Goal: Participate in discussion: Engage in conversation with other users on a specific topic

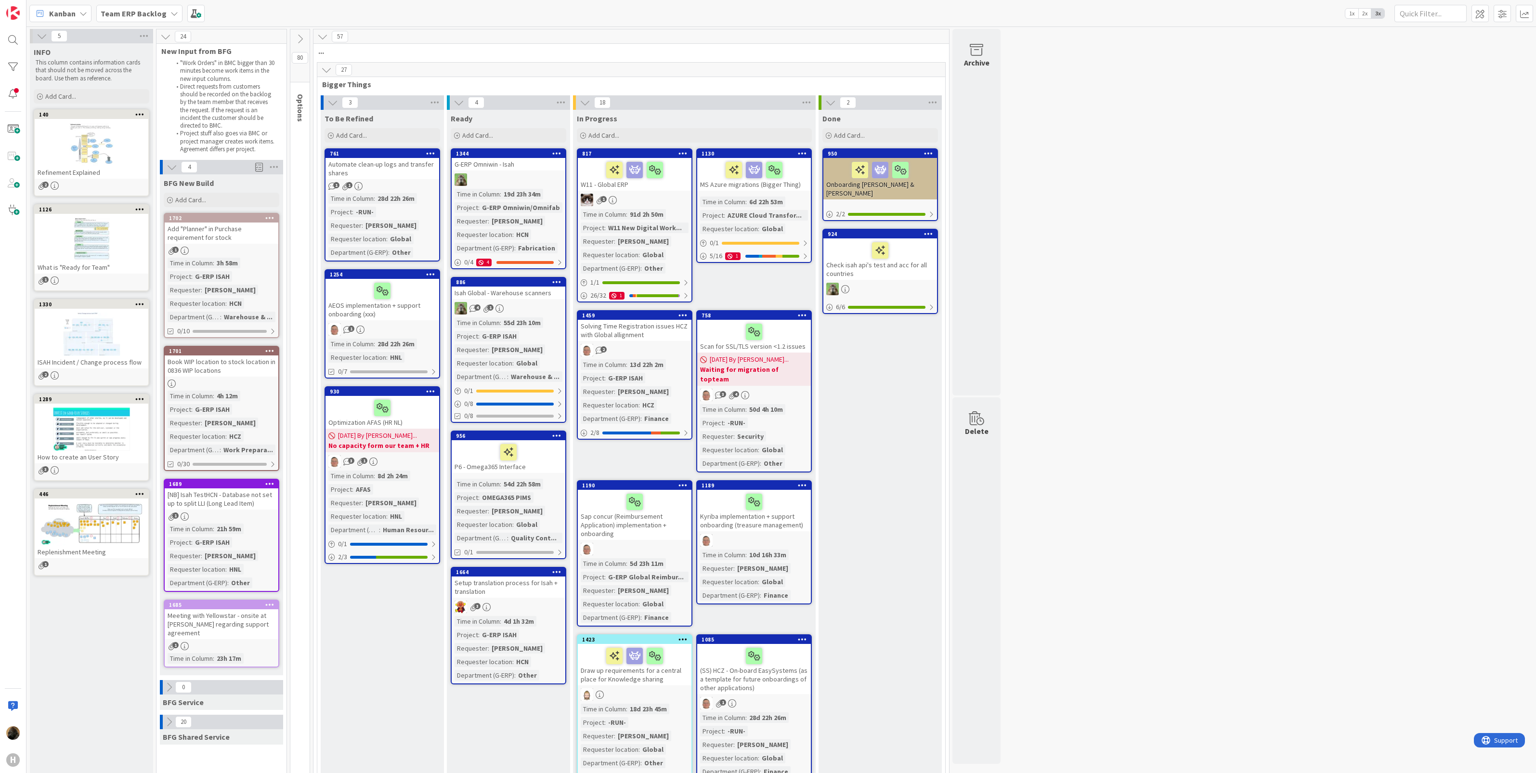
scroll to position [1505, 0]
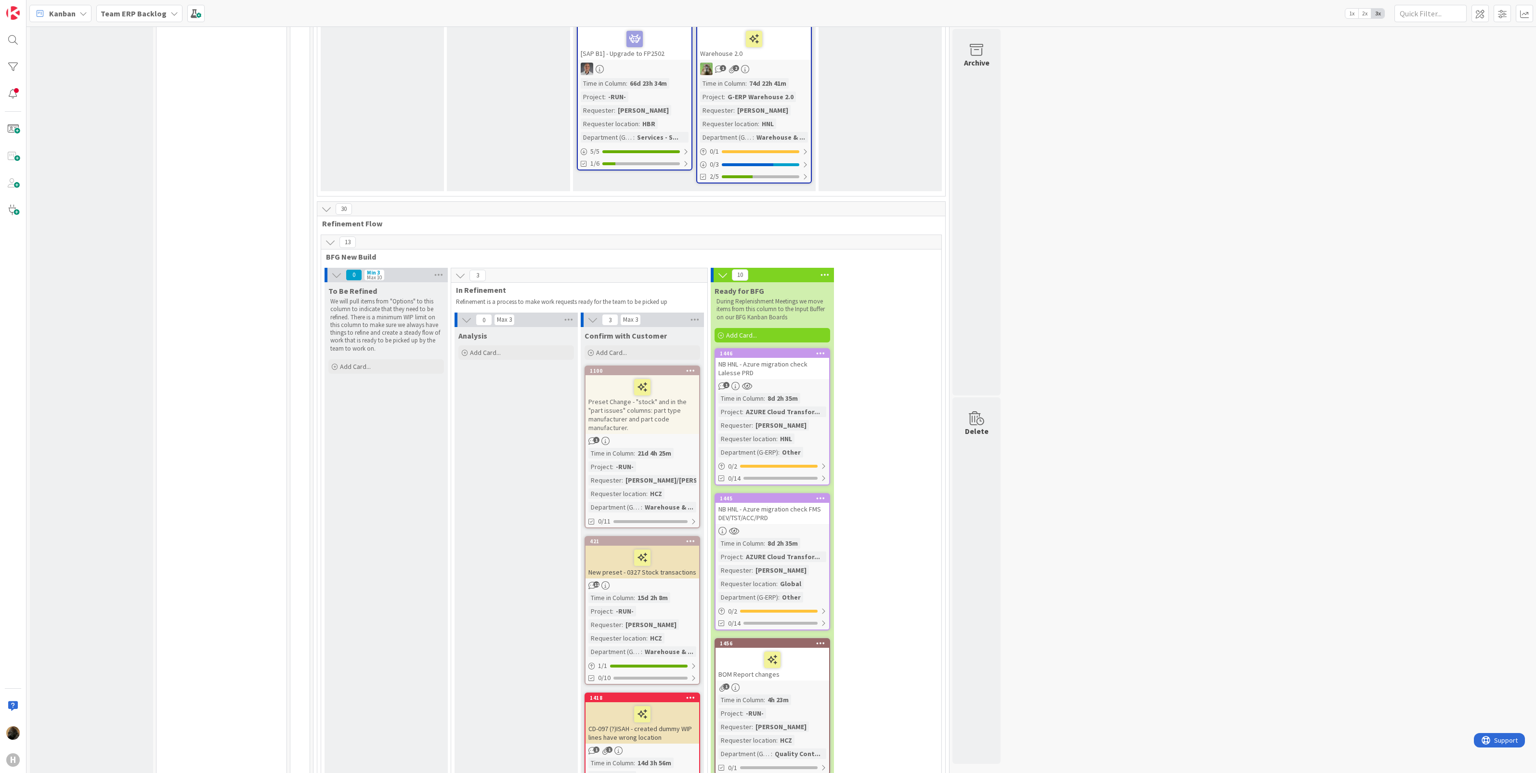
click at [132, 8] on span "Team ERP Backlog" at bounding box center [134, 14] width 66 height 12
click at [153, 119] on h4 "G-ERP - BFG New Build" at bounding box center [165, 115] width 116 height 10
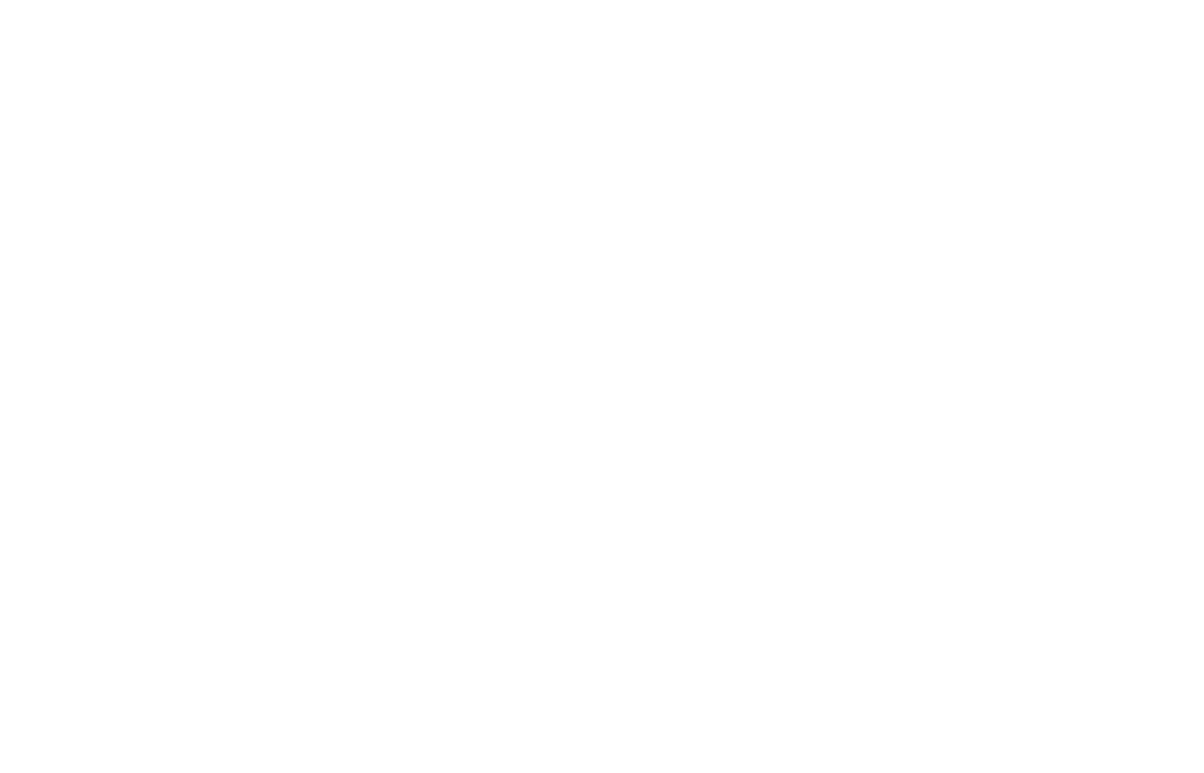
click at [702, 217] on div at bounding box center [602, 386] width 1204 height 773
click at [579, 308] on div at bounding box center [602, 386] width 1204 height 773
click at [561, 320] on div at bounding box center [602, 386] width 1204 height 773
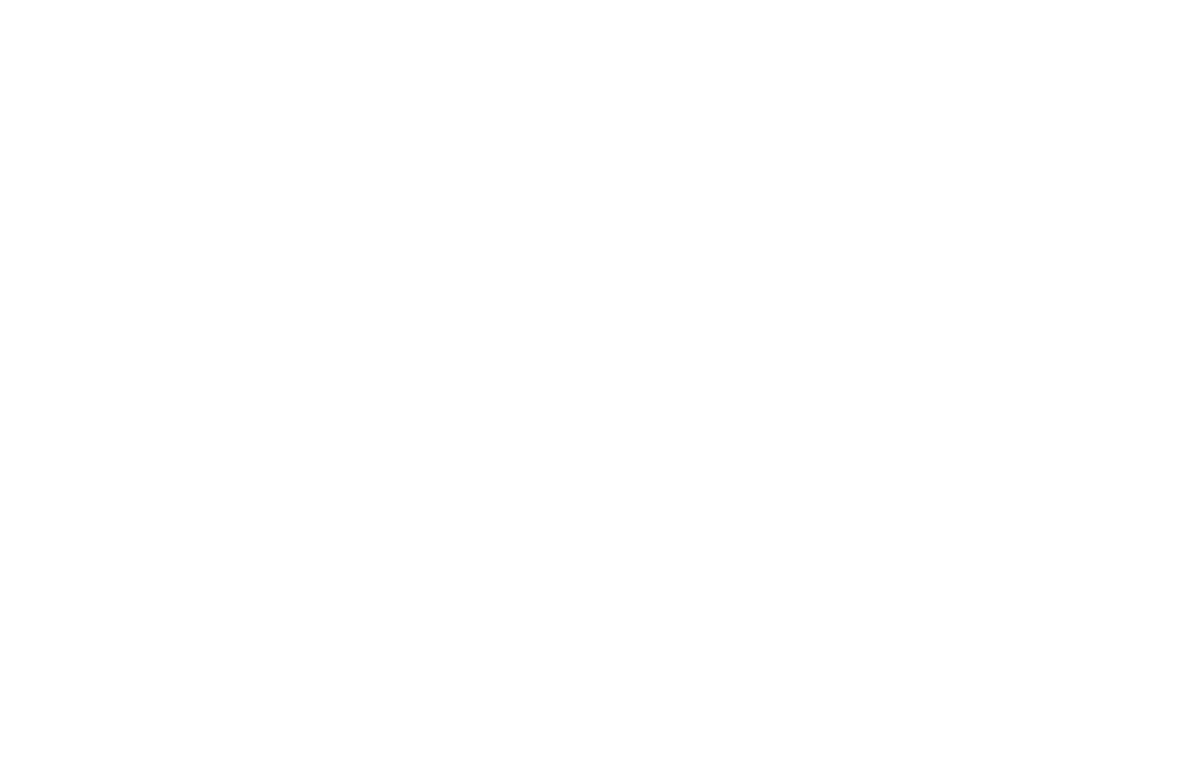
click at [561, 321] on div at bounding box center [602, 386] width 1204 height 773
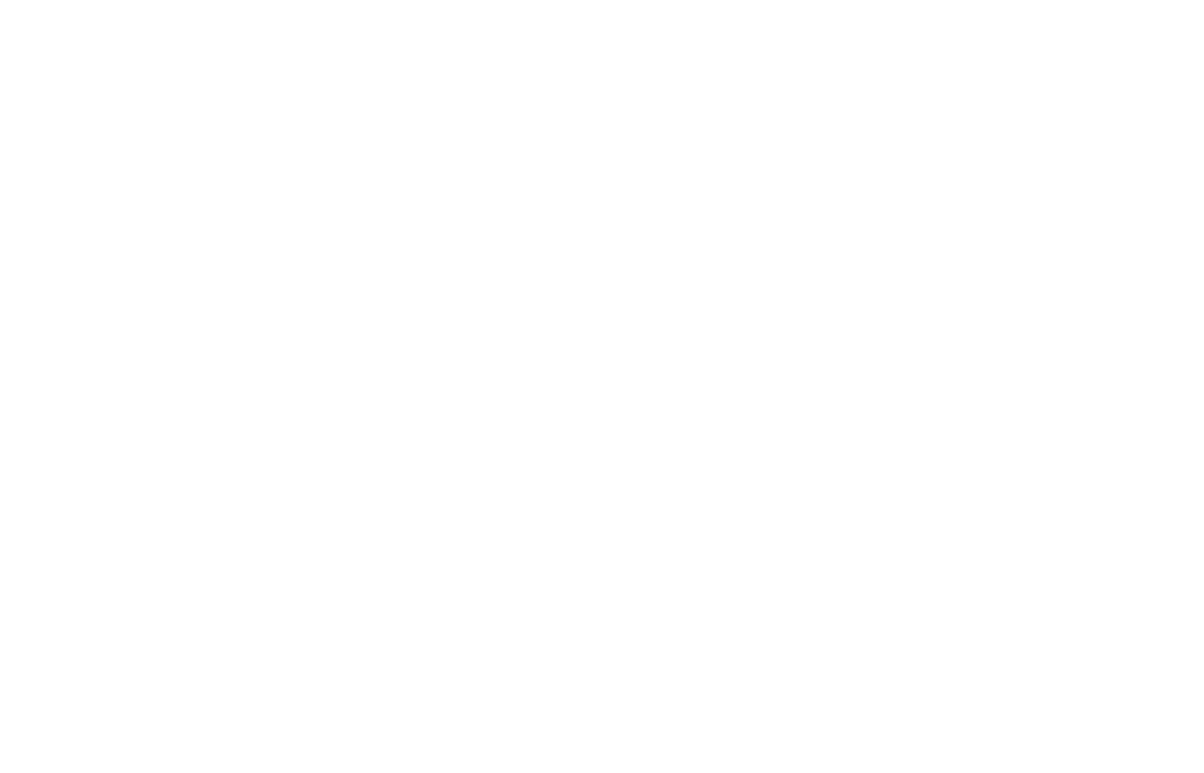
click at [561, 321] on div at bounding box center [602, 386] width 1204 height 773
click at [561, 319] on div at bounding box center [602, 386] width 1204 height 773
click at [558, 319] on div at bounding box center [602, 386] width 1204 height 773
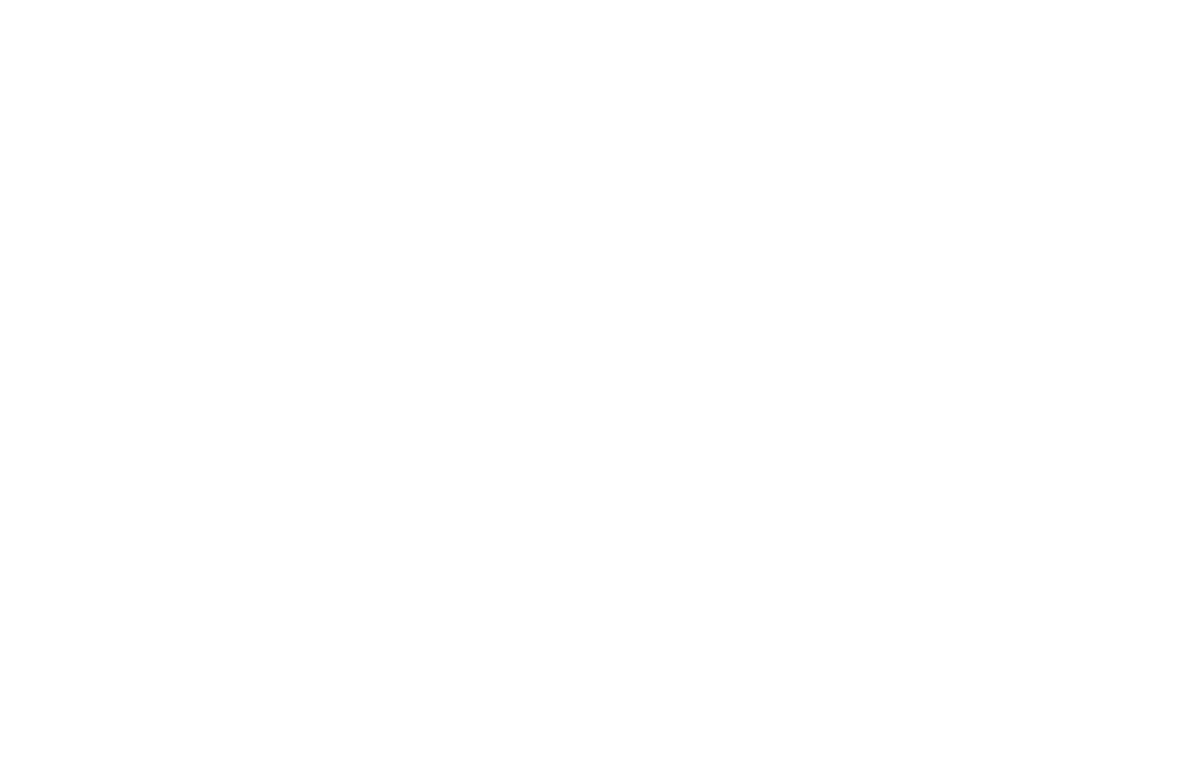
click at [558, 319] on div at bounding box center [602, 386] width 1204 height 773
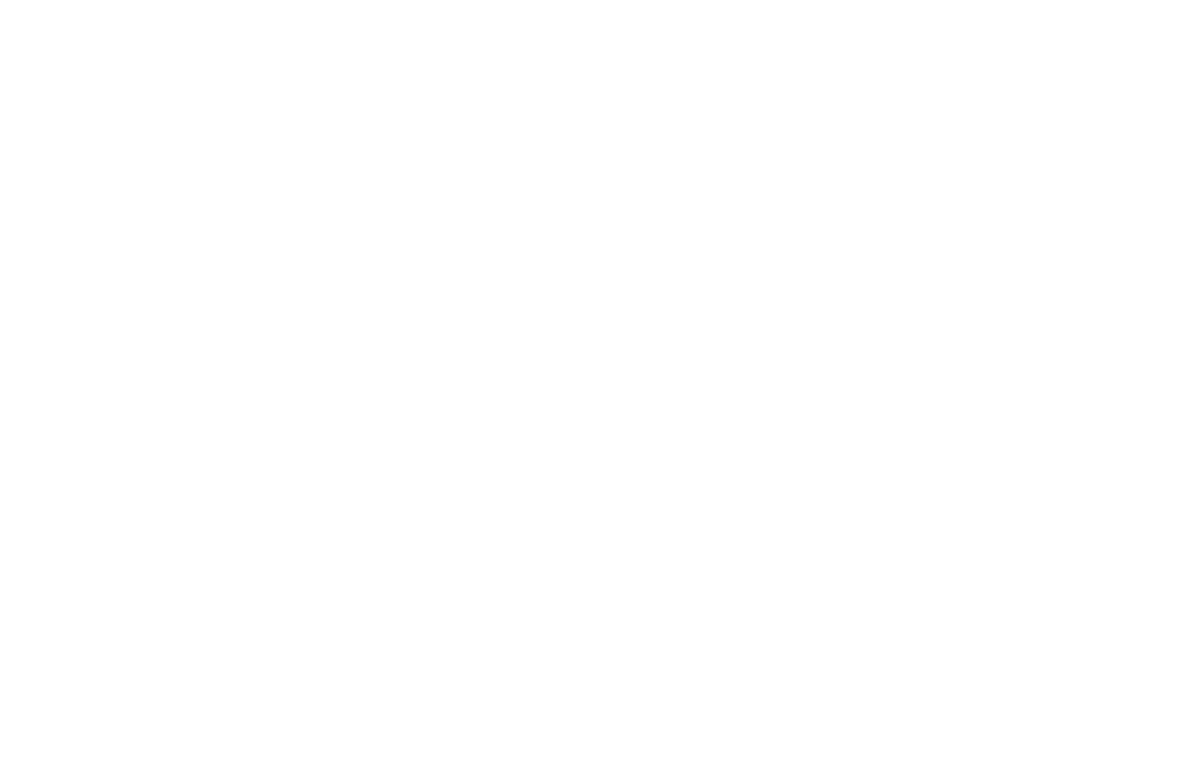
click at [559, 318] on div at bounding box center [602, 386] width 1204 height 773
click at [559, 317] on div at bounding box center [602, 386] width 1204 height 773
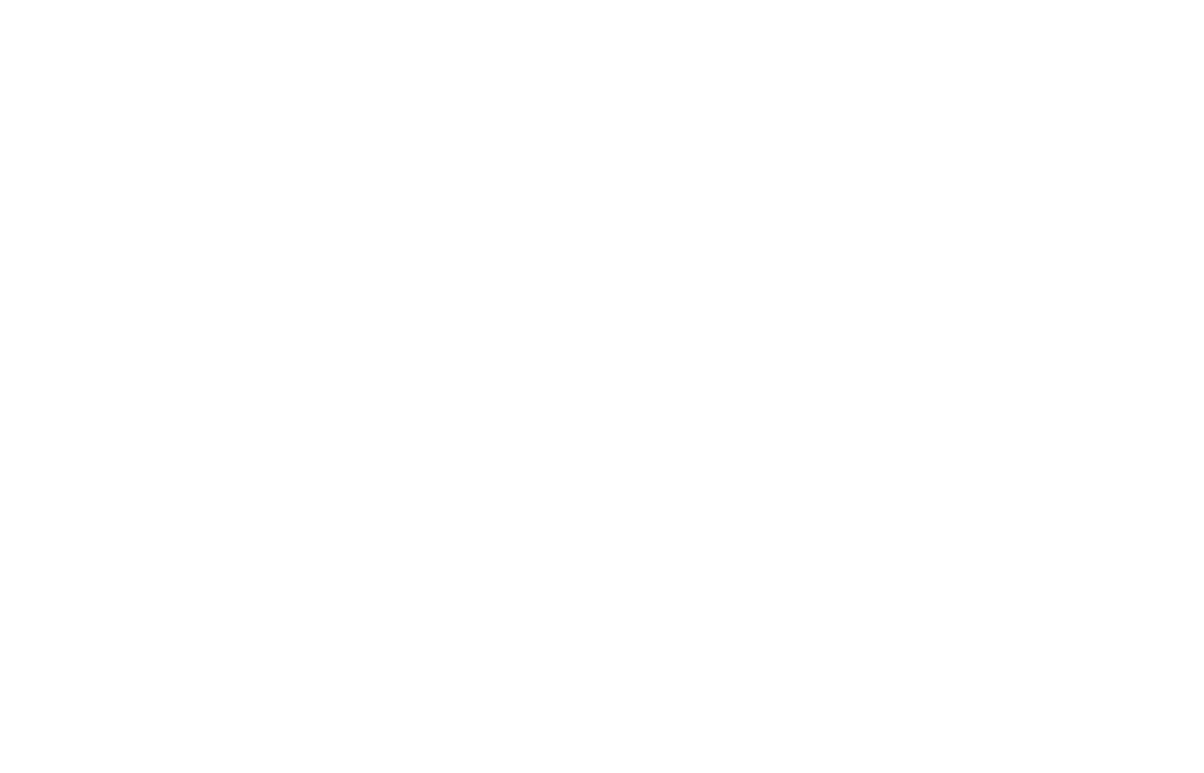
click at [559, 317] on div at bounding box center [602, 386] width 1204 height 773
click at [555, 314] on div at bounding box center [602, 386] width 1204 height 773
drag, startPoint x: 188, startPoint y: 82, endPoint x: 636, endPoint y: 514, distance: 622.1
click at [634, 523] on div at bounding box center [602, 386] width 1204 height 773
drag, startPoint x: 636, startPoint y: 514, endPoint x: 230, endPoint y: 171, distance: 531.4
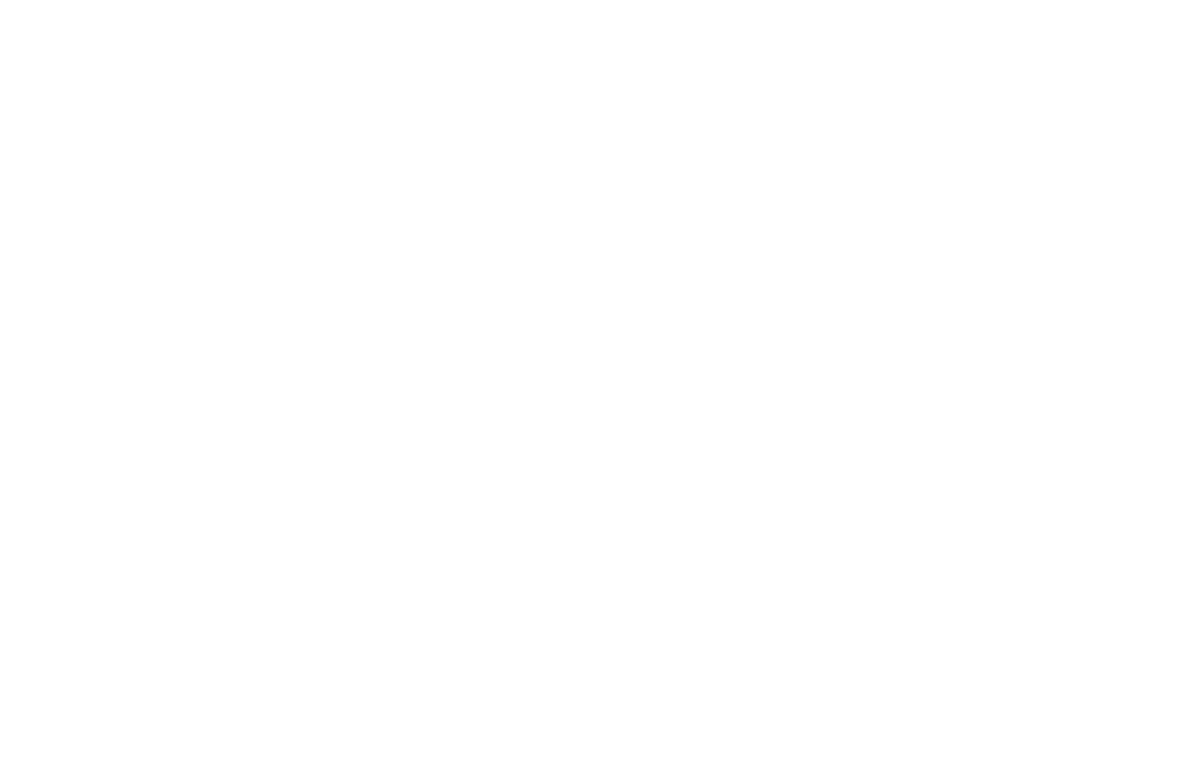
click at [260, 200] on div at bounding box center [602, 386] width 1204 height 773
click at [229, 169] on div at bounding box center [602, 386] width 1204 height 773
drag, startPoint x: 226, startPoint y: 208, endPoint x: 216, endPoint y: 431, distance: 224.1
click at [216, 423] on div at bounding box center [602, 386] width 1204 height 773
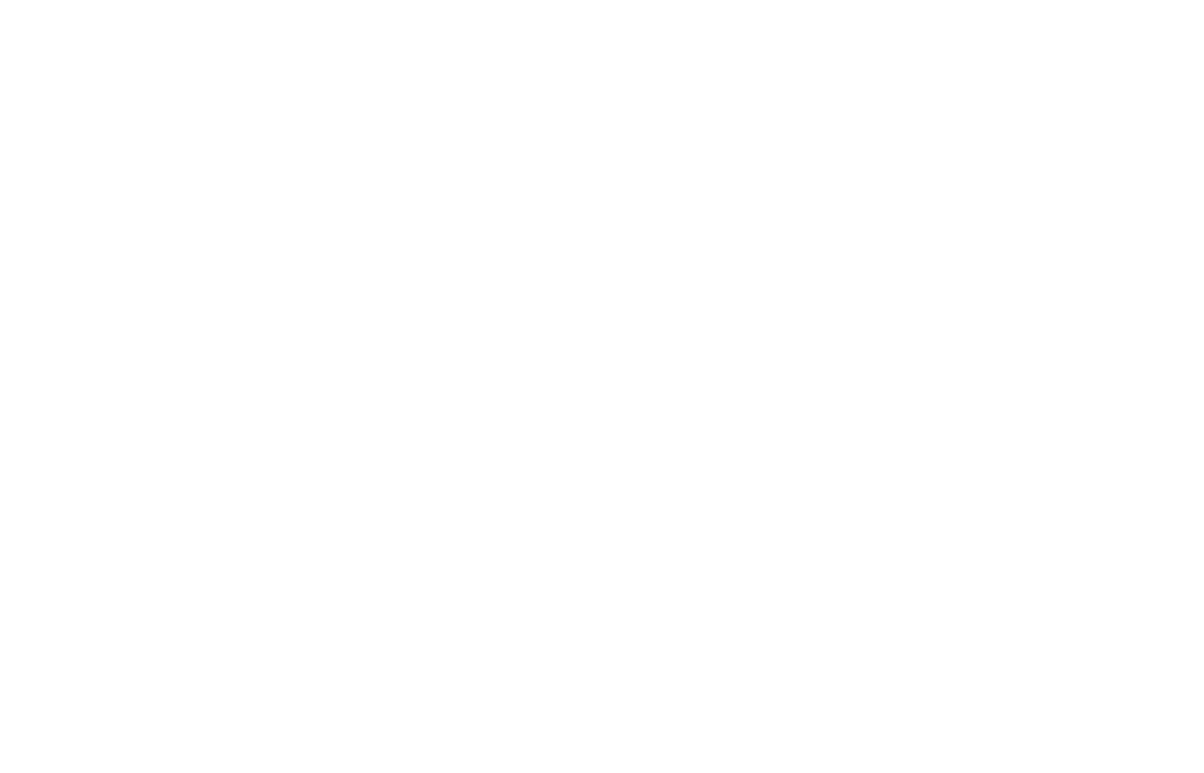
click at [229, 514] on div at bounding box center [602, 386] width 1204 height 773
click at [233, 516] on div at bounding box center [602, 386] width 1204 height 773
click at [234, 517] on div at bounding box center [602, 386] width 1204 height 773
click at [544, 409] on div at bounding box center [602, 386] width 1204 height 773
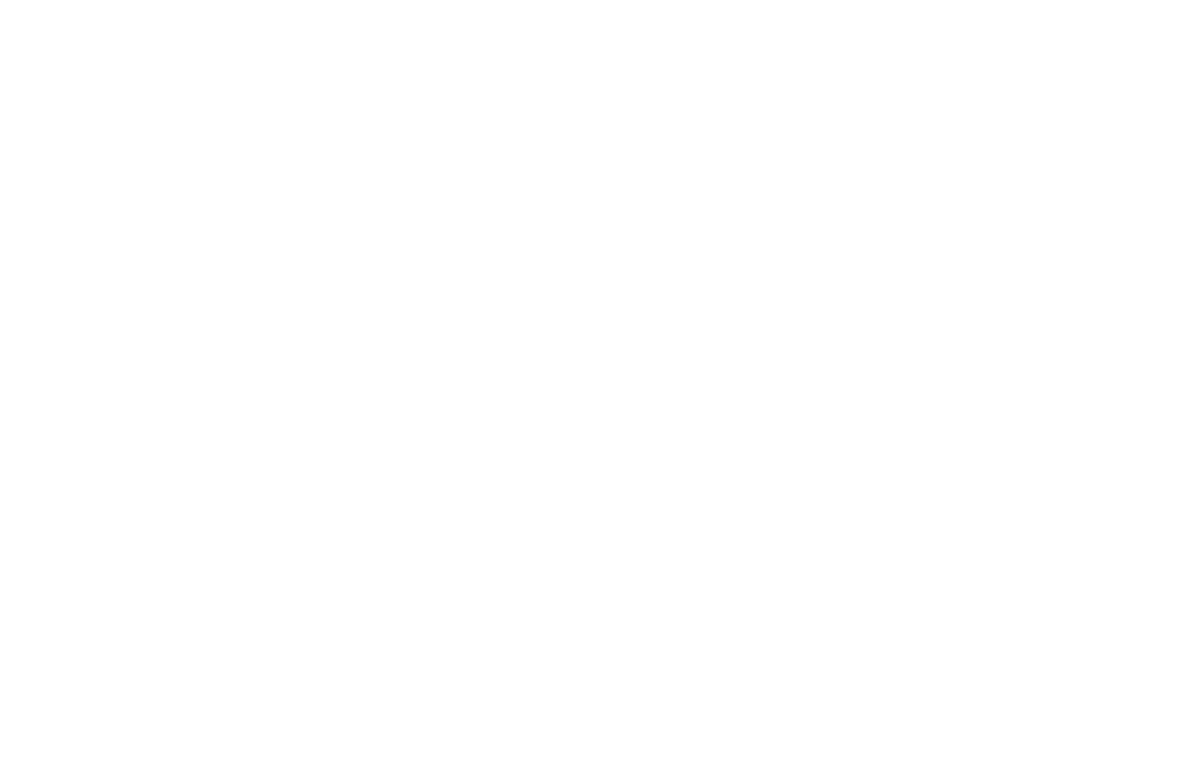
click at [544, 409] on div at bounding box center [602, 386] width 1204 height 773
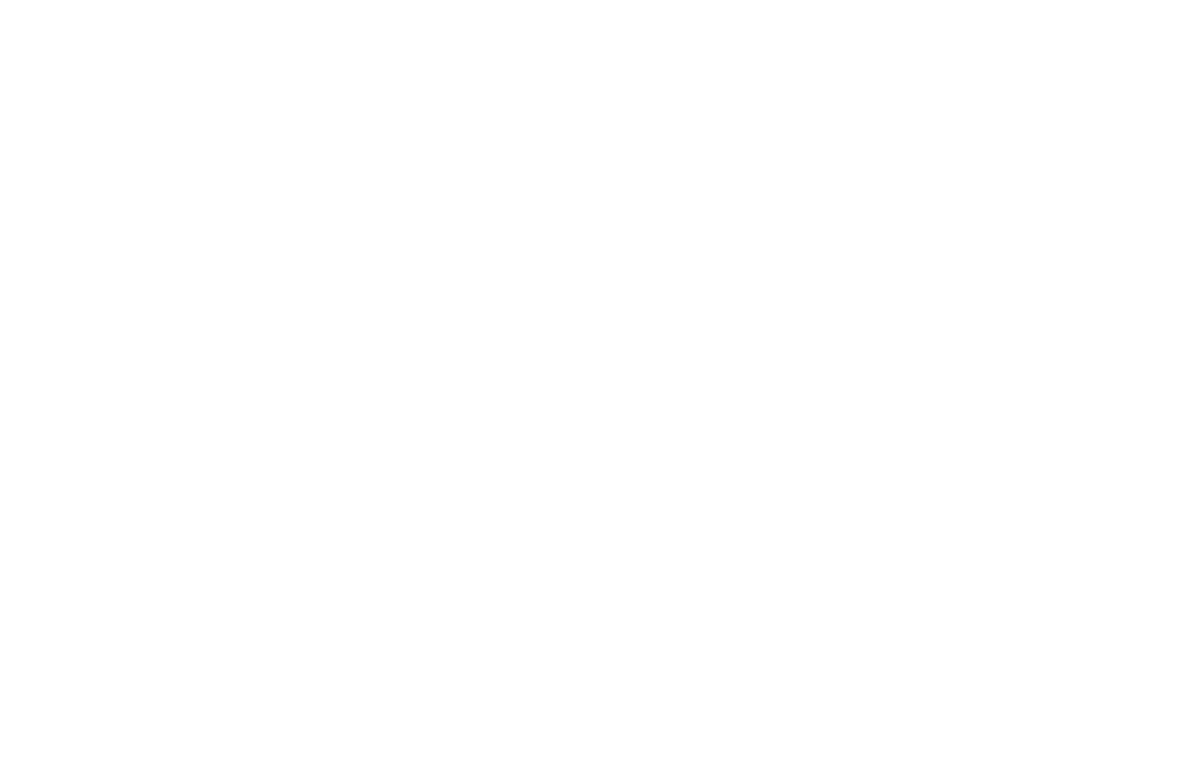
click at [394, 195] on div at bounding box center [602, 386] width 1204 height 773
click at [533, 271] on div at bounding box center [602, 386] width 1204 height 773
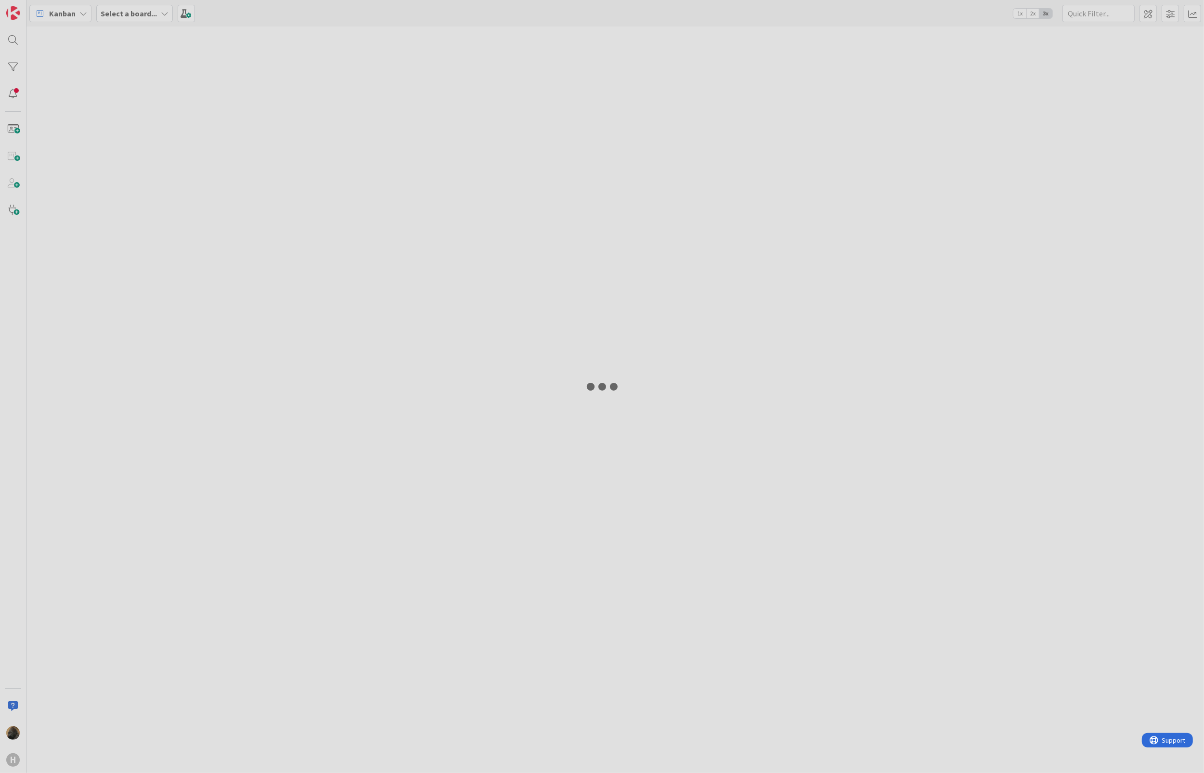
click at [762, 416] on div at bounding box center [602, 386] width 1204 height 773
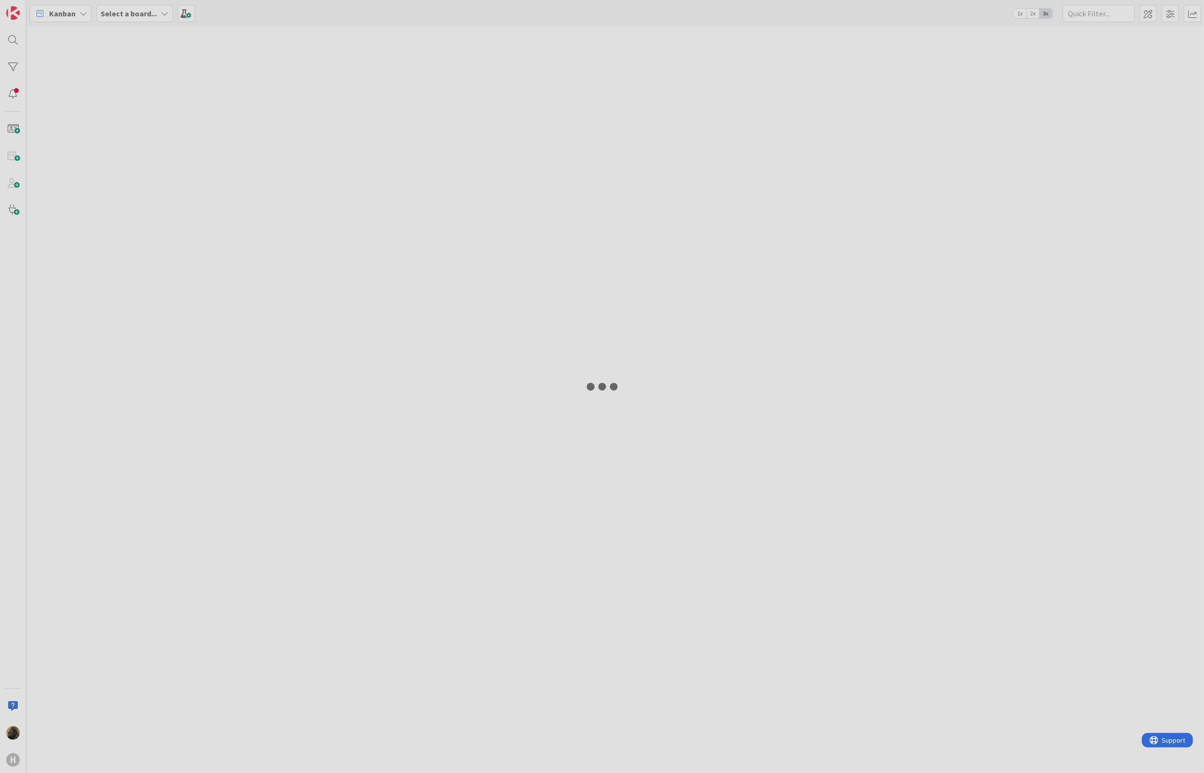
click at [762, 416] on div at bounding box center [602, 386] width 1204 height 773
click at [503, 75] on div at bounding box center [602, 386] width 1204 height 773
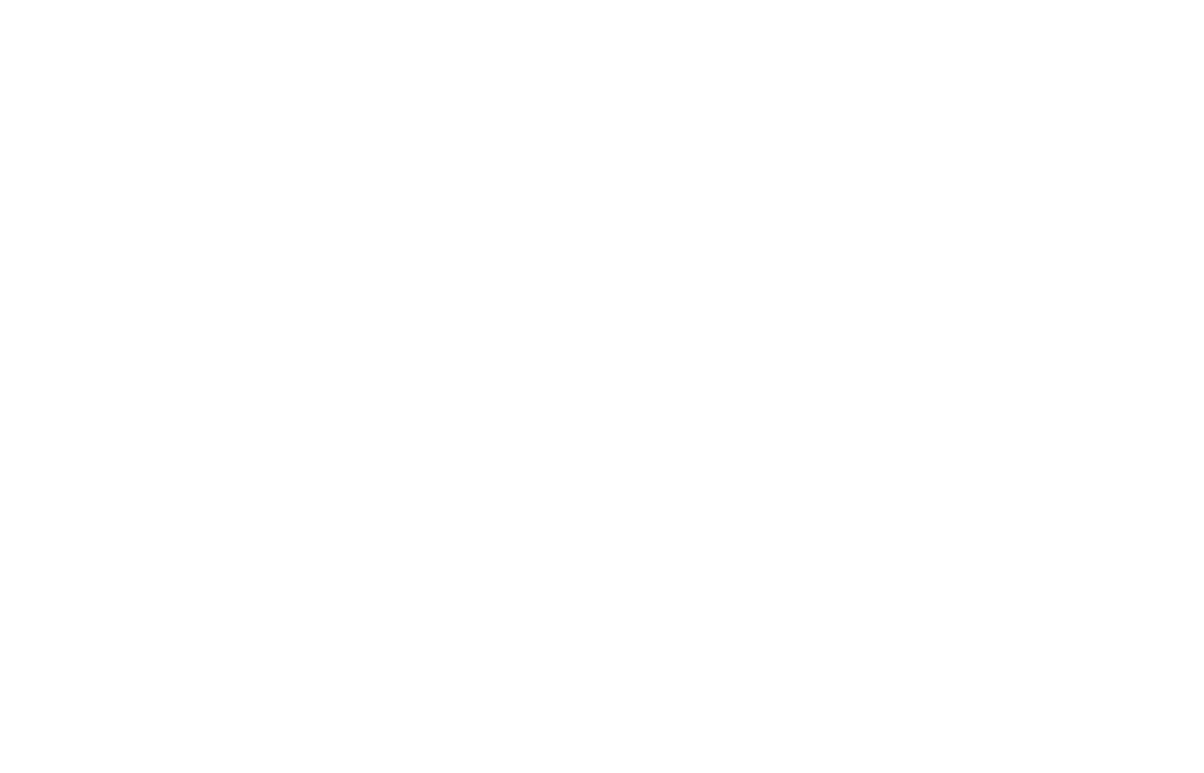
click at [540, 159] on div at bounding box center [602, 386] width 1204 height 773
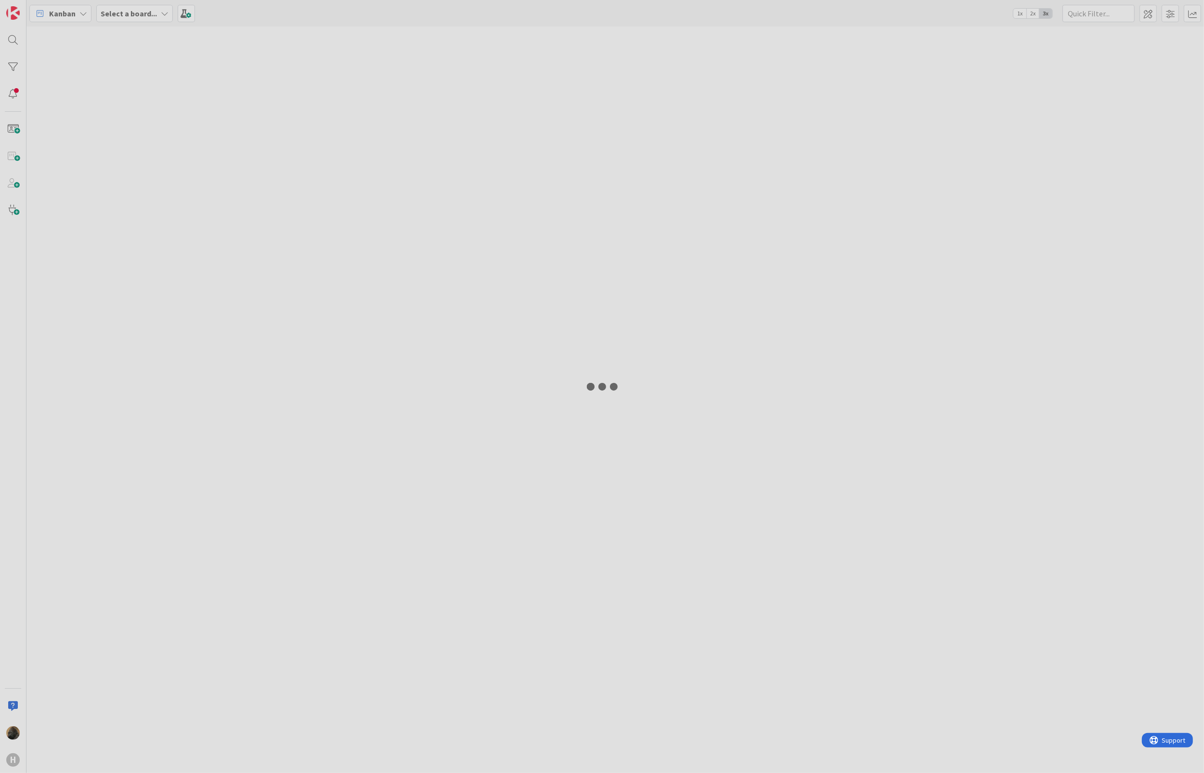
click at [423, 145] on div at bounding box center [602, 386] width 1204 height 773
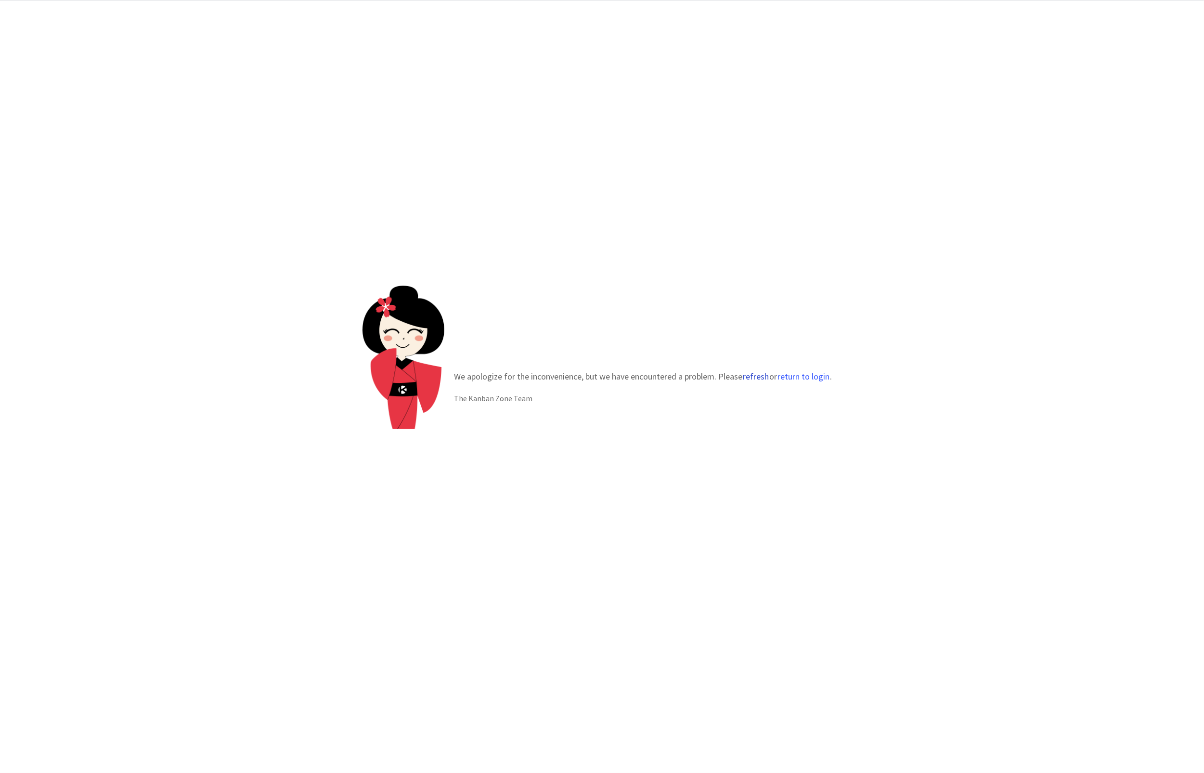
click at [762, 378] on button "refresh" at bounding box center [755, 377] width 27 height 10
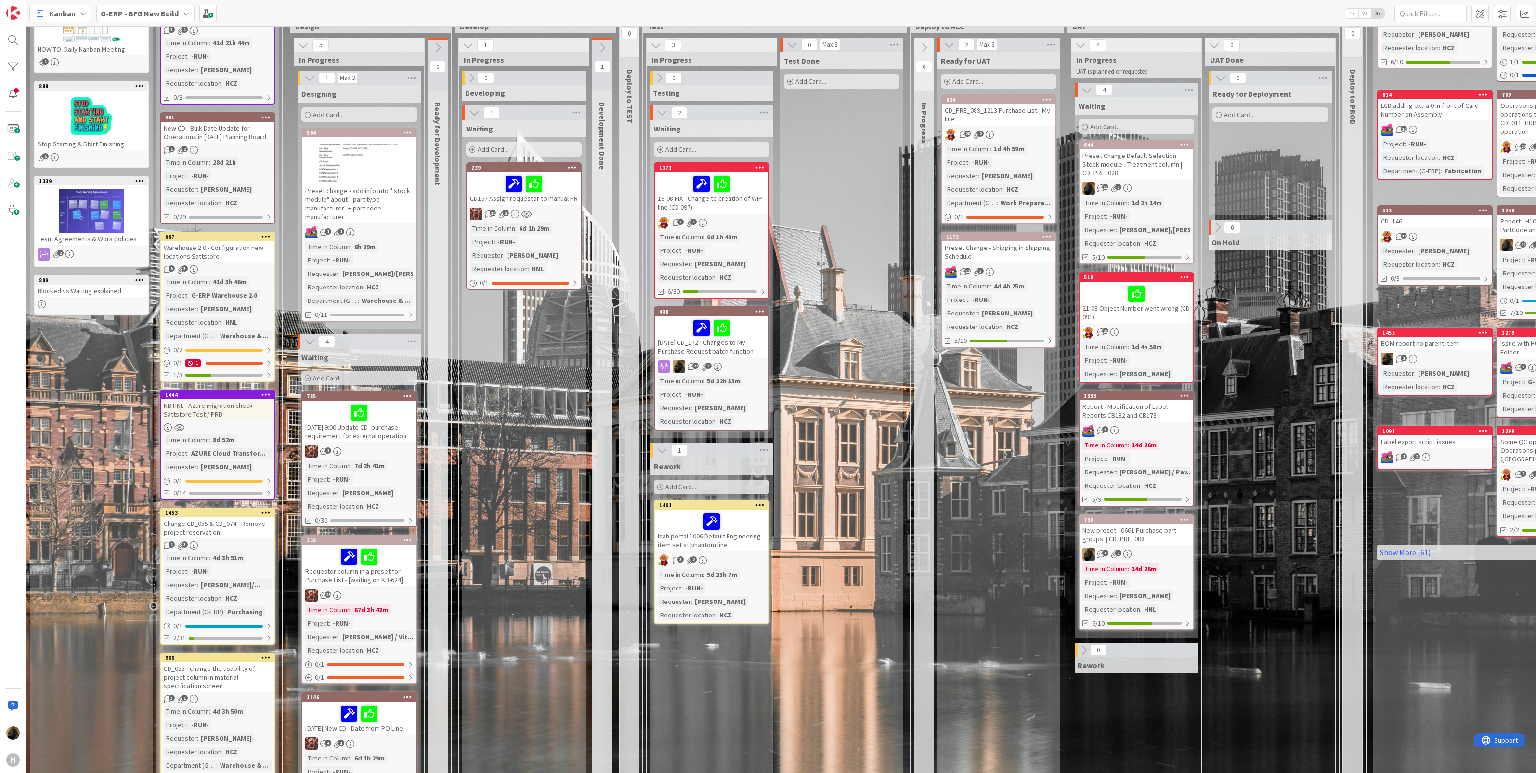
scroll to position [120, 0]
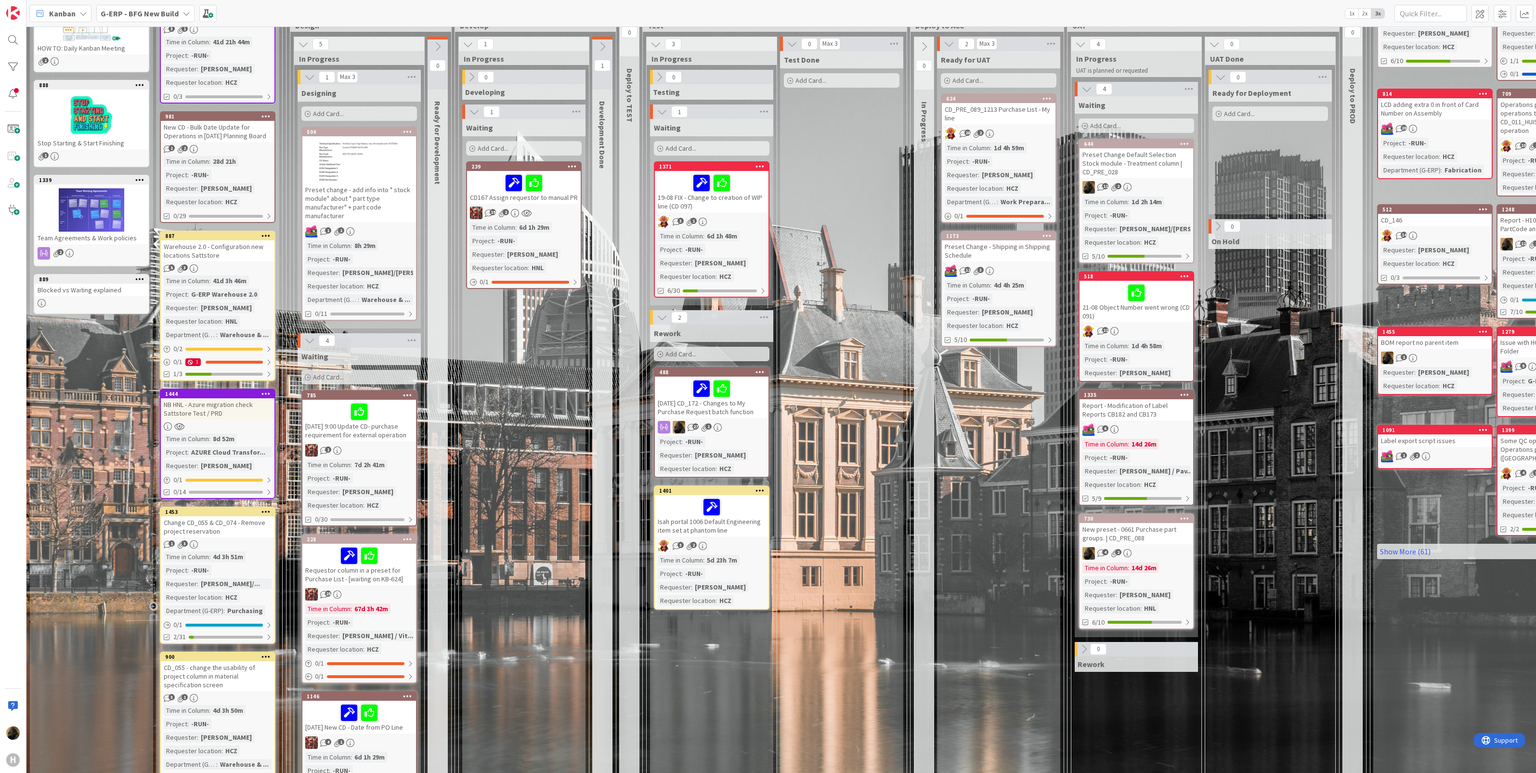
click at [744, 411] on div "[DATE] CD_172 - Changes to My Purchase Request batch function" at bounding box center [712, 397] width 114 height 41
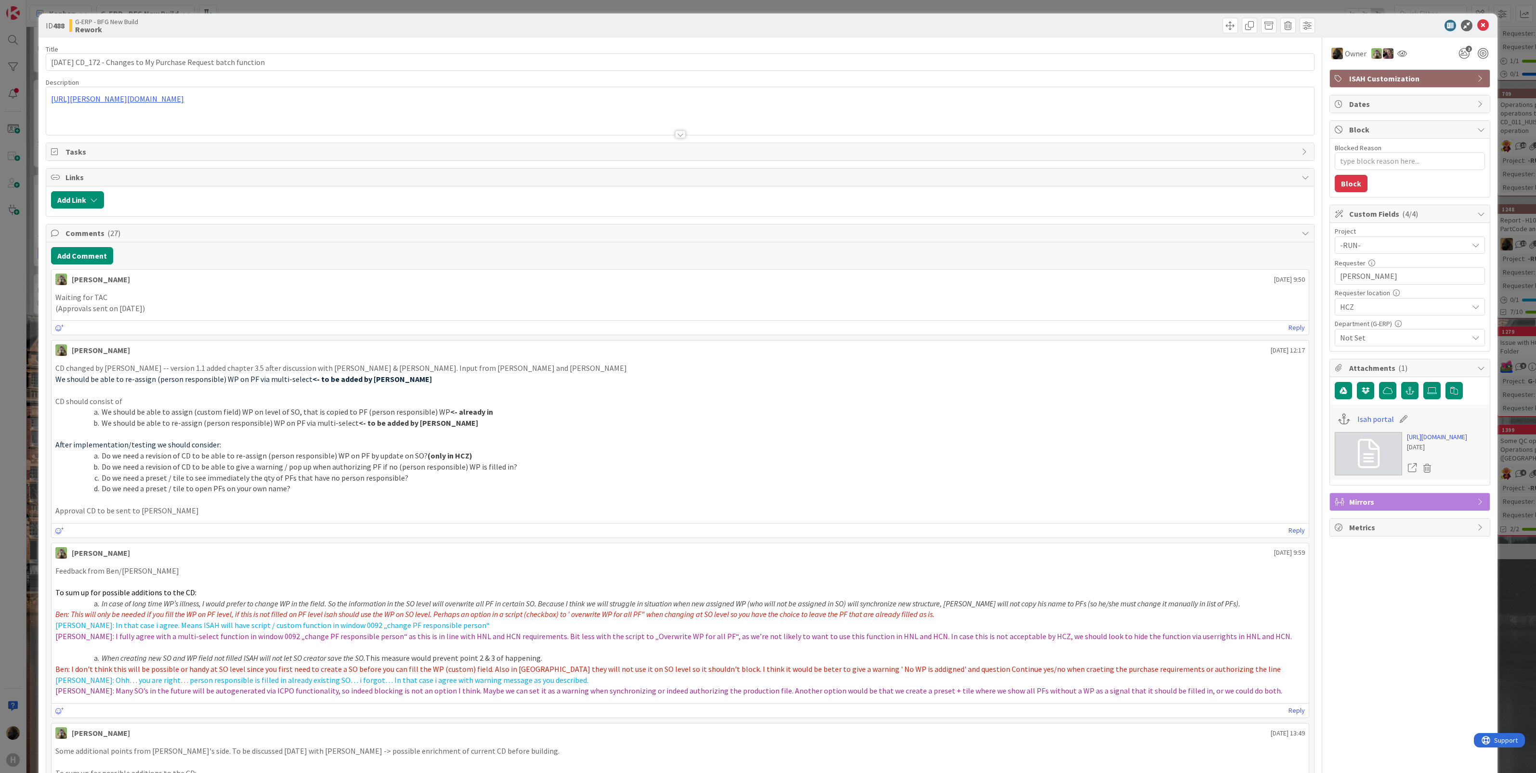
type textarea "x"
click at [82, 262] on button "Add Comment" at bounding box center [82, 255] width 62 height 17
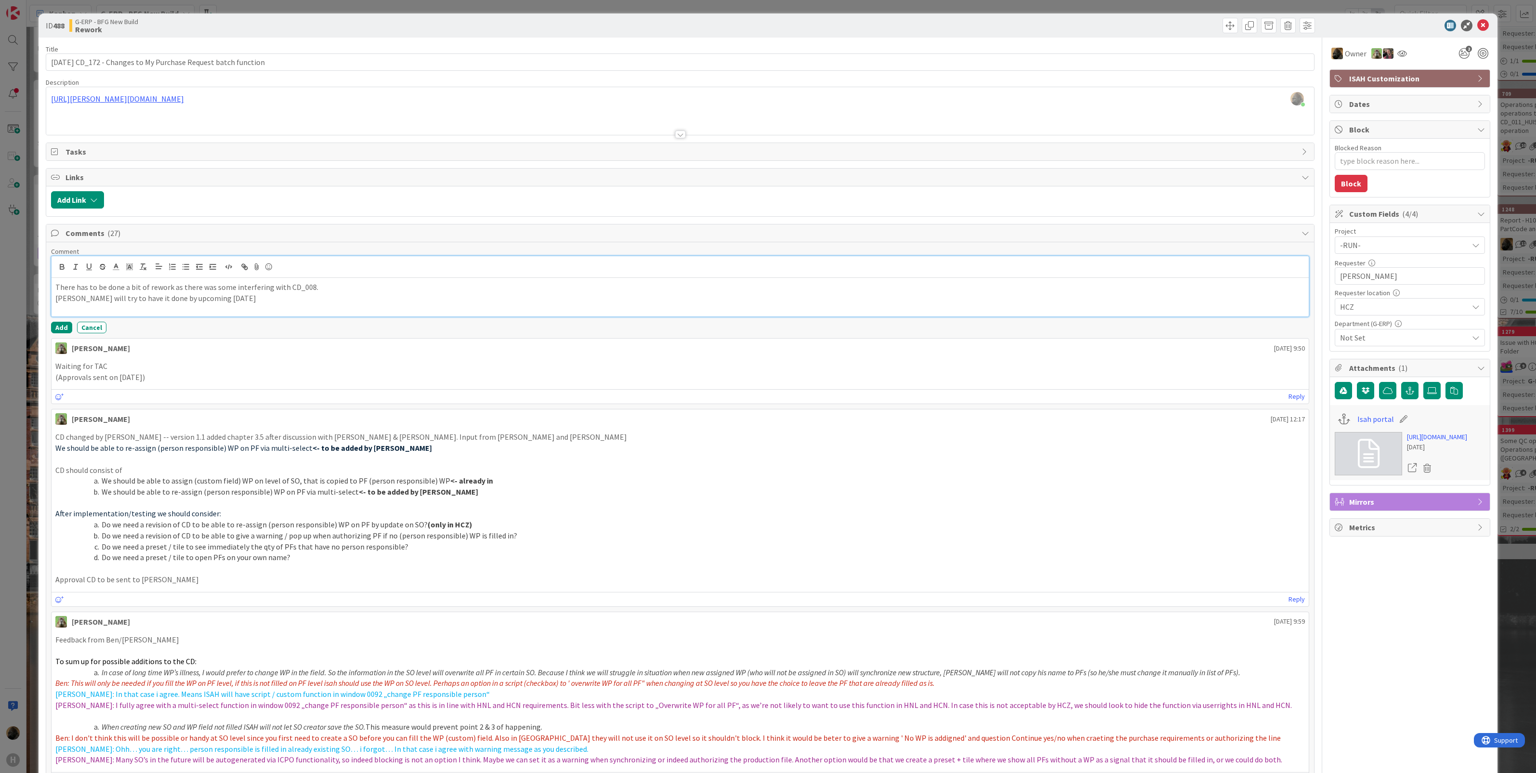
click at [321, 299] on p "[PERSON_NAME] will try to have it done by upcoming [DATE]" at bounding box center [680, 298] width 1250 height 11
click at [54, 327] on button "Add" at bounding box center [61, 328] width 21 height 12
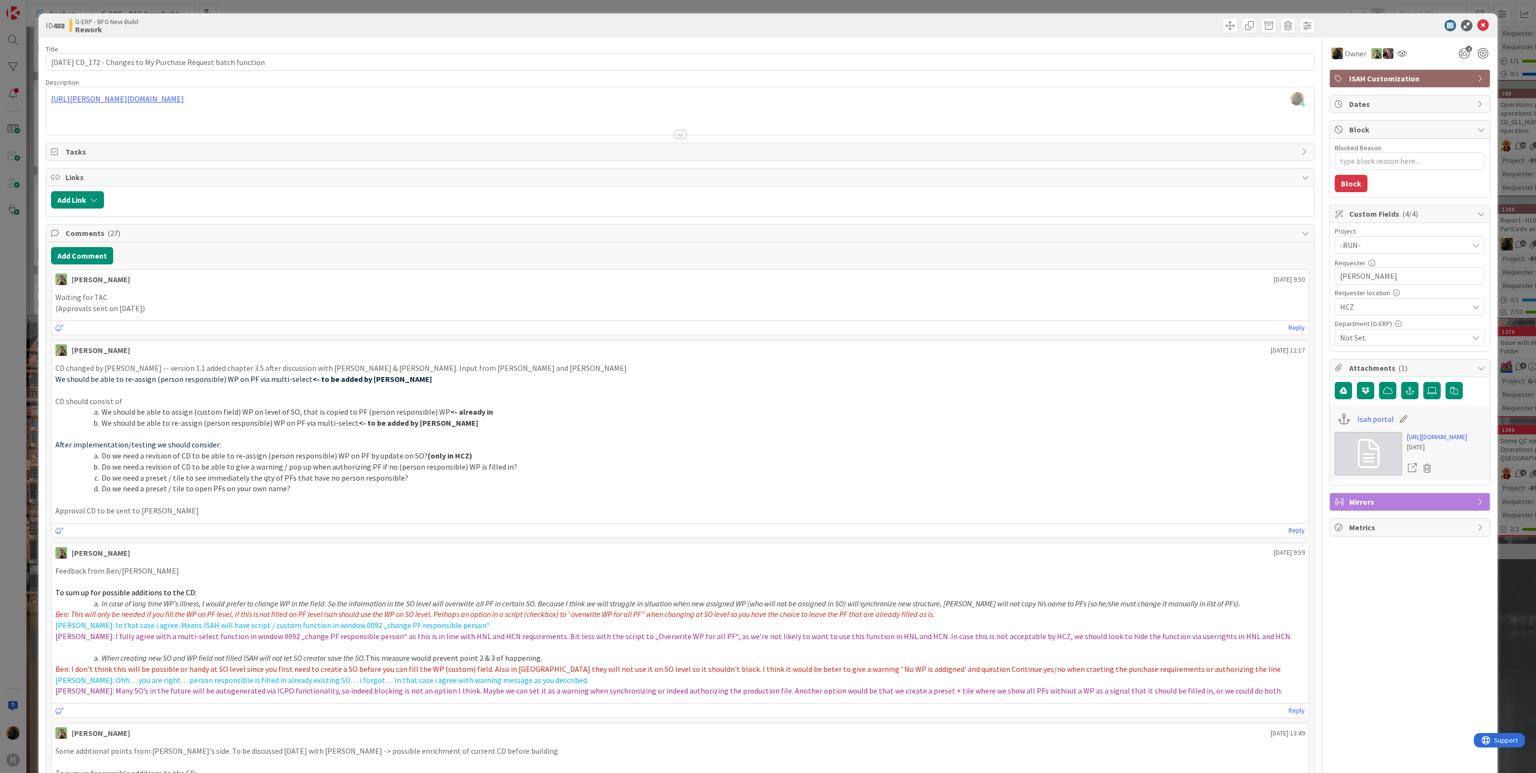
type textarea "x"
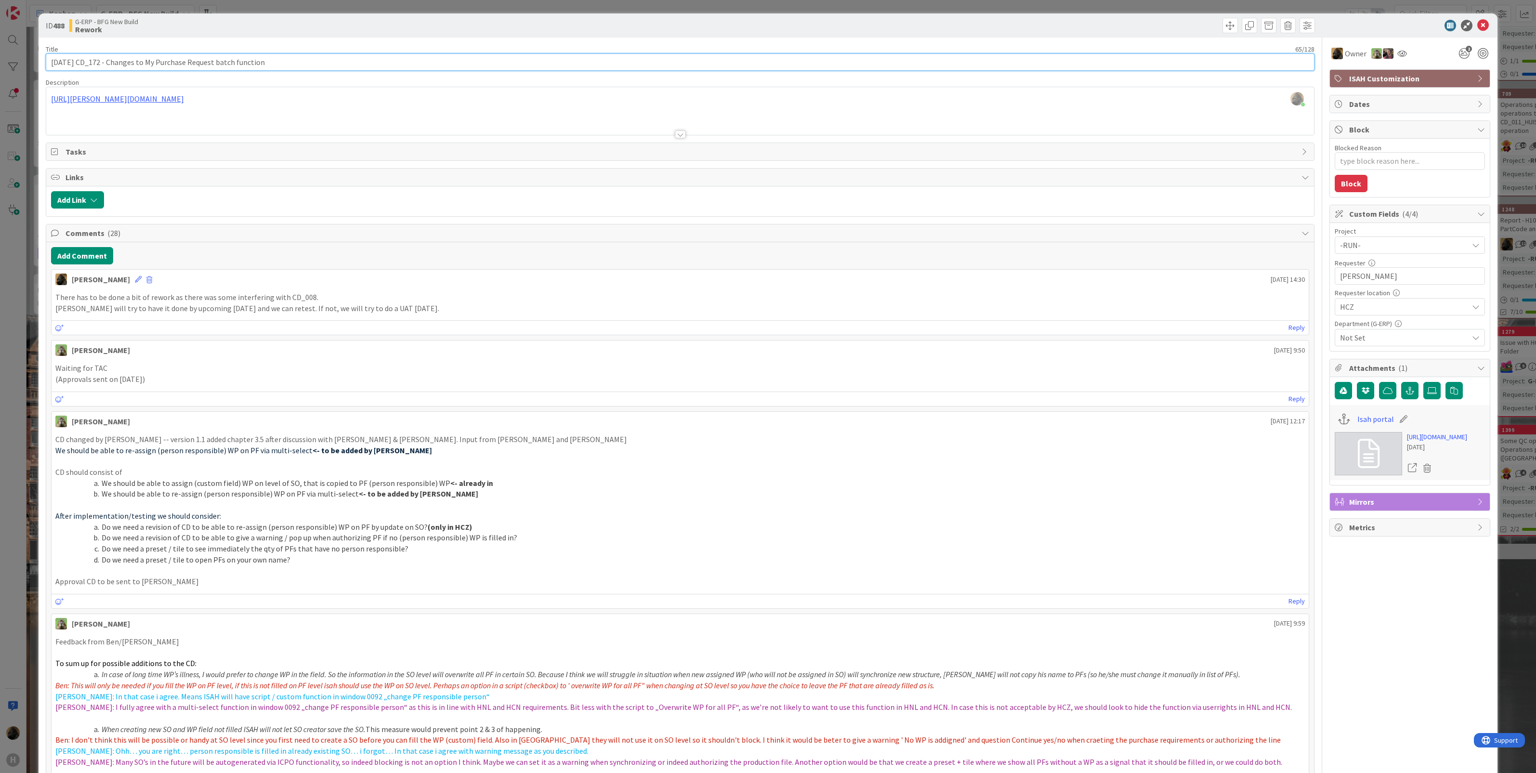
drag, startPoint x: 66, startPoint y: 63, endPoint x: 29, endPoint y: 63, distance: 37.1
click at [29, 63] on div "ID 488 G-ERP - BFG New Build Rework Title 65 / 128 [DATE] CD_172 - Changes to M…" at bounding box center [768, 386] width 1536 height 773
drag, startPoint x: 87, startPoint y: 63, endPoint x: 13, endPoint y: 63, distance: 73.2
click at [14, 63] on div "ID 488 G-ERP - BFG New Build Rework Title 65 / 128 [DATE] CD_172 - Changes to M…" at bounding box center [768, 386] width 1536 height 773
type input "2025- CD_172 - Changes to My Purchase Request batch function"
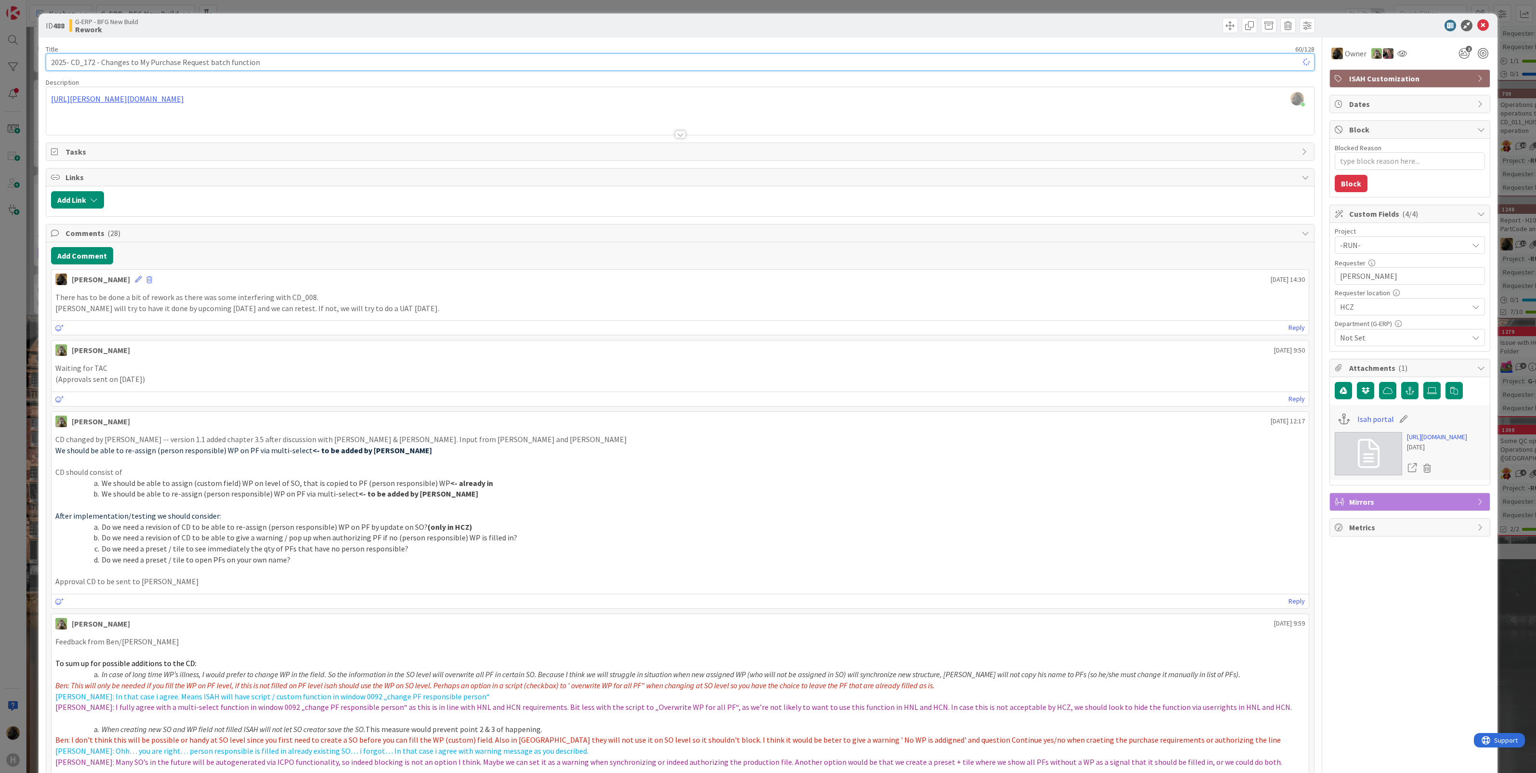
type textarea "x"
type input "[DATE] CD_172 - Changes to My Purchase Request batch function"
type textarea "x"
type input "[DATE] | CD_172 - Changes to My Purchase Request batch function"
type textarea "x"
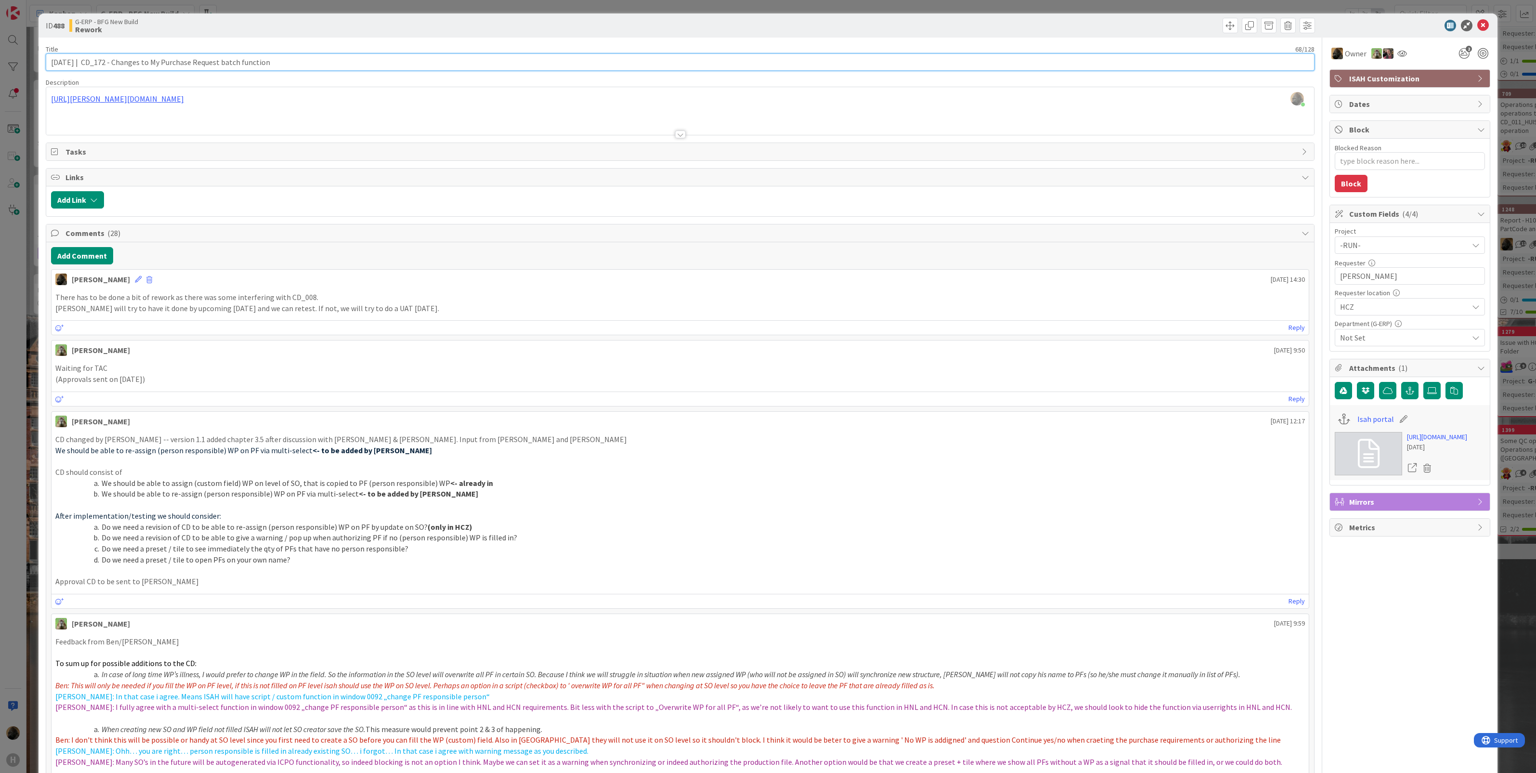
type input "[DATE] | CD_172 - Changes to My Purchase Request batch function"
type textarea "x"
type input "[DATE] | CD_172 - Changes to My Purchase Request batch function"
click at [1204, 31] on div "ID 488 G-ERP - BFG New Build Rework" at bounding box center [768, 25] width 1459 height 24
click at [1204, 25] on icon at bounding box center [1483, 26] width 12 height 12
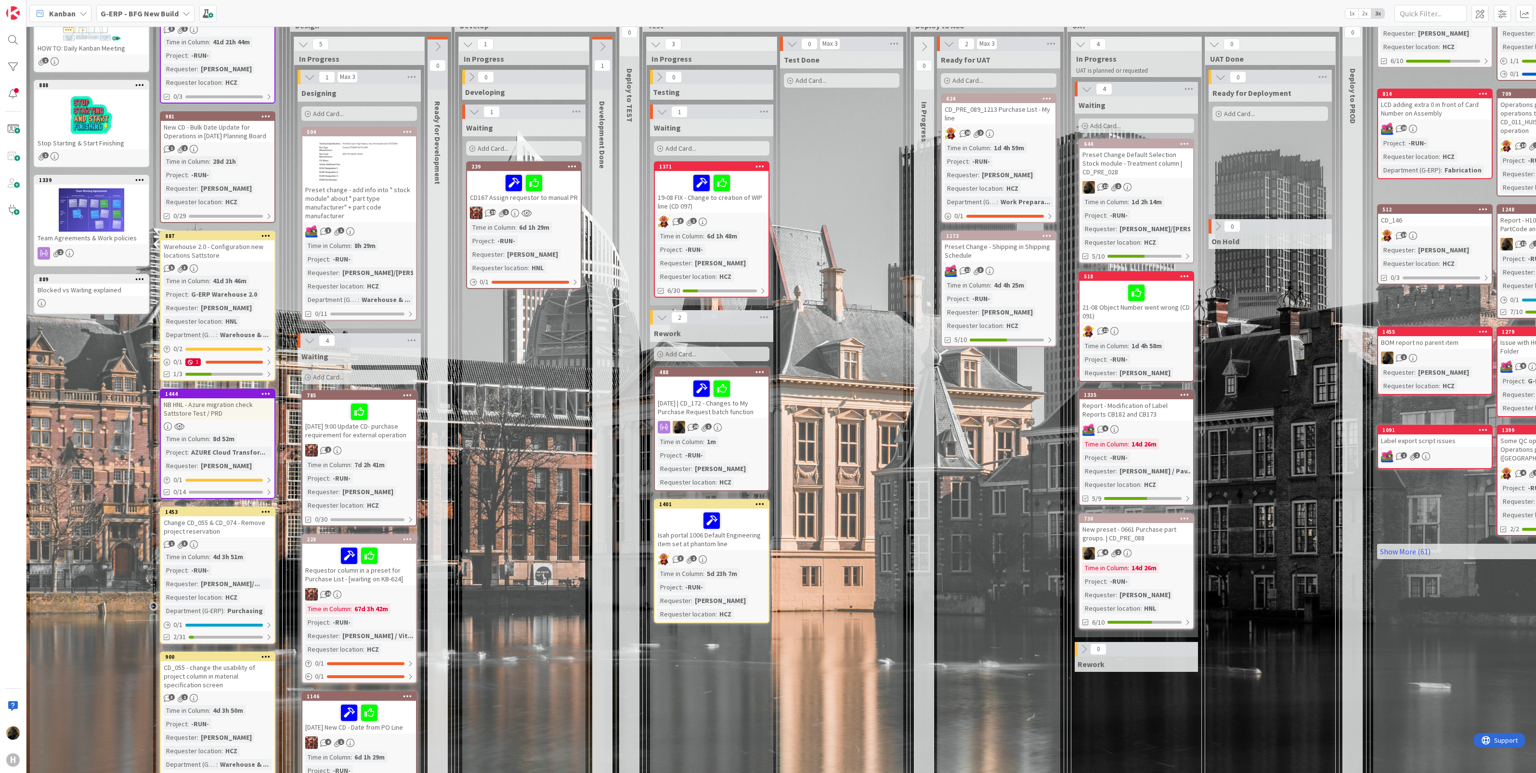
click at [844, 401] on div "Test Done Add Card..." at bounding box center [841, 521] width 123 height 941
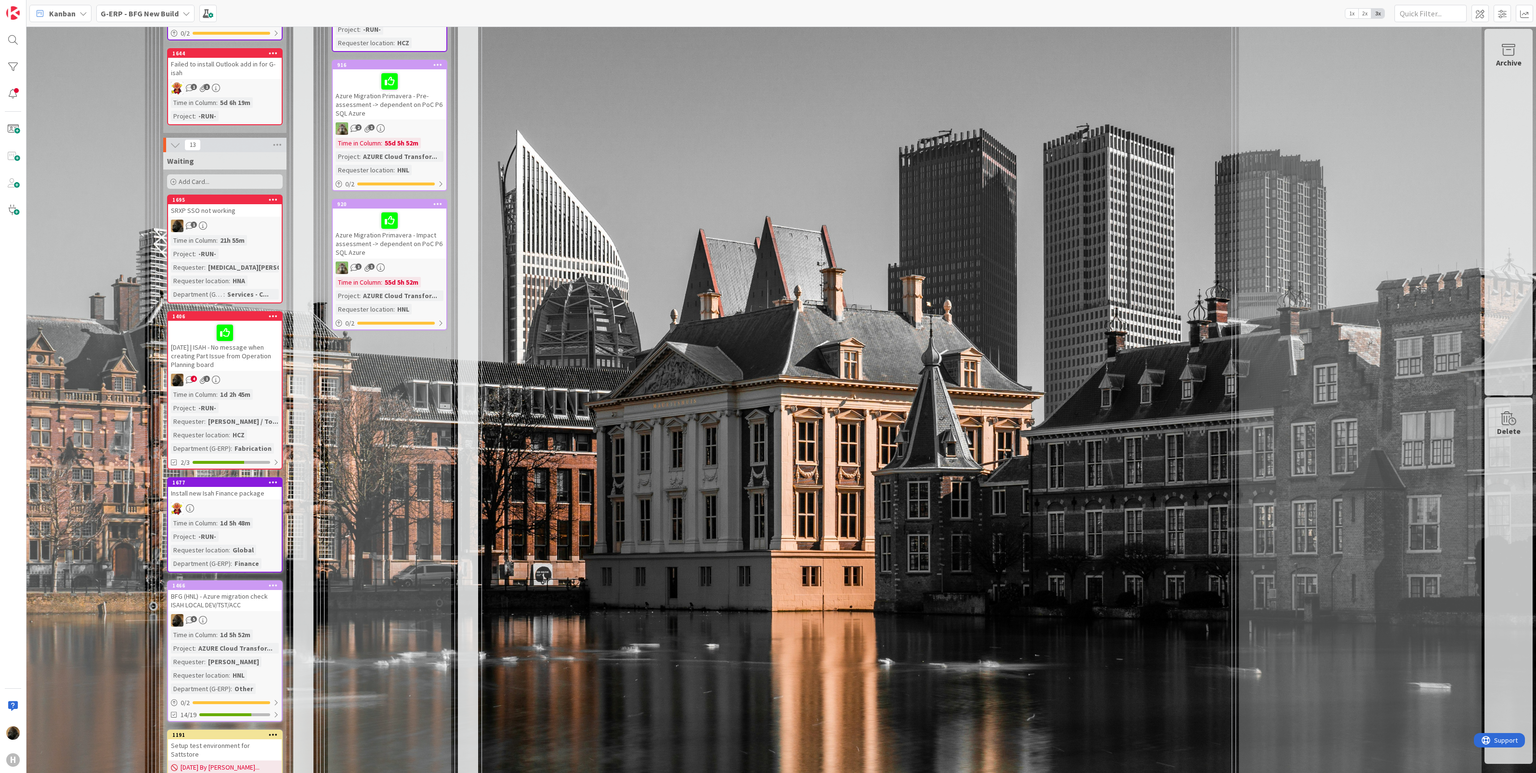
scroll to position [1565, 145]
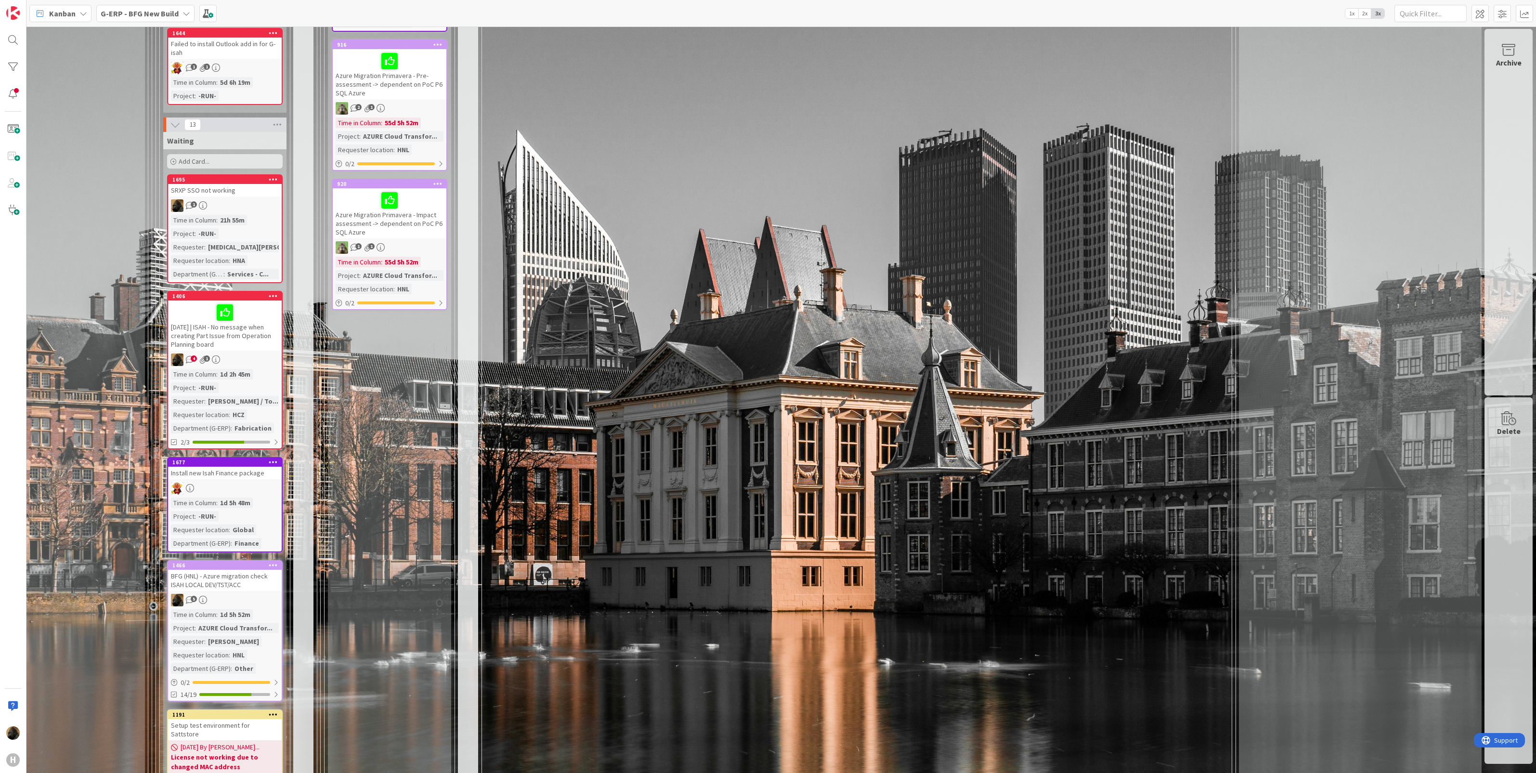
click at [241, 322] on div "[DATE] | ISAH - No message when creating Part Issue from Operation Planning boa…" at bounding box center [225, 325] width 114 height 50
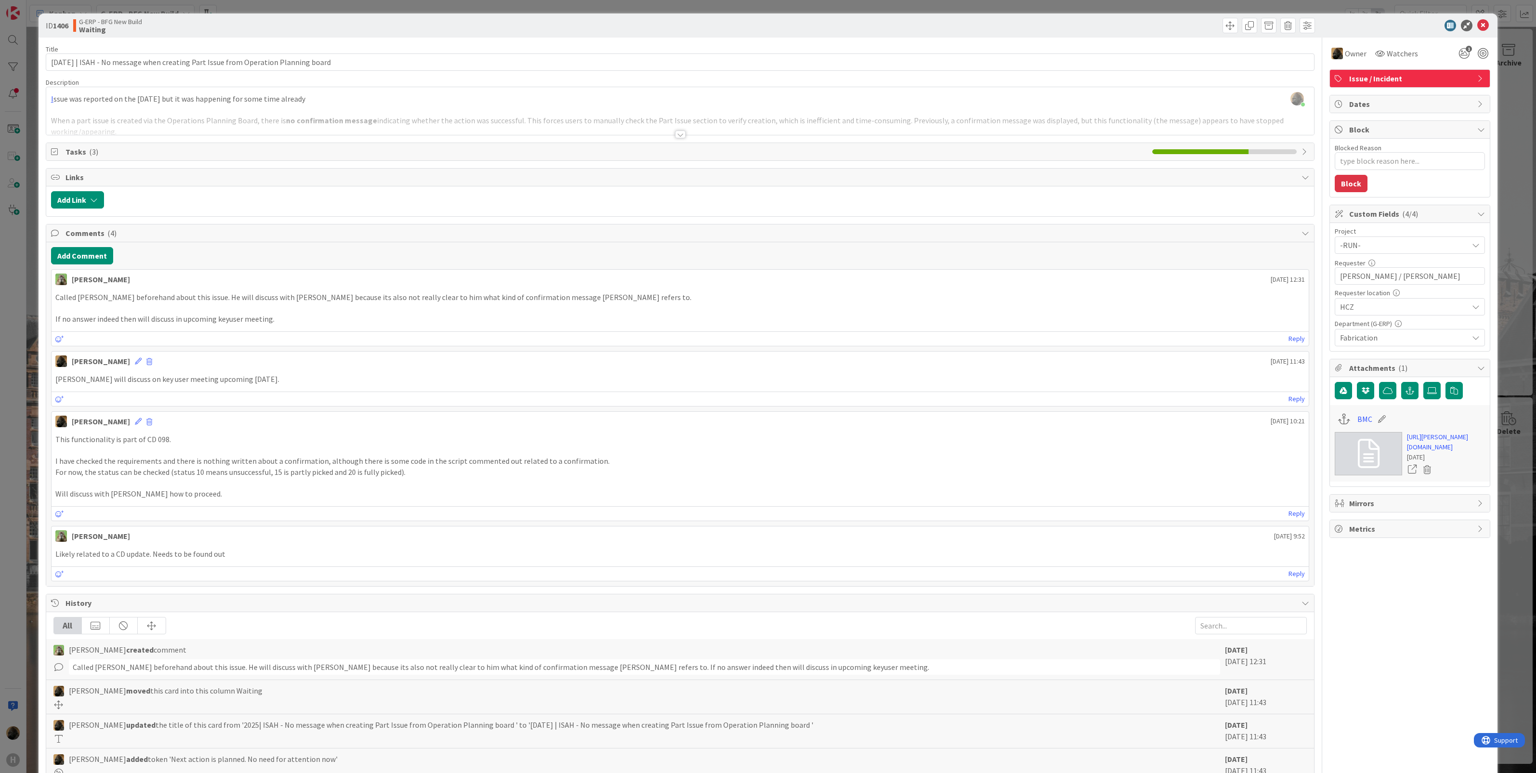
click at [14, 398] on div "ID 1406 G-ERP - BFG New Build Waiting Title 86 / 128 [DATE] | ISAH - No message…" at bounding box center [768, 386] width 1536 height 773
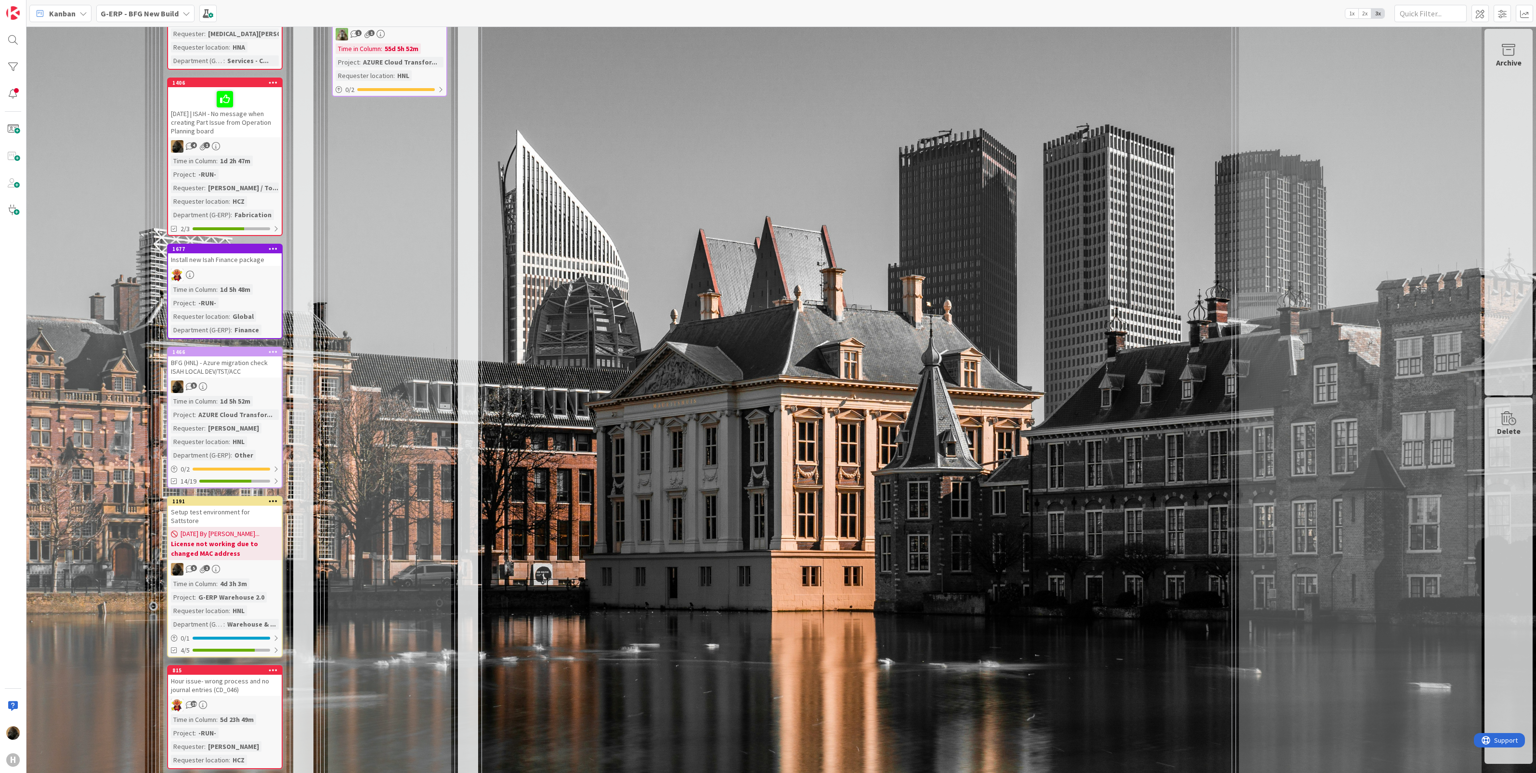
scroll to position [1806, 145]
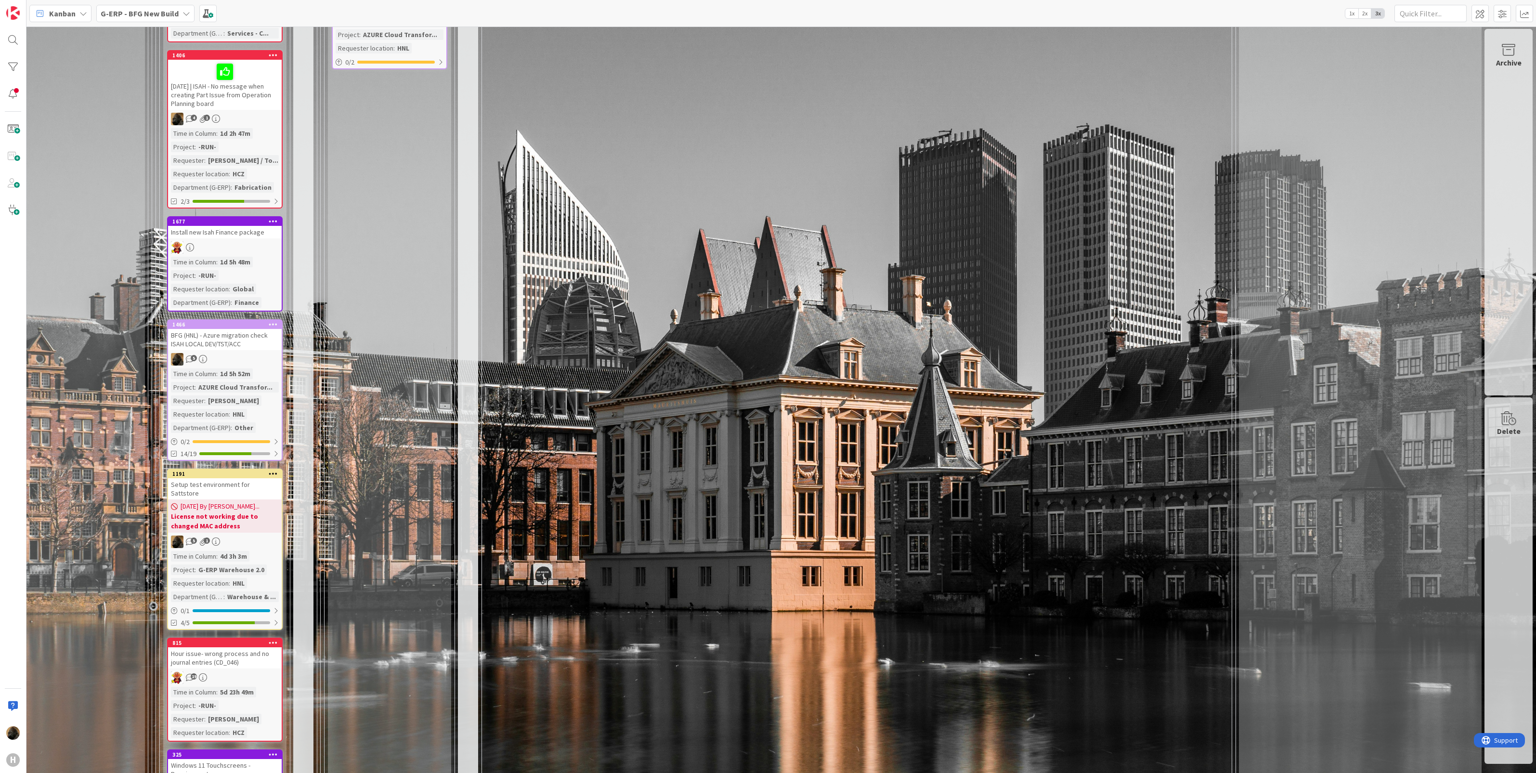
click at [222, 329] on div "BFG (HNL) - Azure migration check ISAH LOCAL DEV/TST/ACC" at bounding box center [225, 339] width 114 height 21
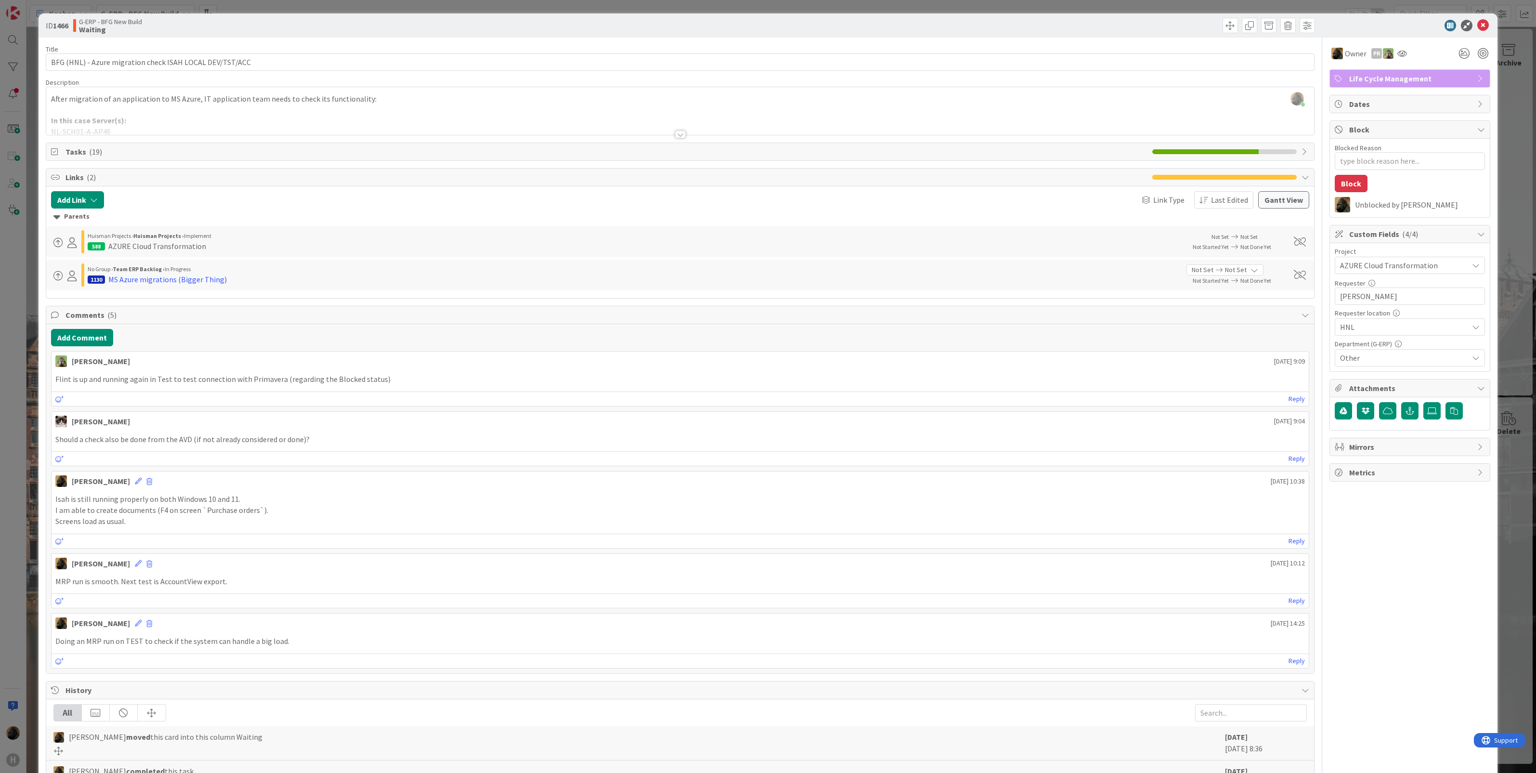
click at [20, 395] on div "ID 1466 G-ERP - BFG New Build Waiting Title 56 / 128 BFG (HNL) - Azure migratio…" at bounding box center [768, 386] width 1536 height 773
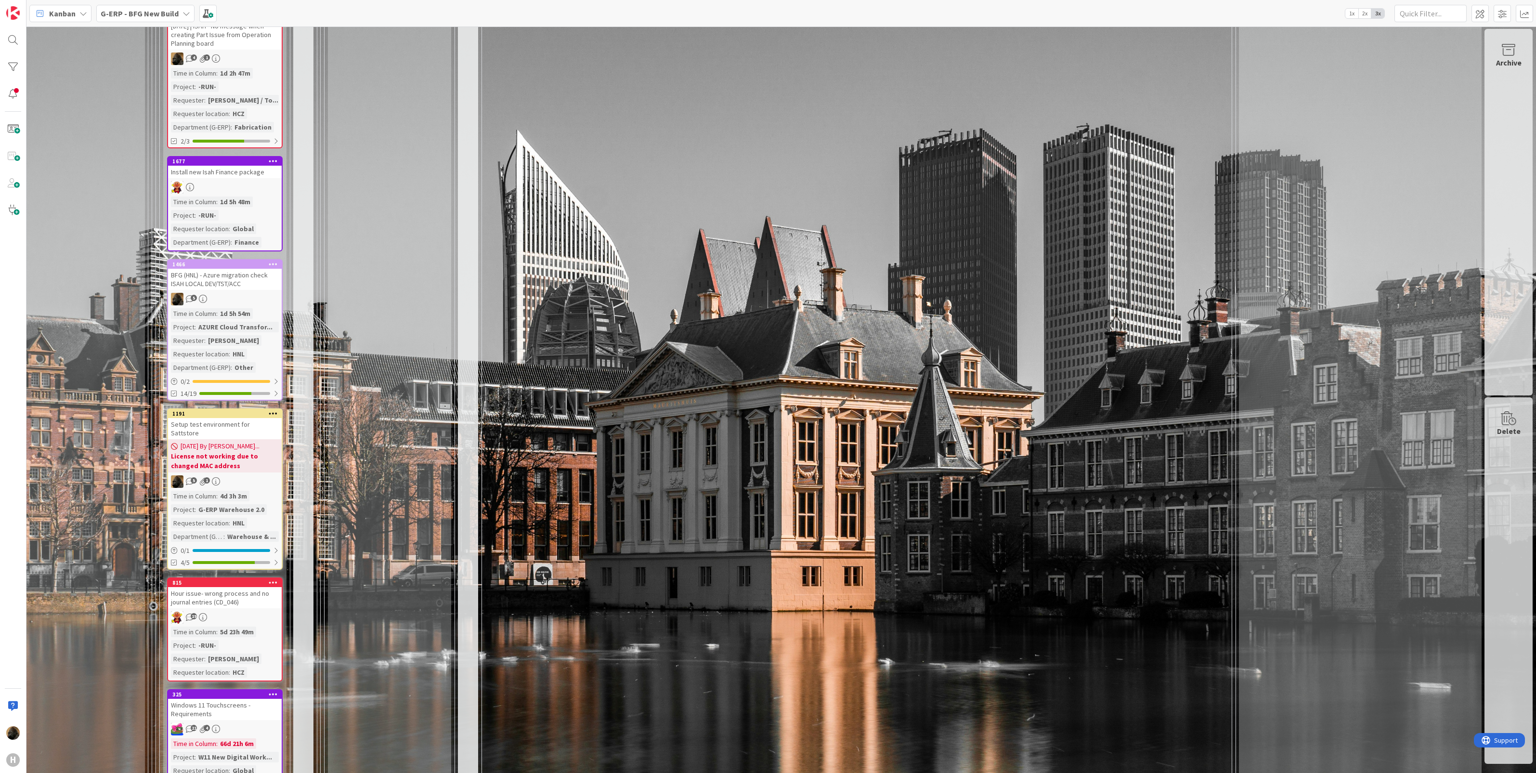
click at [387, 410] on div "Waiting Add Card... 463 [01-09] Czech onboarding/offboarding process for Global…" at bounding box center [389, 417] width 123 height 1697
click at [215, 269] on div "BFG (HNL) - Azure migration check ISAH LOCAL DEV/TST/ACC" at bounding box center [225, 279] width 114 height 21
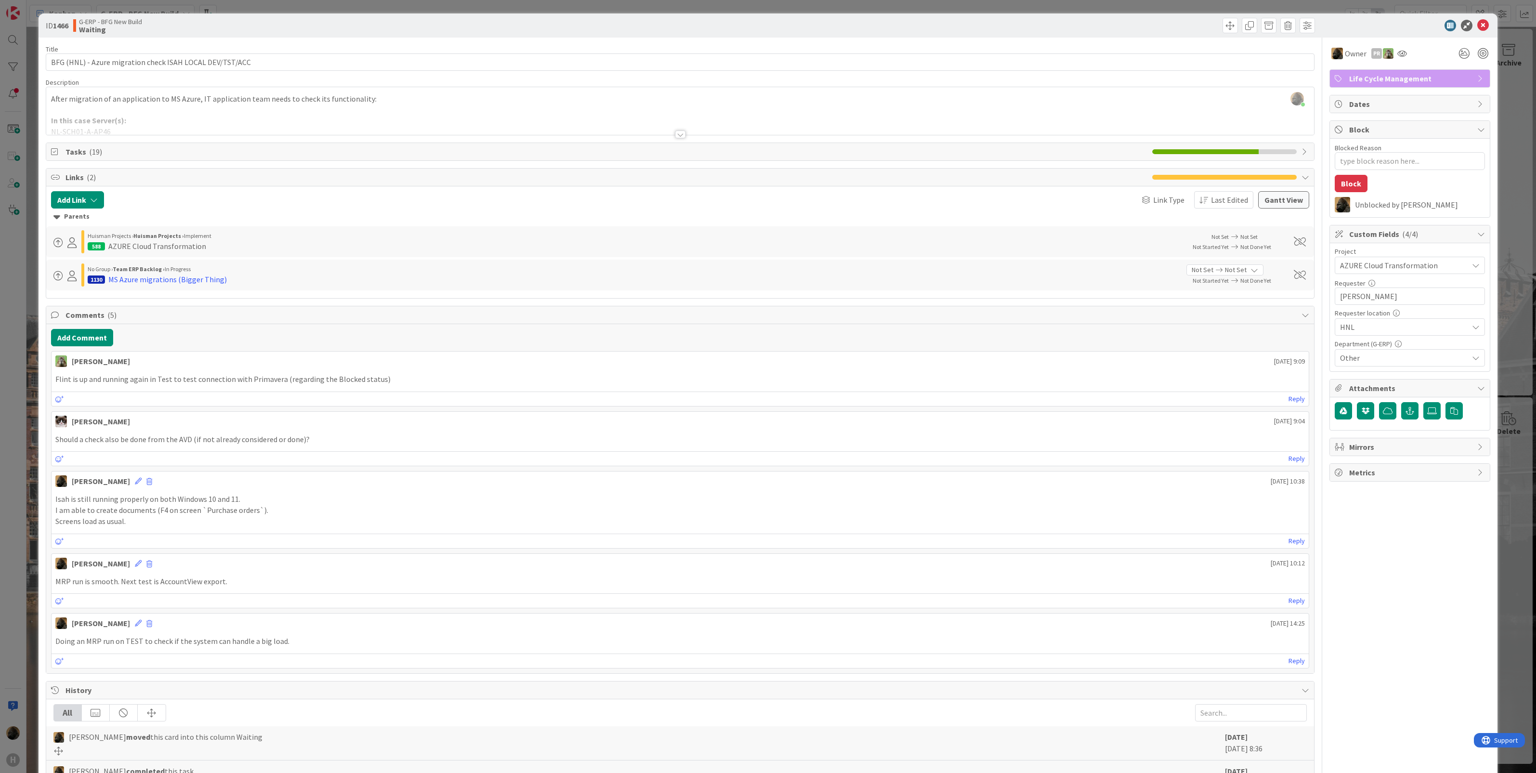
click at [654, 145] on div "Tasks ( 19 )" at bounding box center [680, 151] width 1268 height 17
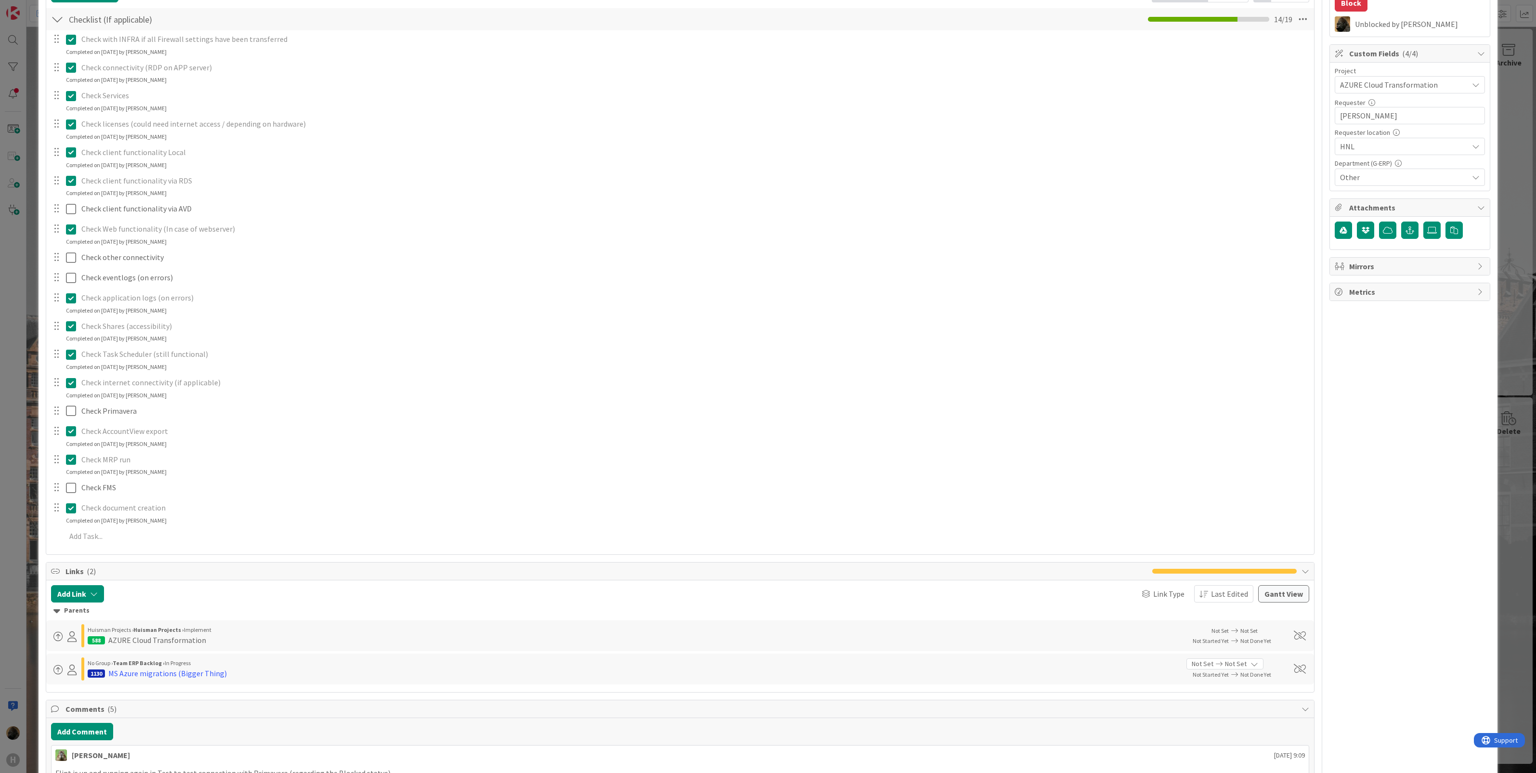
scroll to position [120, 0]
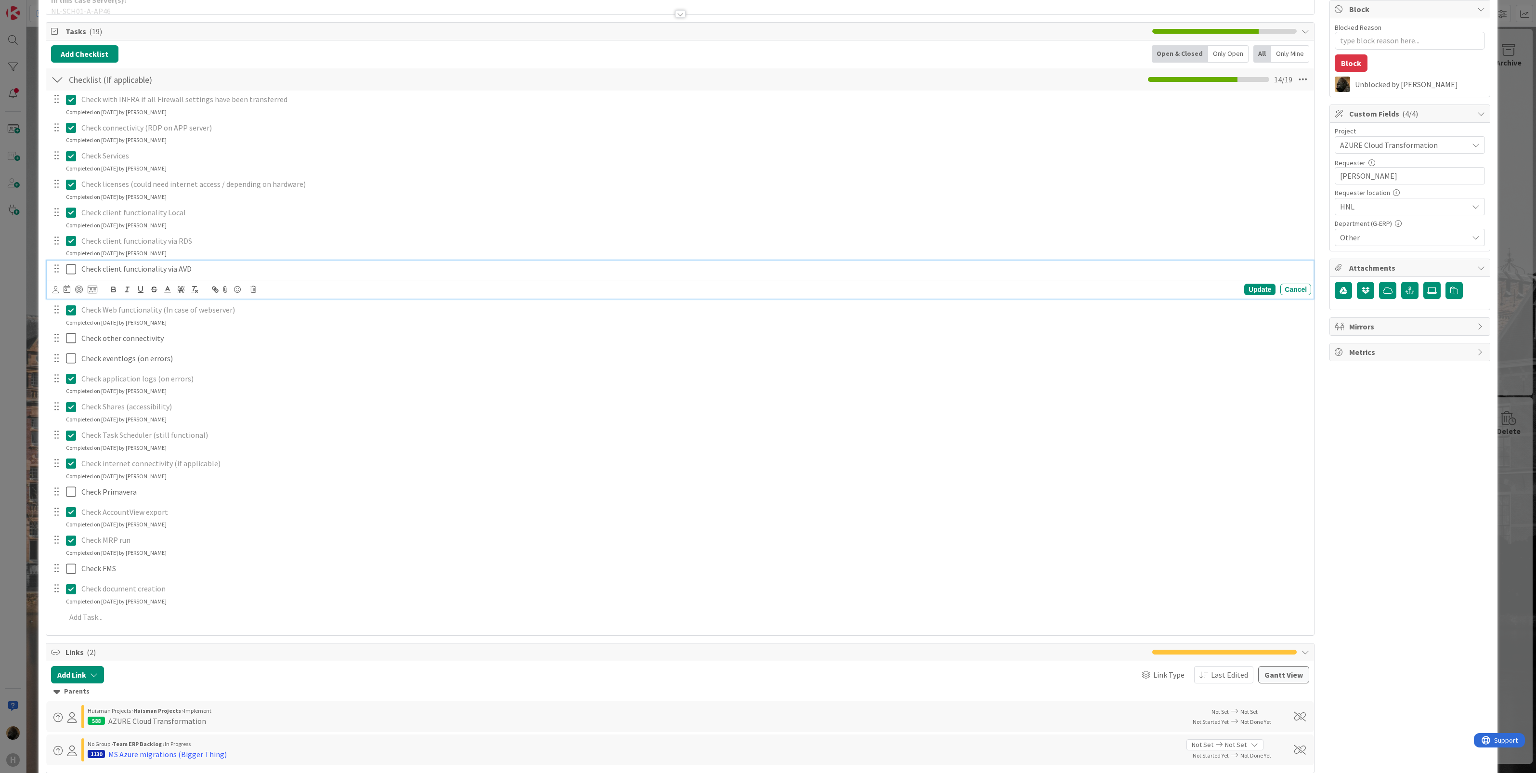
click at [224, 265] on p "Check client functionality via AVD" at bounding box center [694, 268] width 1226 height 11
type textarea "x"
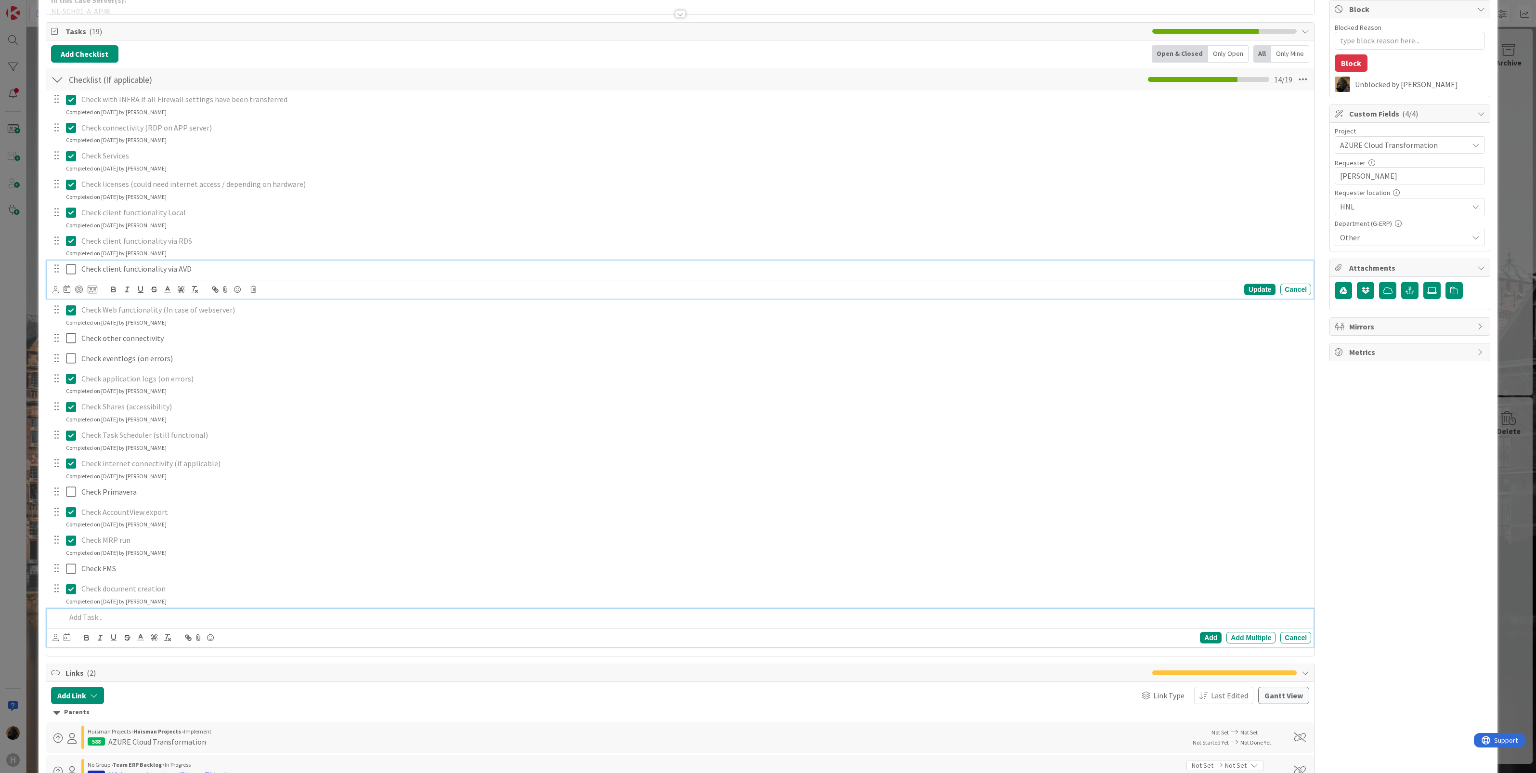
click at [153, 618] on p at bounding box center [687, 616] width 1242 height 11
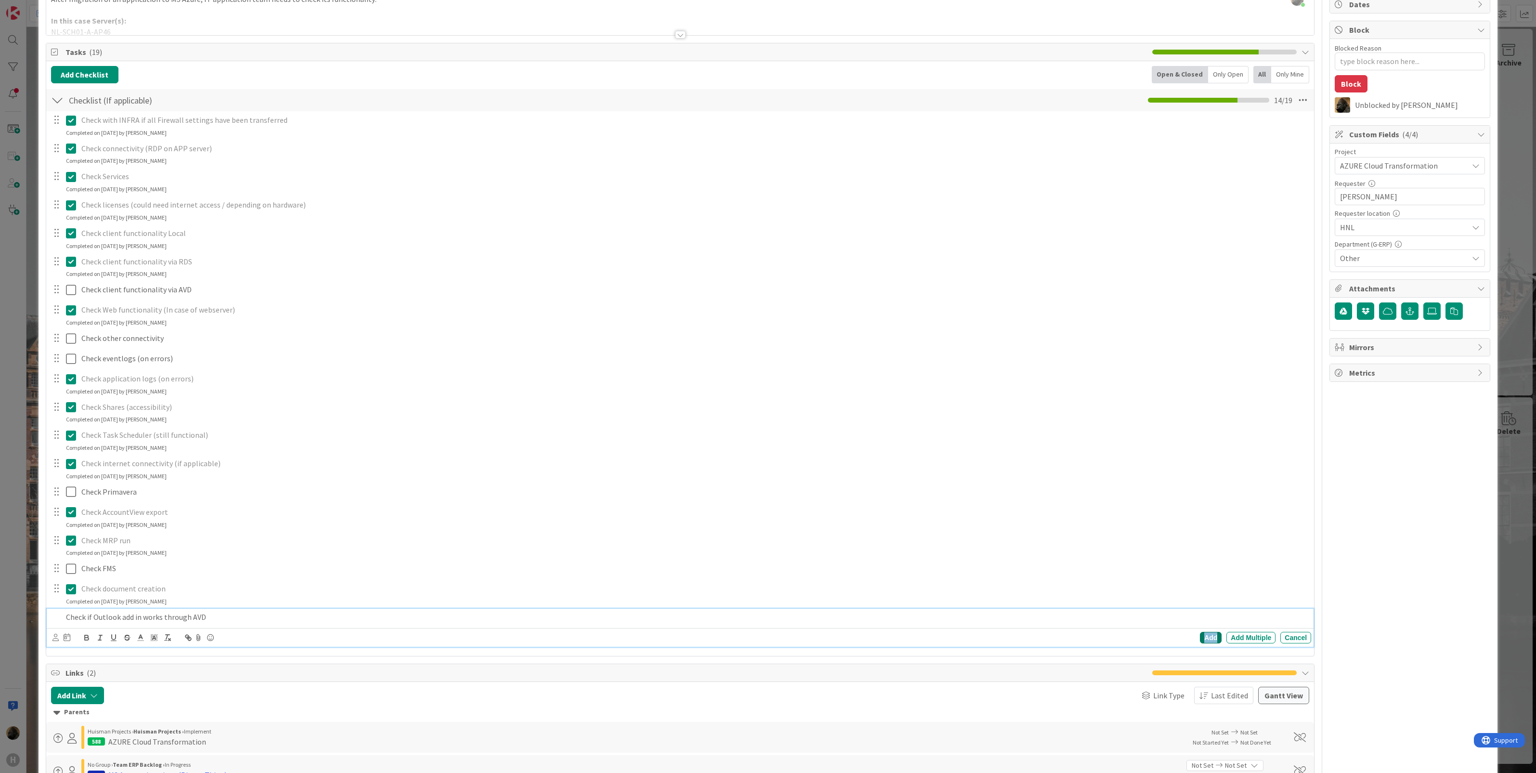
click at [1200, 635] on div "Add" at bounding box center [1211, 638] width 22 height 12
type textarea "x"
click at [8, 638] on div "ID 1466 G-ERP - BFG New Build Waiting Title 56 / 128 BFG (HNL) - Azure migratio…" at bounding box center [768, 386] width 1536 height 773
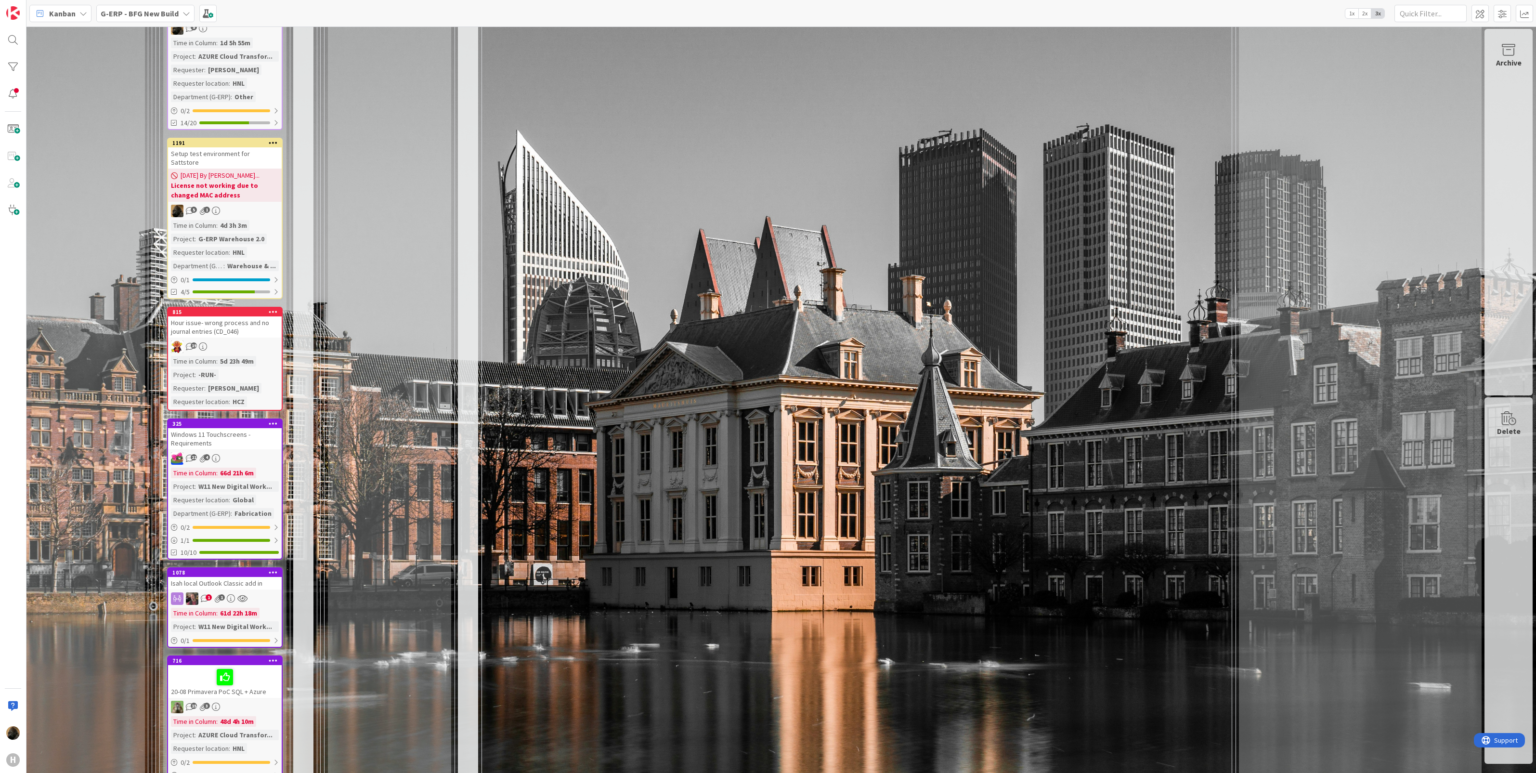
scroll to position [2167, 145]
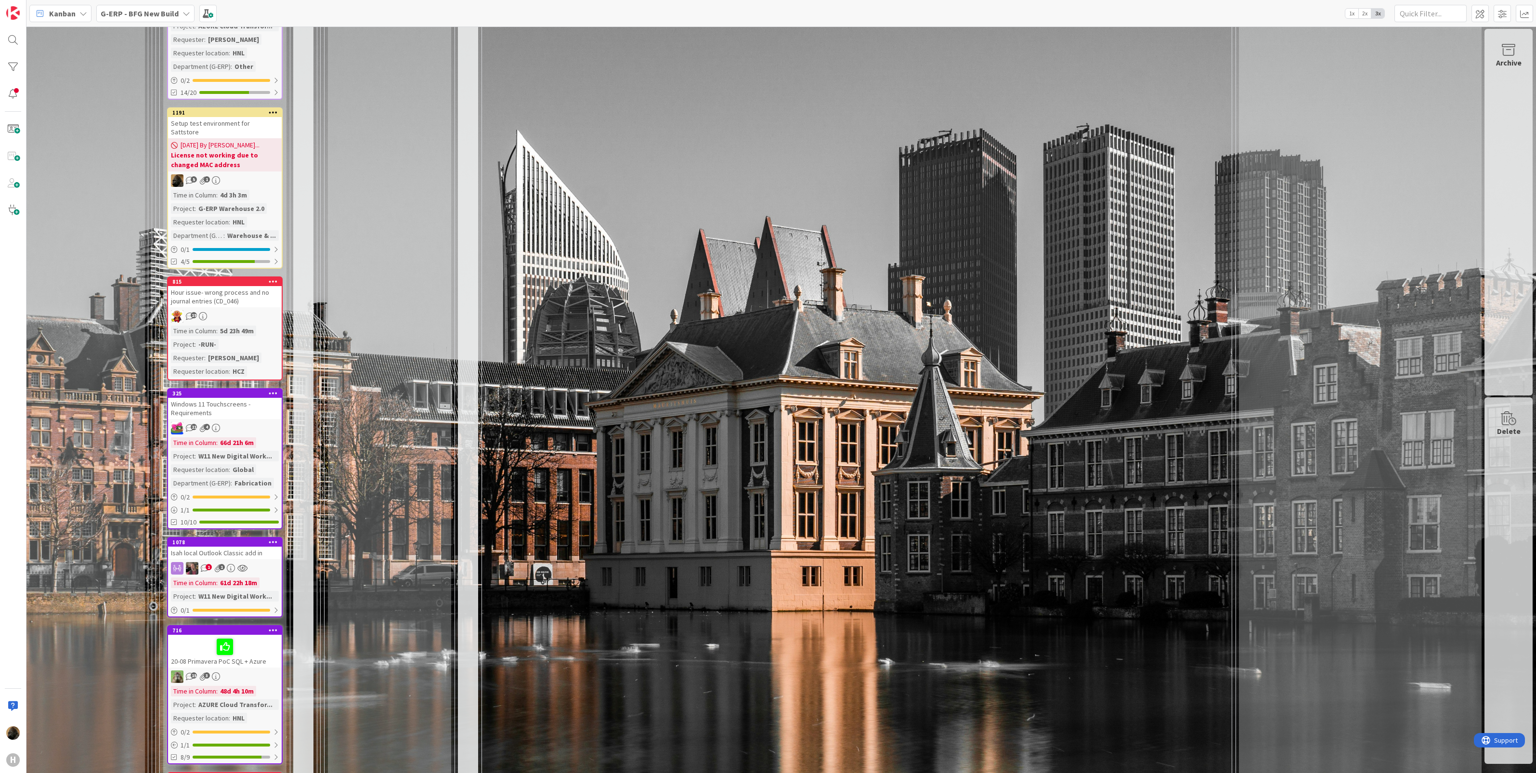
click at [258, 138] on div "[DATE] By [PERSON_NAME]... License not working due to changed MAC address" at bounding box center [225, 154] width 114 height 33
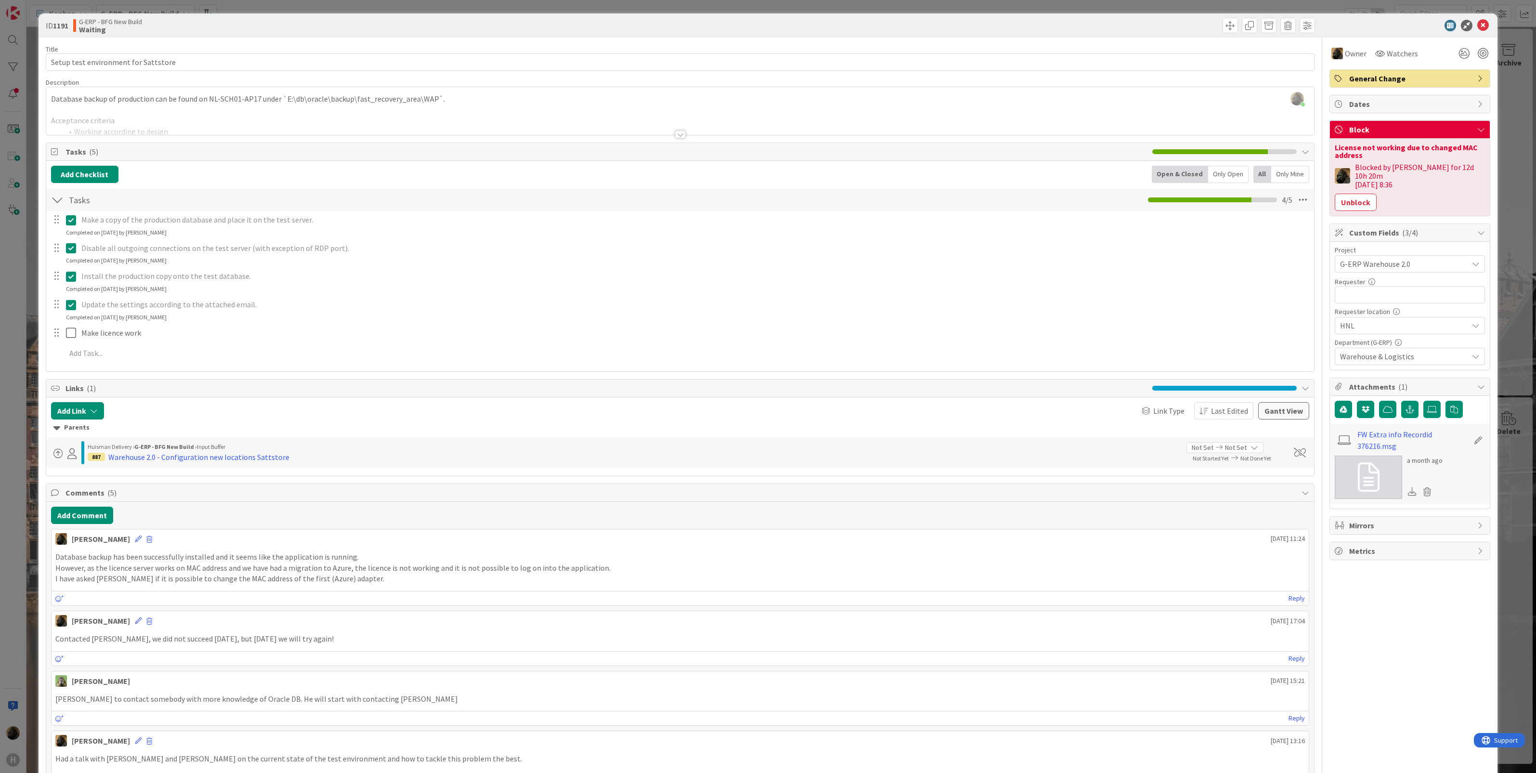
click at [375, 549] on div "[PERSON_NAME] [DATE] 11:24 Database backup has been successfully installed and …" at bounding box center [680, 567] width 1259 height 77
click at [76, 521] on button "Add Comment" at bounding box center [82, 515] width 62 height 17
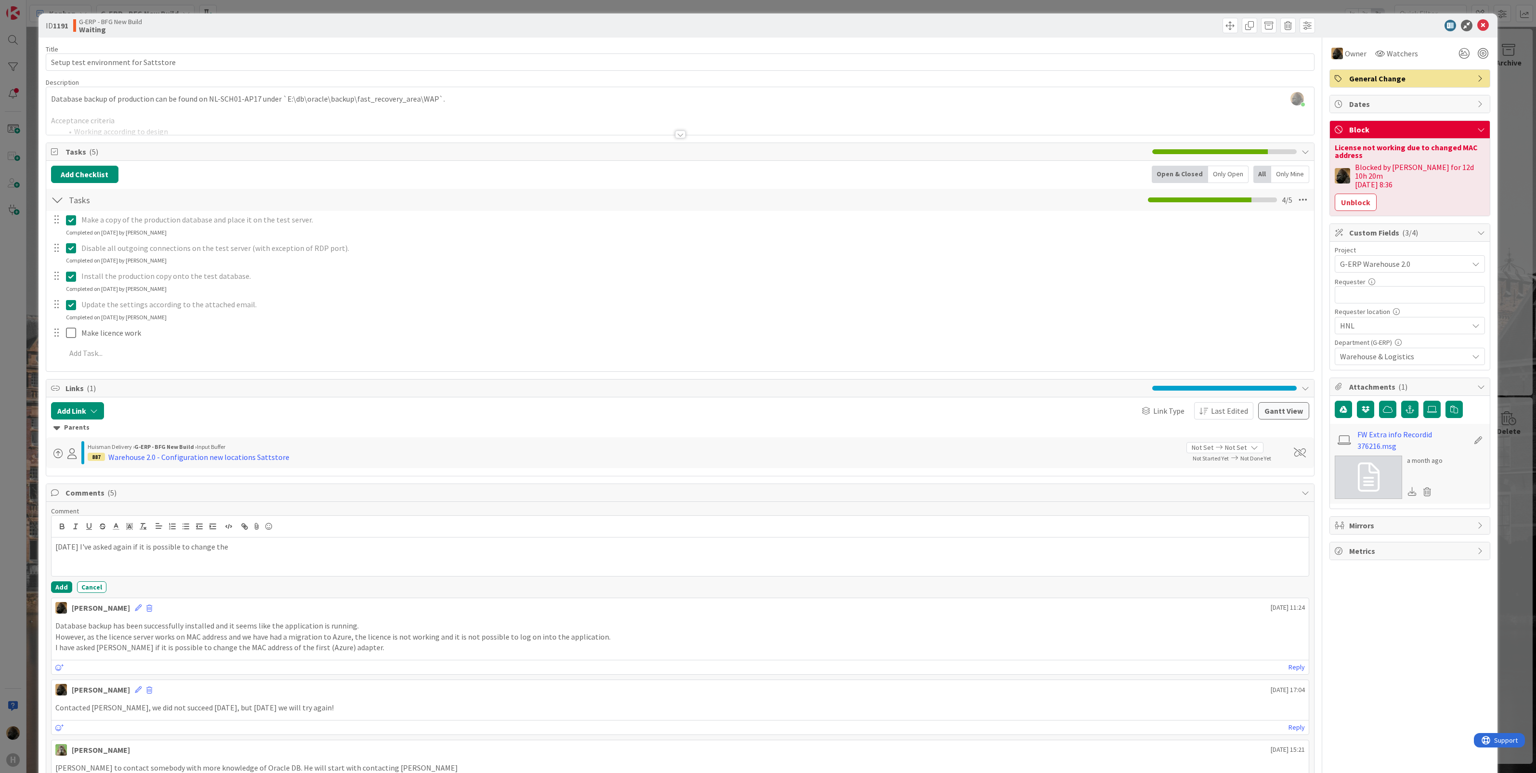
click at [24, 378] on div "ID 1191 G-ERP - BFG New Build Waiting Title 36 / 128 Setup test environment for…" at bounding box center [768, 386] width 1536 height 773
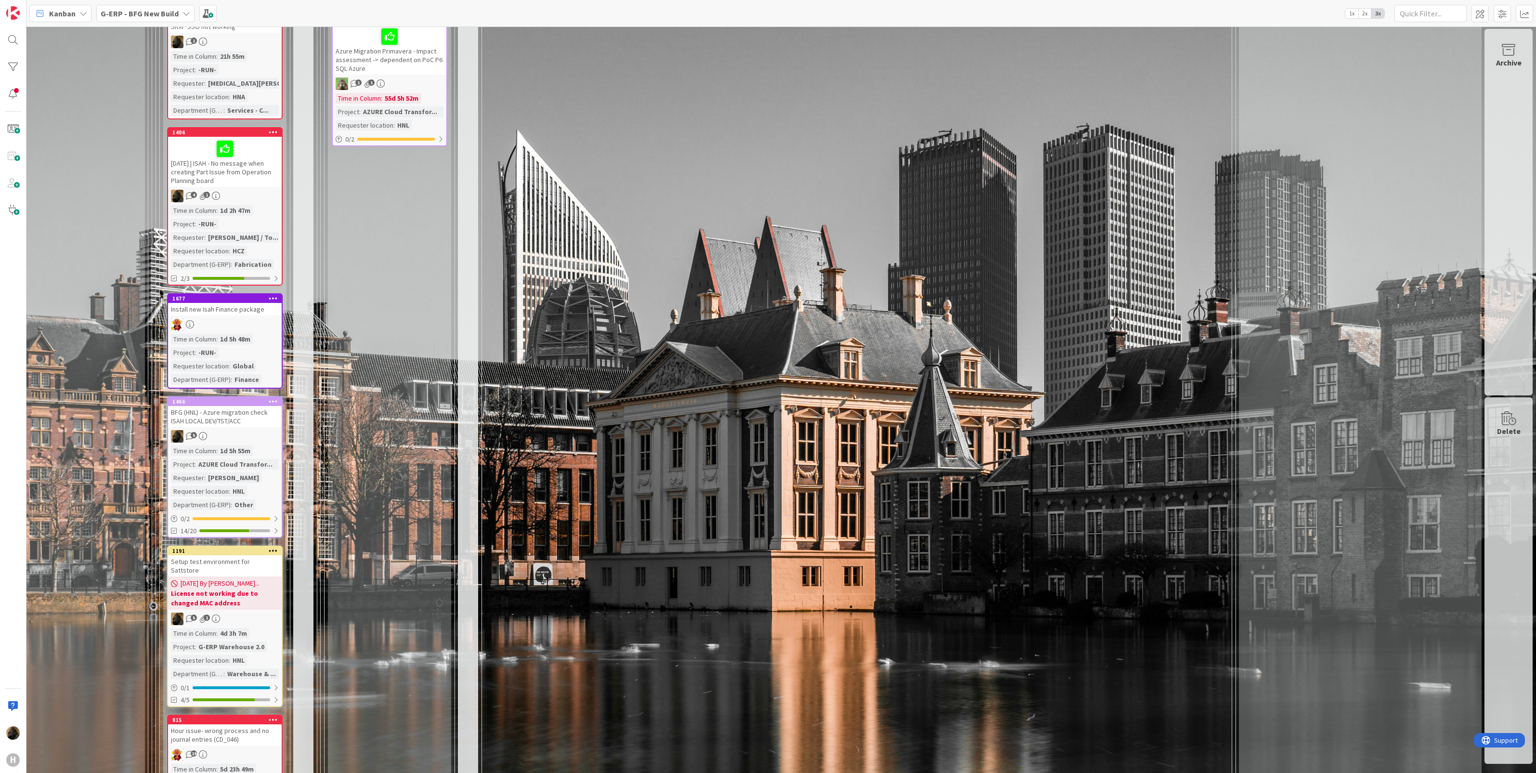
scroll to position [1926, 145]
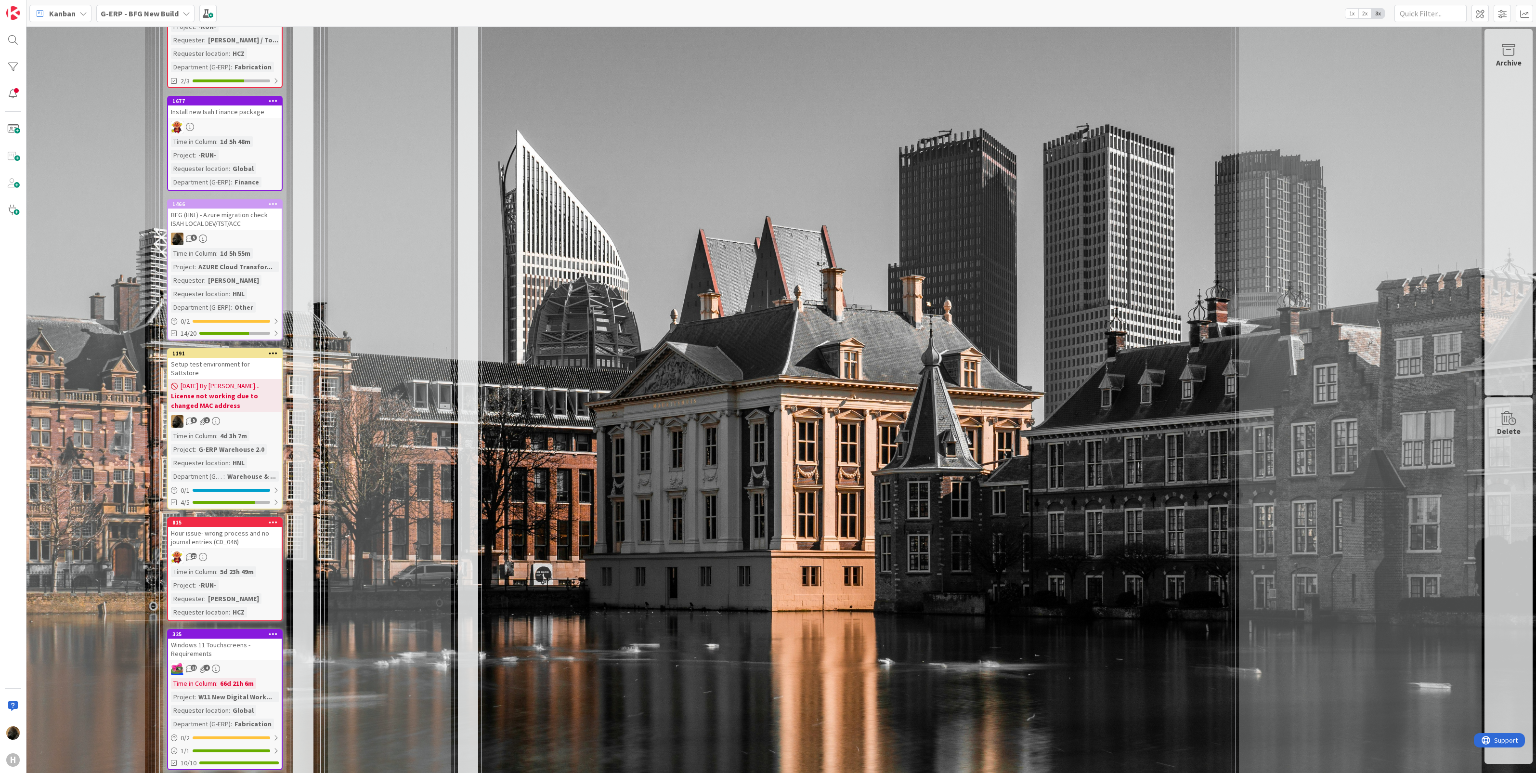
click at [217, 381] on span "[DATE] By [PERSON_NAME]..." at bounding box center [220, 386] width 79 height 10
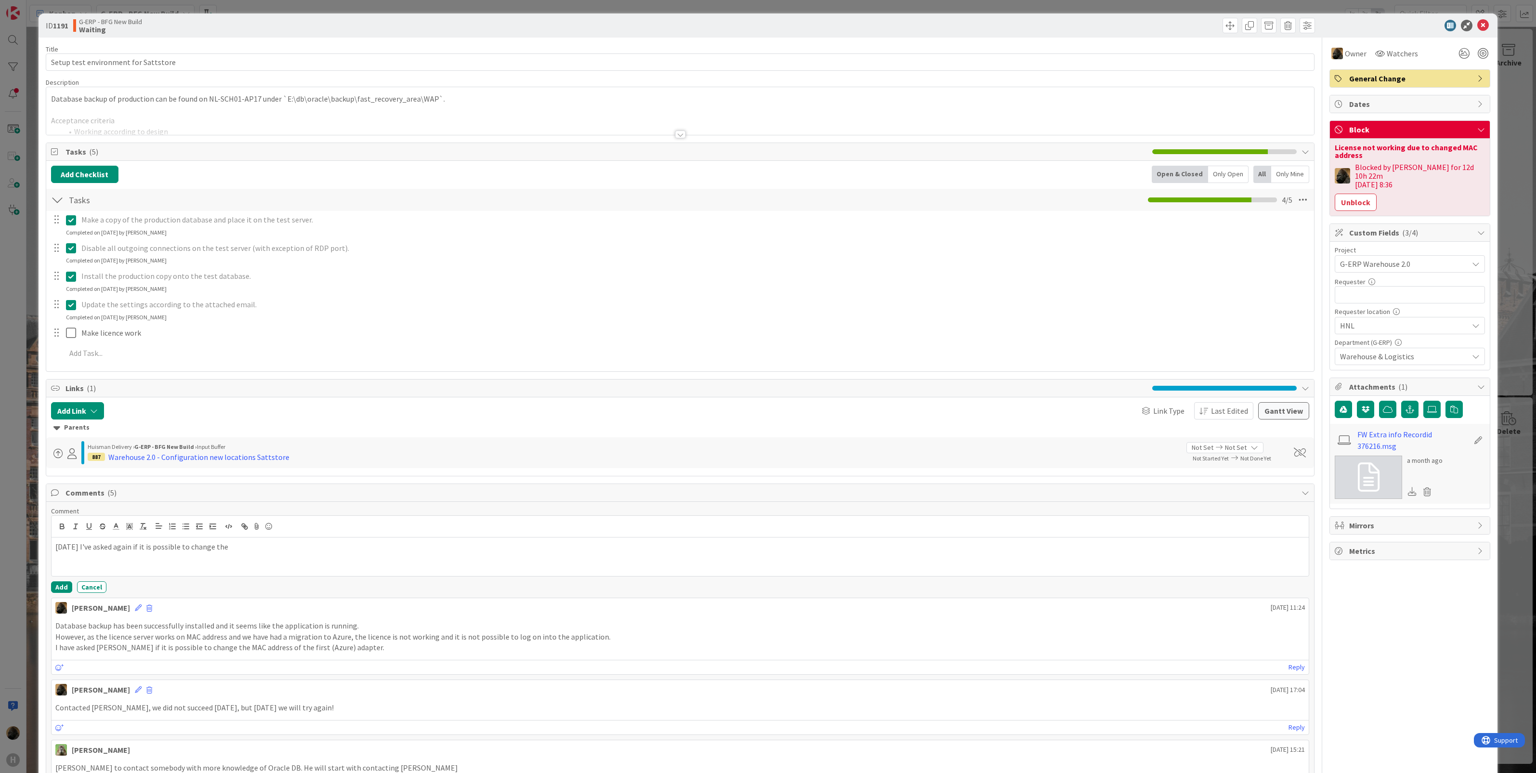
click at [310, 551] on p "[DATE] I've asked again if it is possible to change the" at bounding box center [680, 546] width 1250 height 11
click at [63, 590] on button "Add" at bounding box center [61, 587] width 21 height 12
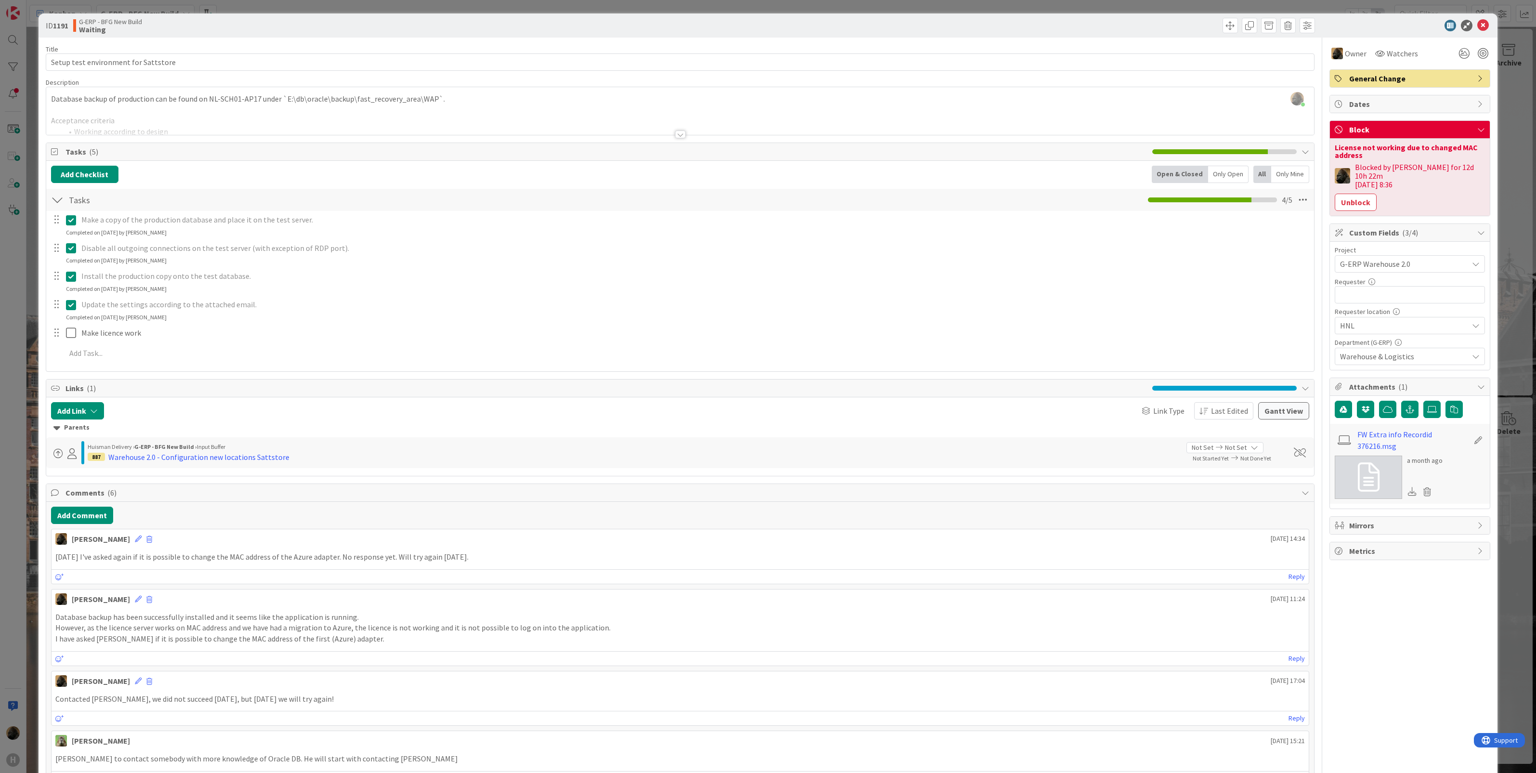
click at [11, 448] on div "ID 1191 G-ERP - BFG New Build Waiting Title 36 / 128 Setup test environment for…" at bounding box center [768, 386] width 1536 height 773
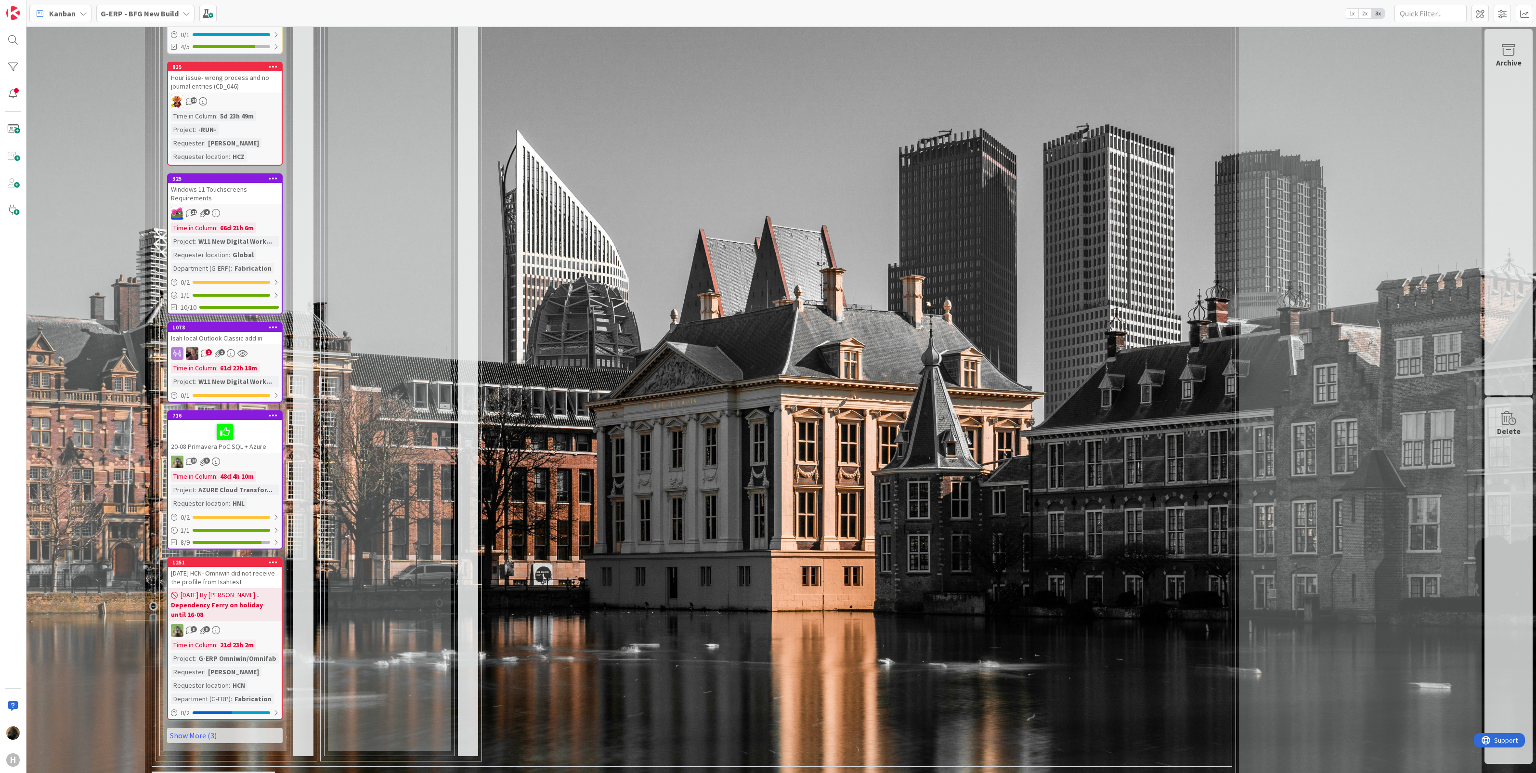
scroll to position [2397, 145]
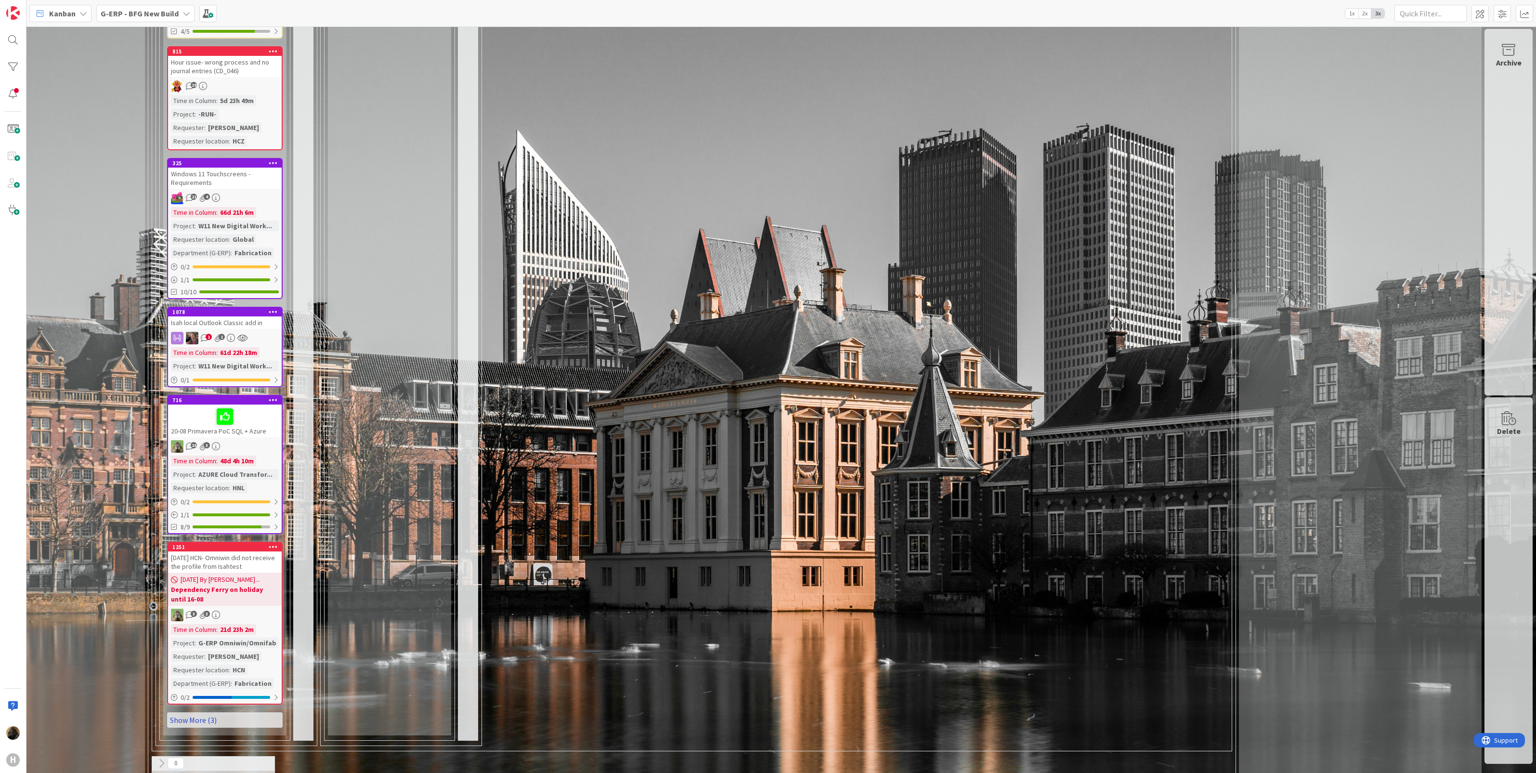
click at [204, 712] on link "Show More (3)" at bounding box center [225, 719] width 116 height 15
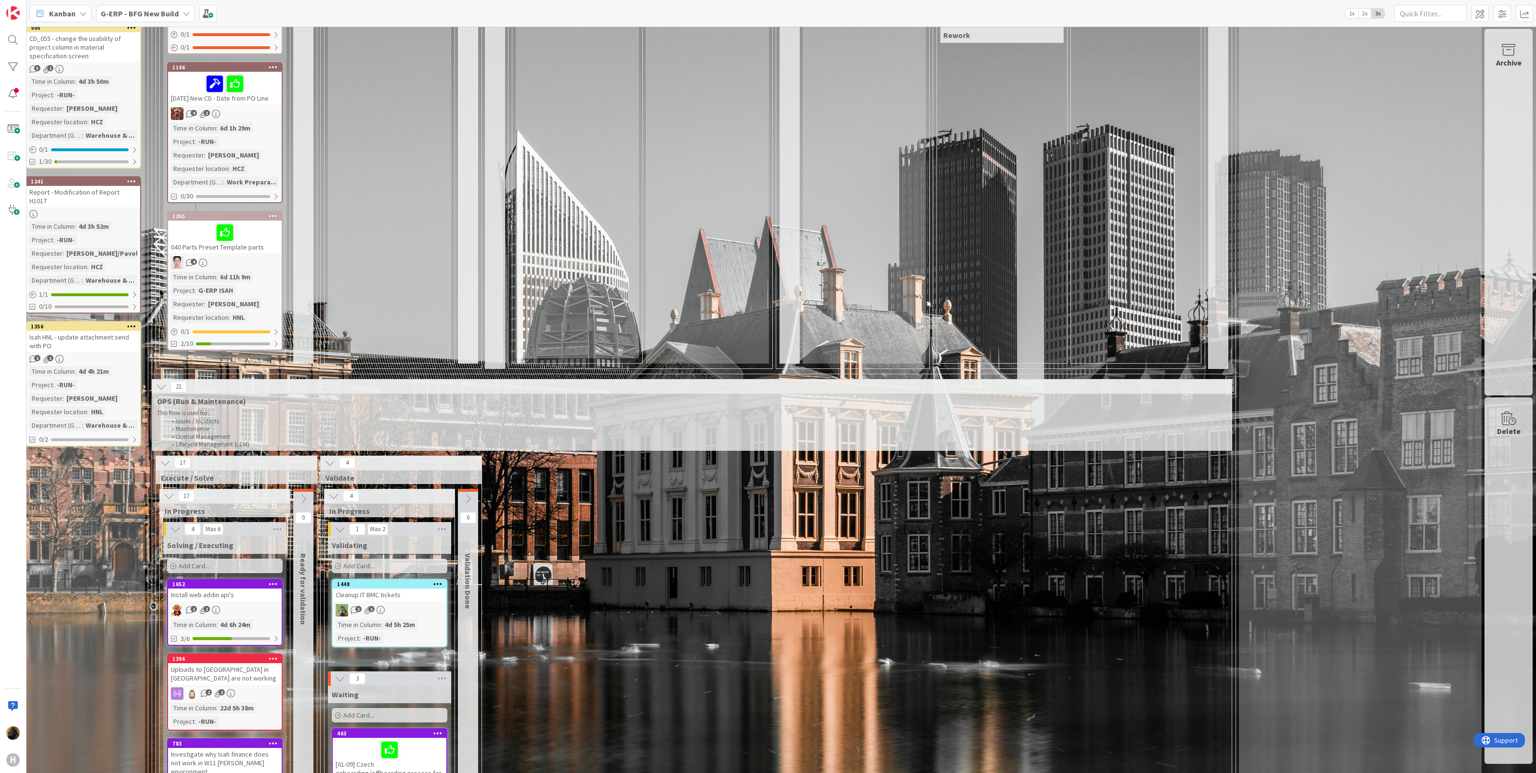
scroll to position [748, 145]
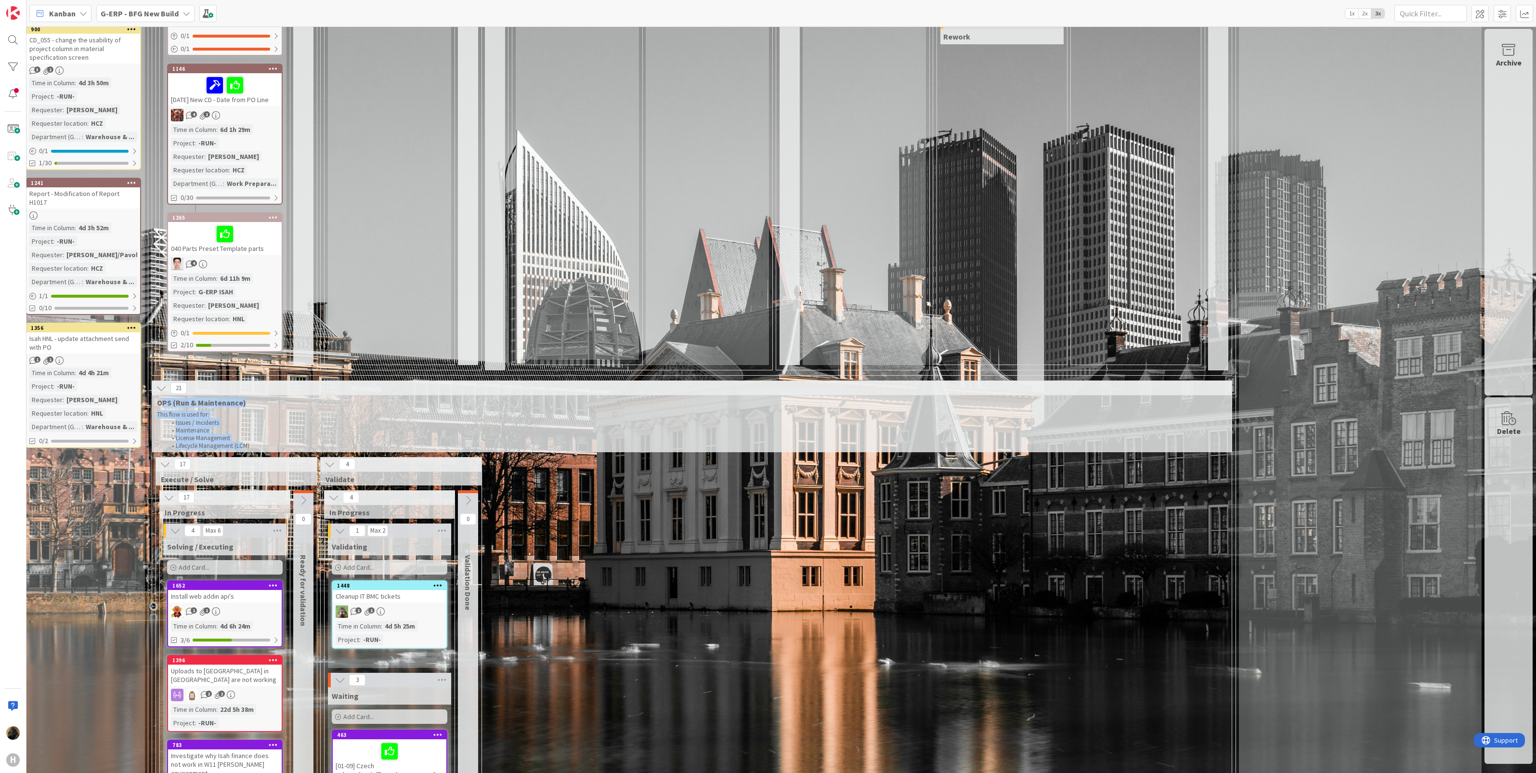
drag, startPoint x: 152, startPoint y: 400, endPoint x: 234, endPoint y: 448, distance: 95.4
click at [234, 448] on div "21 OPS (Run & Maintenance) This flow is used for: Issues / Incidents Maintenanc…" at bounding box center [692, 416] width 1080 height 71
drag, startPoint x: 234, startPoint y: 448, endPoint x: 372, endPoint y: 428, distance: 139.7
click at [372, 428] on li "Maintenance" at bounding box center [697, 431] width 1061 height 8
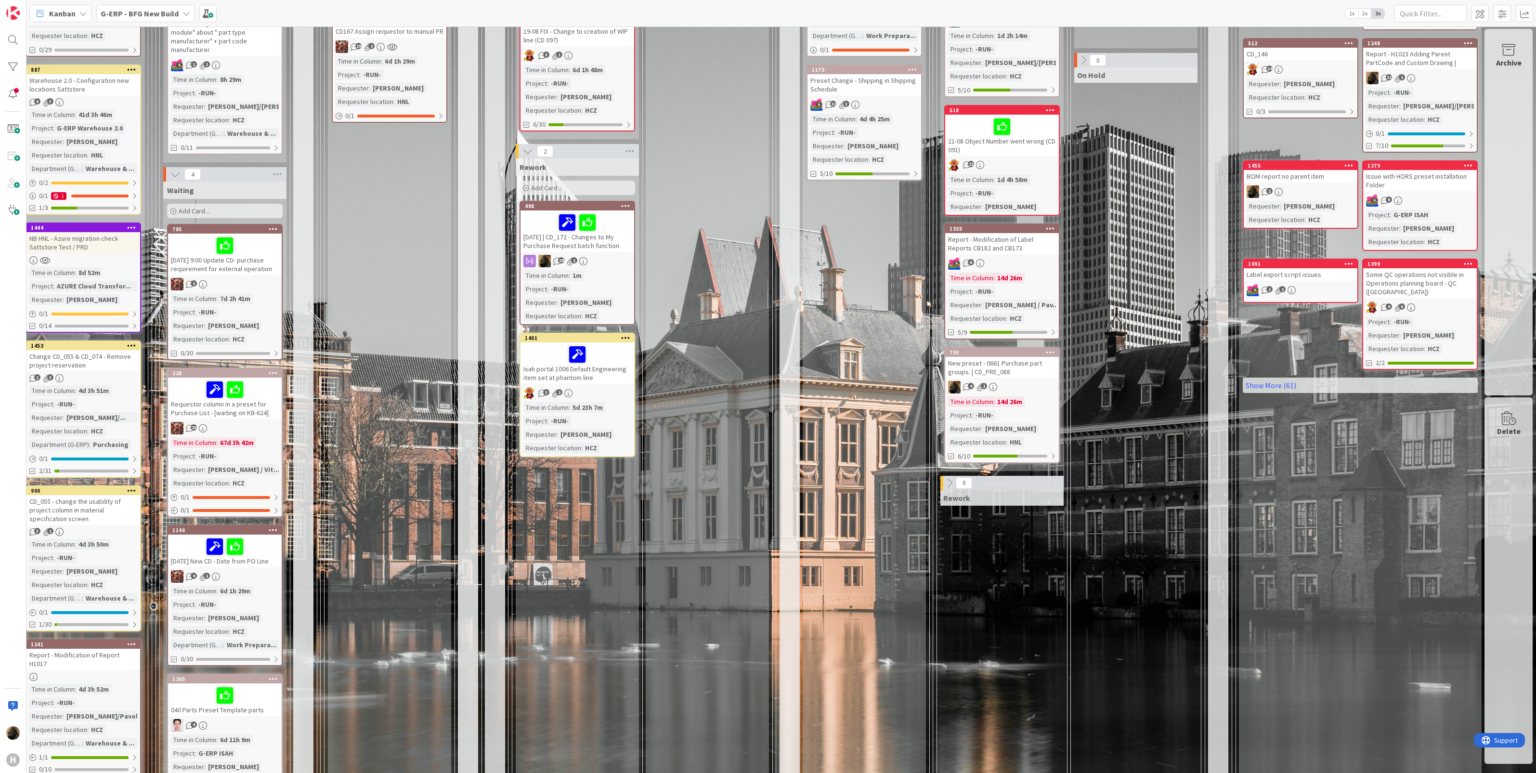
scroll to position [266, 145]
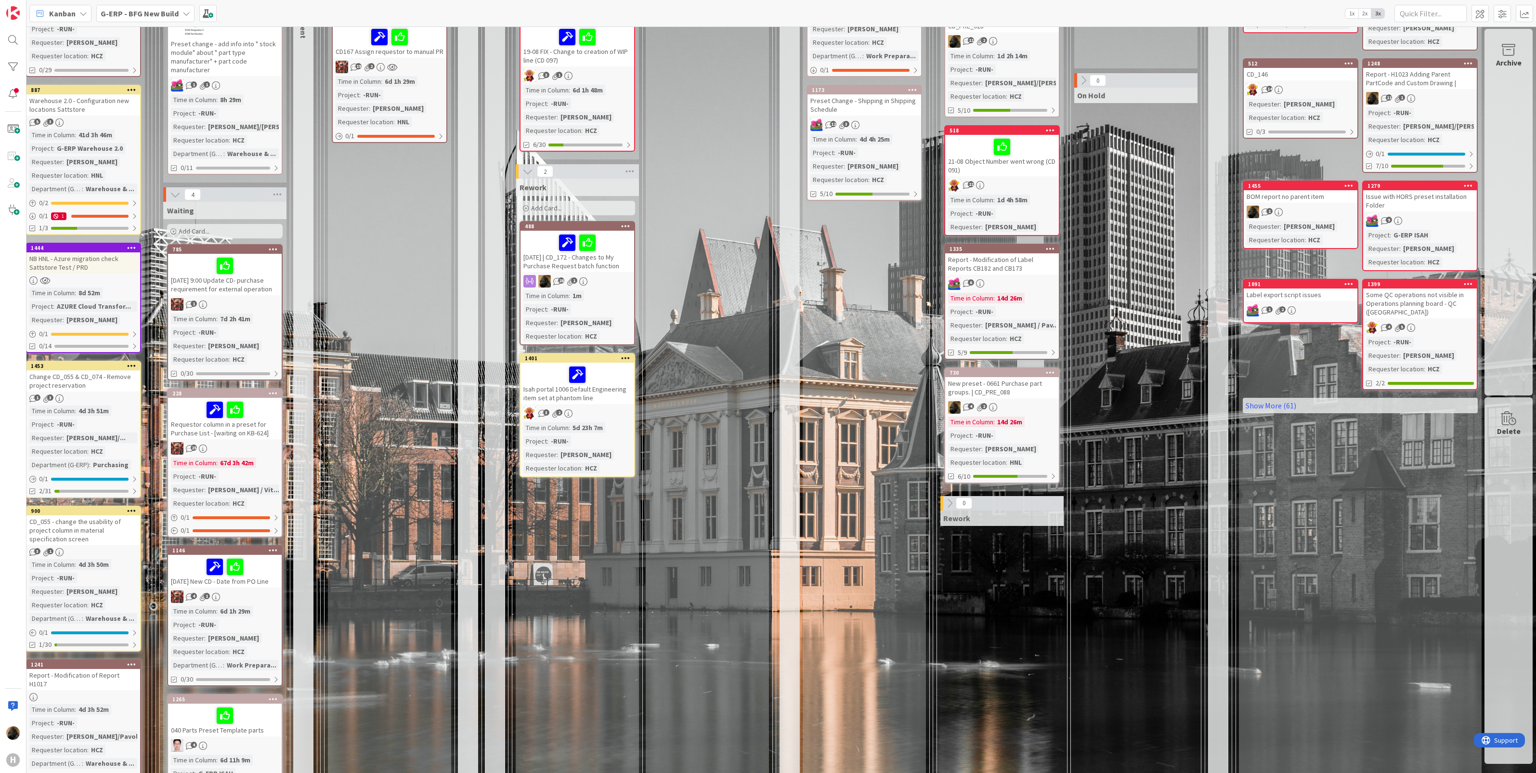
click at [246, 434] on div "Requestor column in a preset for Purchase List - [waiting on KB-624]" at bounding box center [225, 418] width 114 height 41
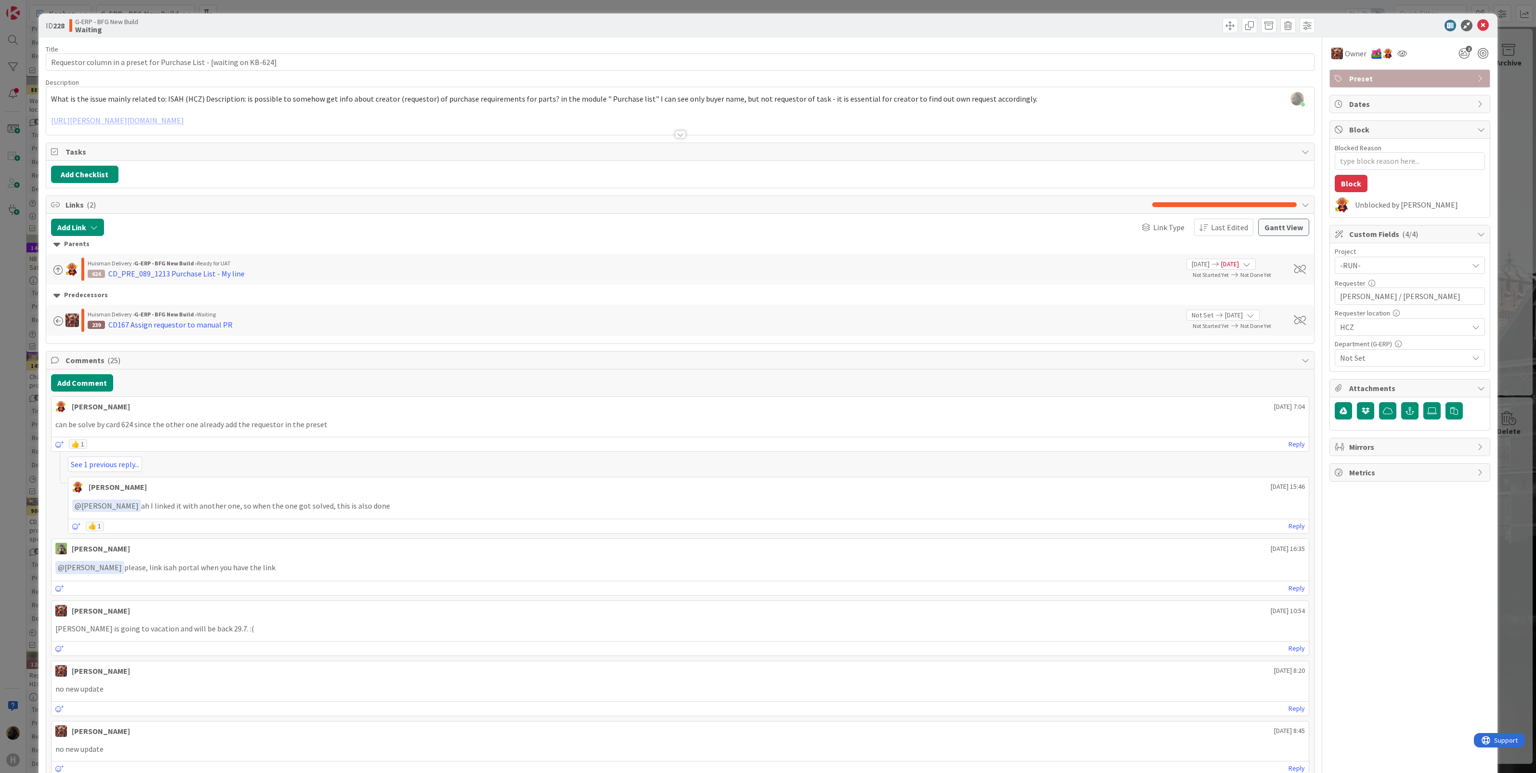
click at [10, 496] on div "ID 228 G-ERP - BFG New Build Waiting Title 68 / 128 Requestor column in a prese…" at bounding box center [768, 386] width 1536 height 773
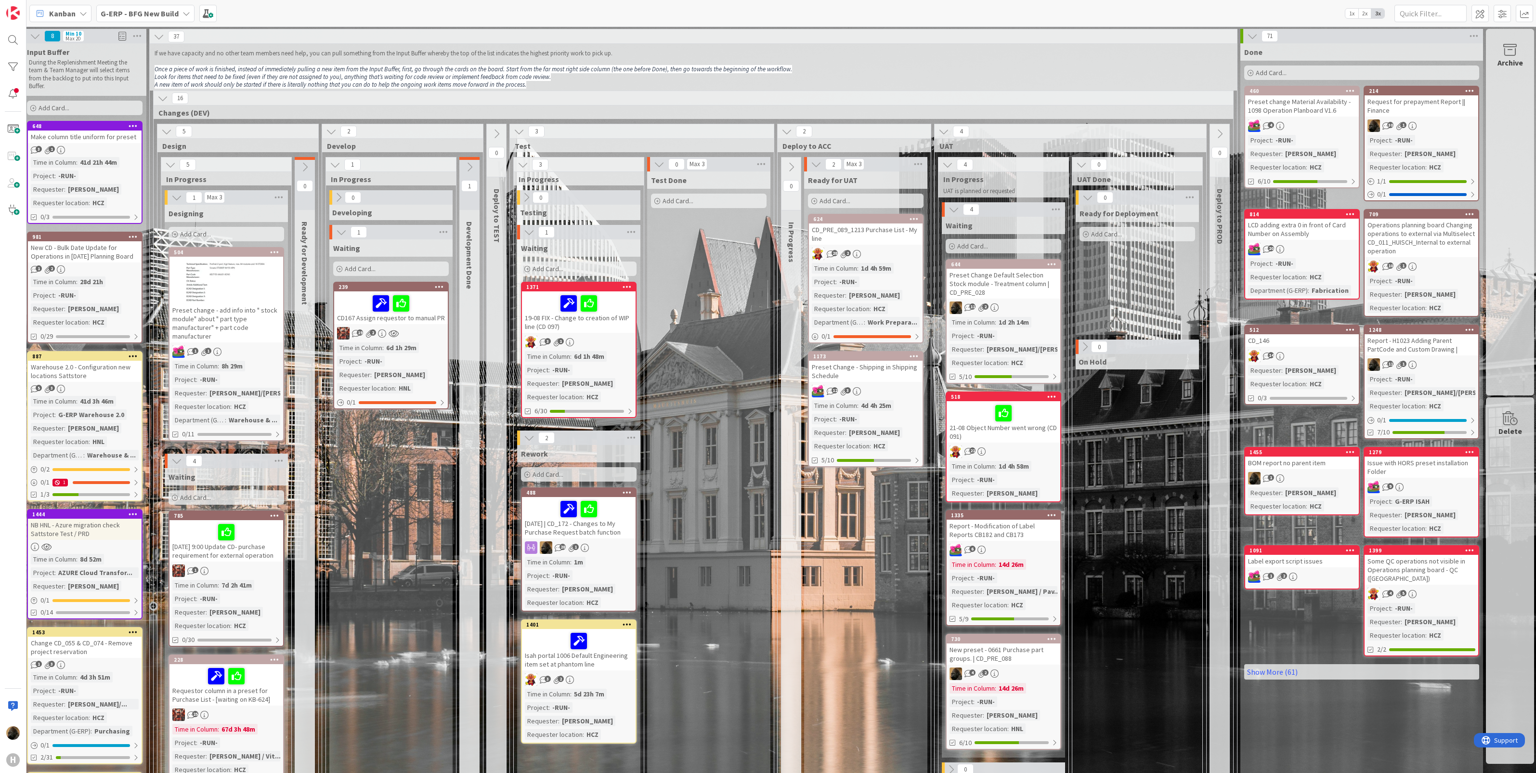
scroll to position [0, 145]
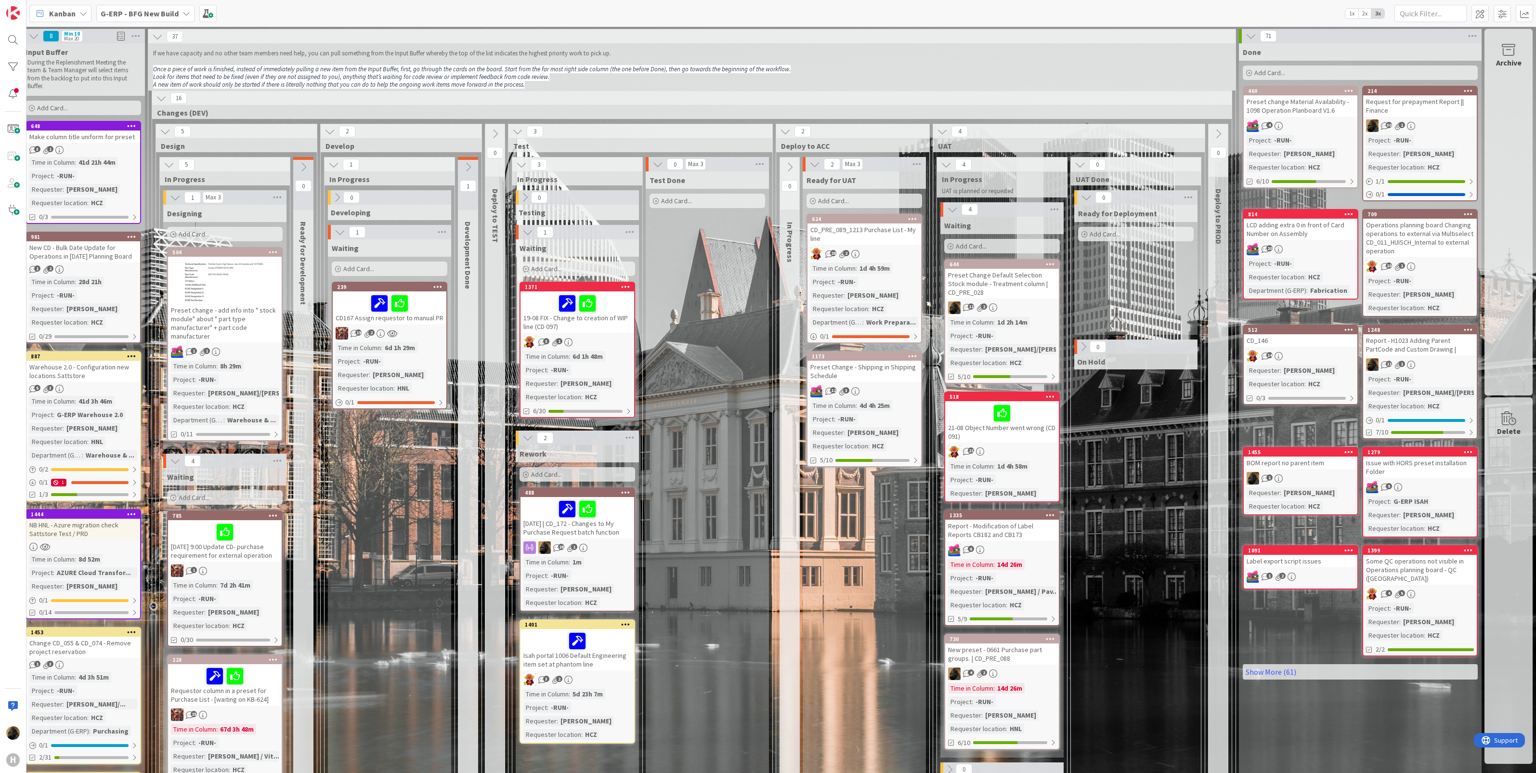
click at [725, 649] on div "Test Done Add Card..." at bounding box center [707, 641] width 123 height 941
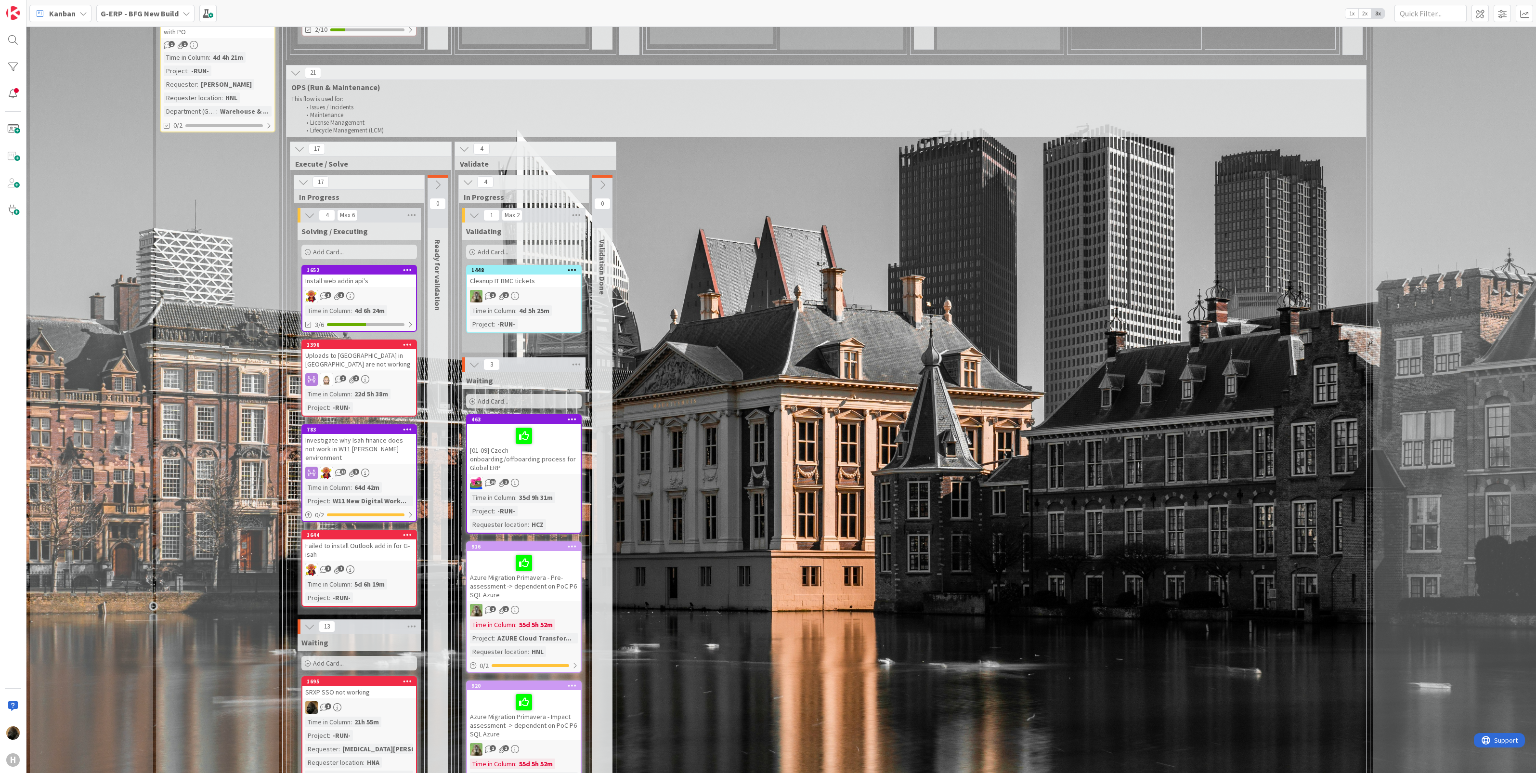
scroll to position [1083, 0]
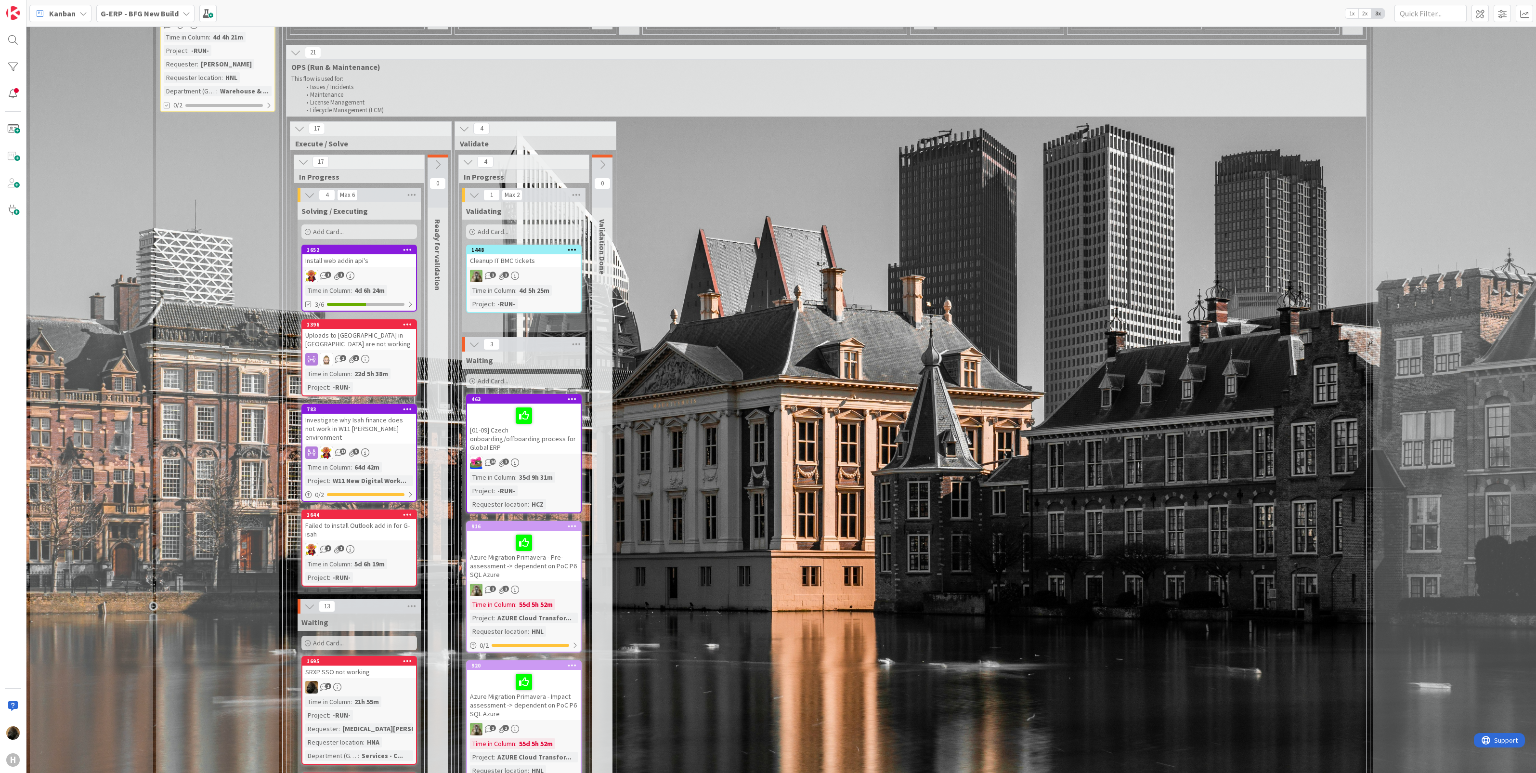
click at [373, 254] on div "Install web addin api's" at bounding box center [359, 260] width 114 height 13
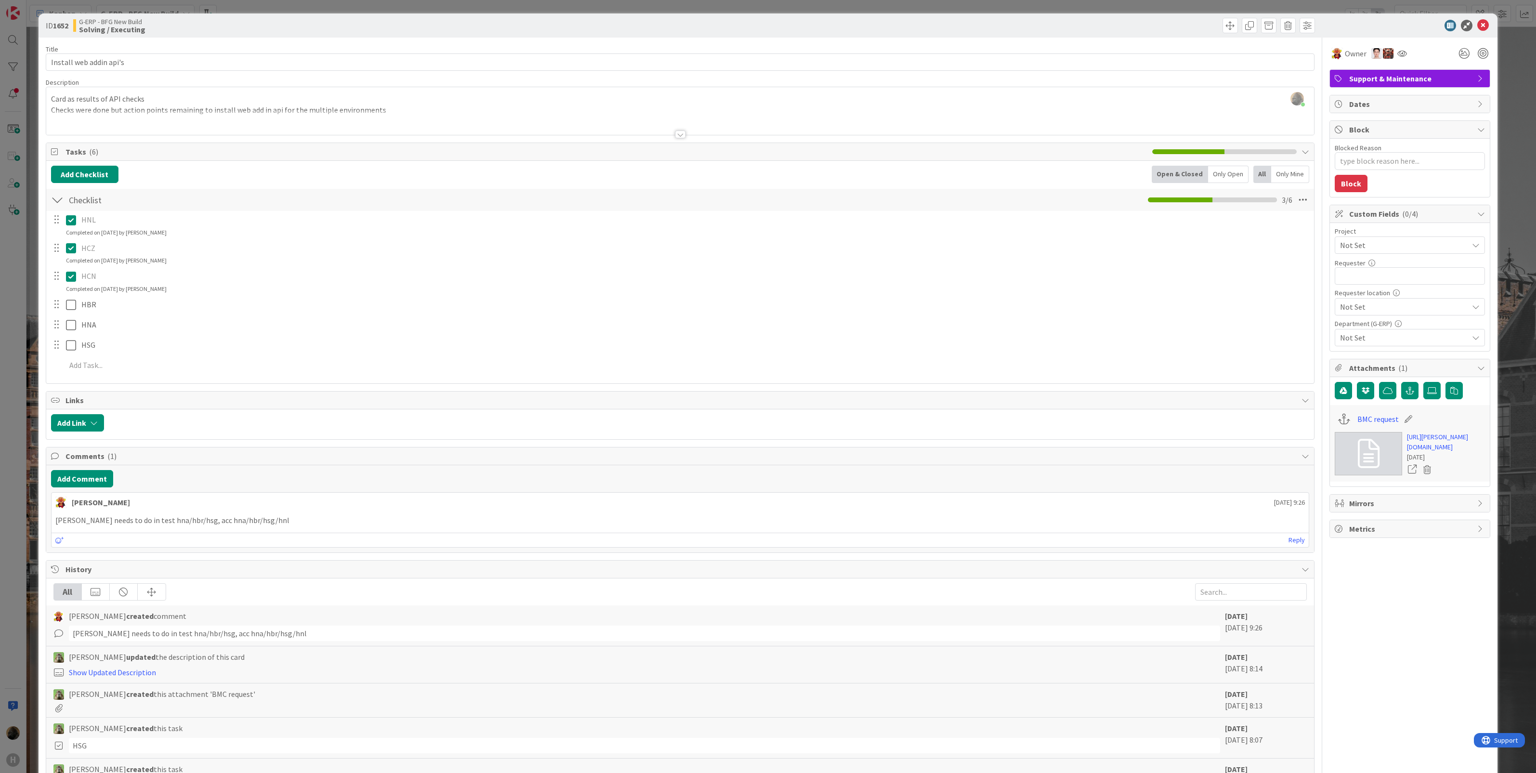
click at [23, 409] on div "ID 1652 G-ERP - BFG New Build Solving / Executing Title 23 / 128 Install web ad…" at bounding box center [768, 386] width 1536 height 773
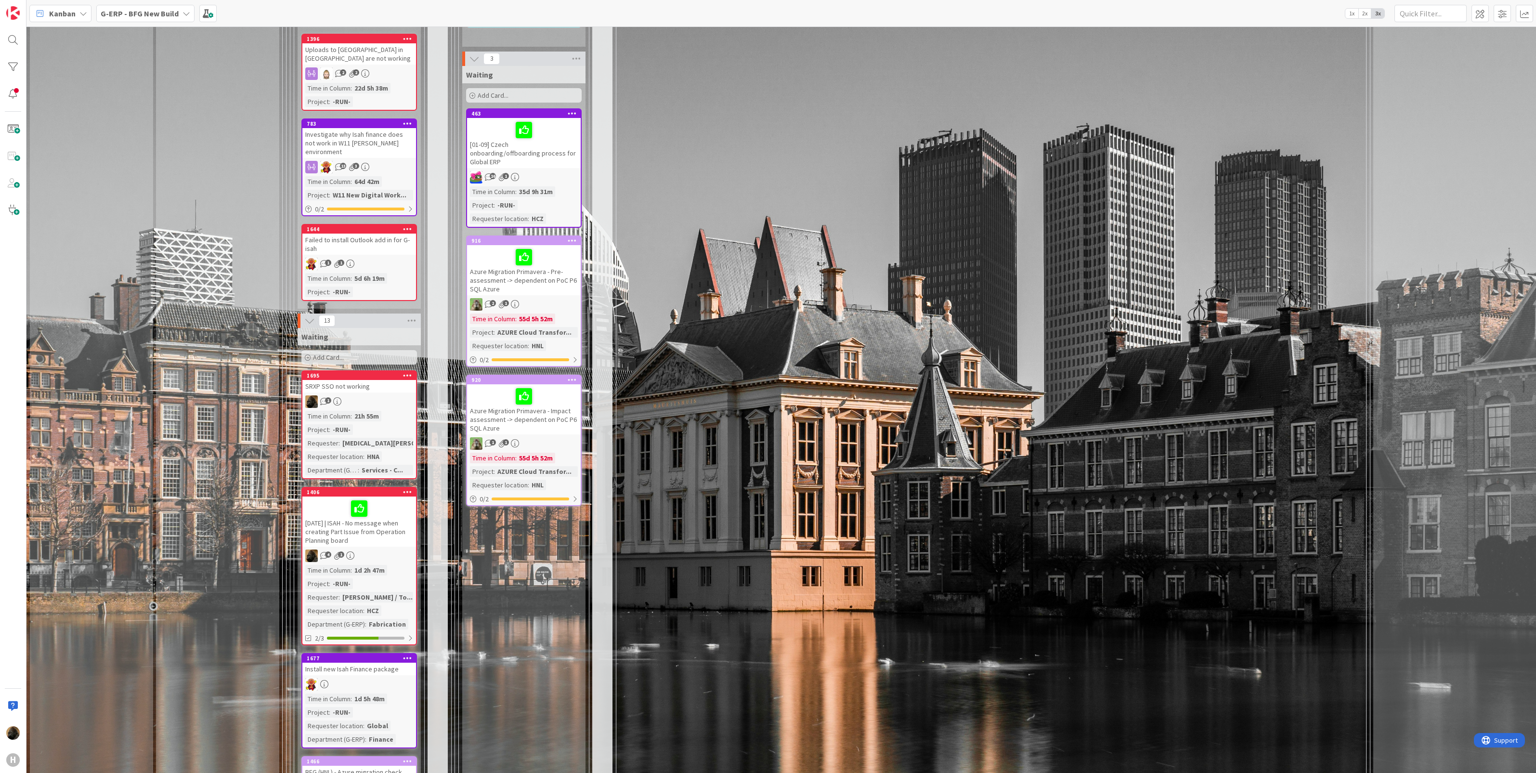
scroll to position [1444, 0]
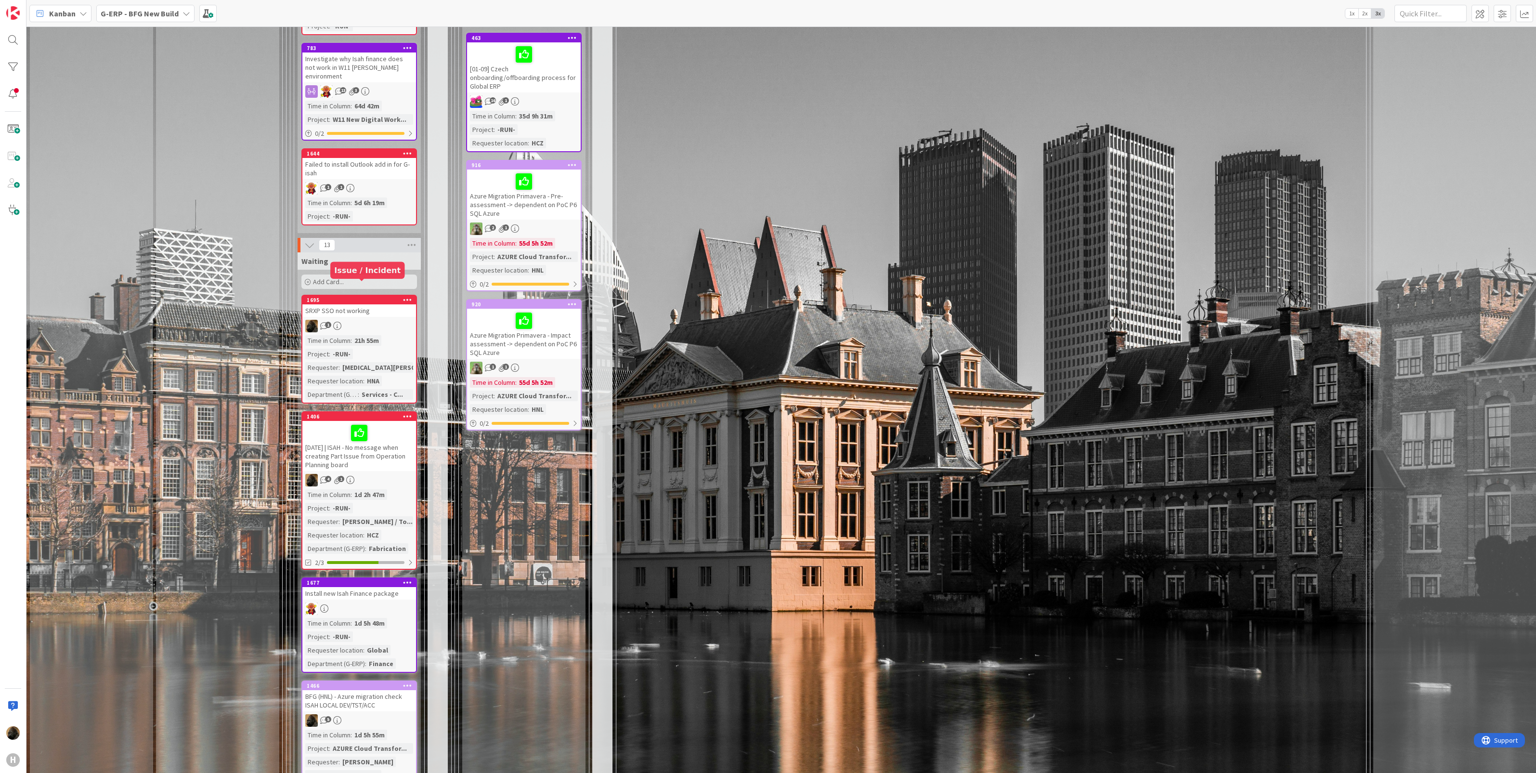
click at [362, 304] on div "SRXP SSO not working" at bounding box center [359, 310] width 114 height 13
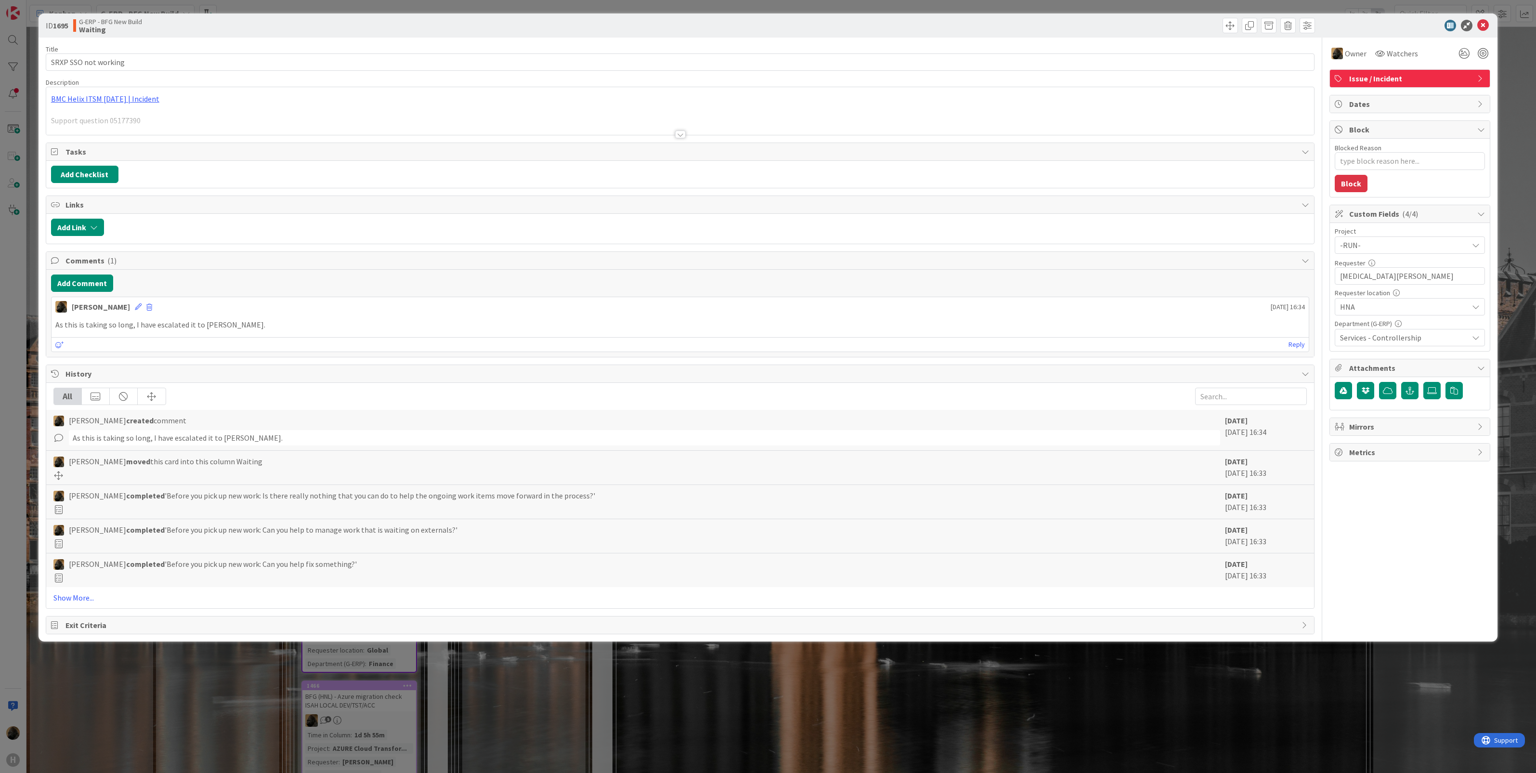
type textarea "x"
click at [97, 288] on button "Add Comment" at bounding box center [82, 282] width 62 height 17
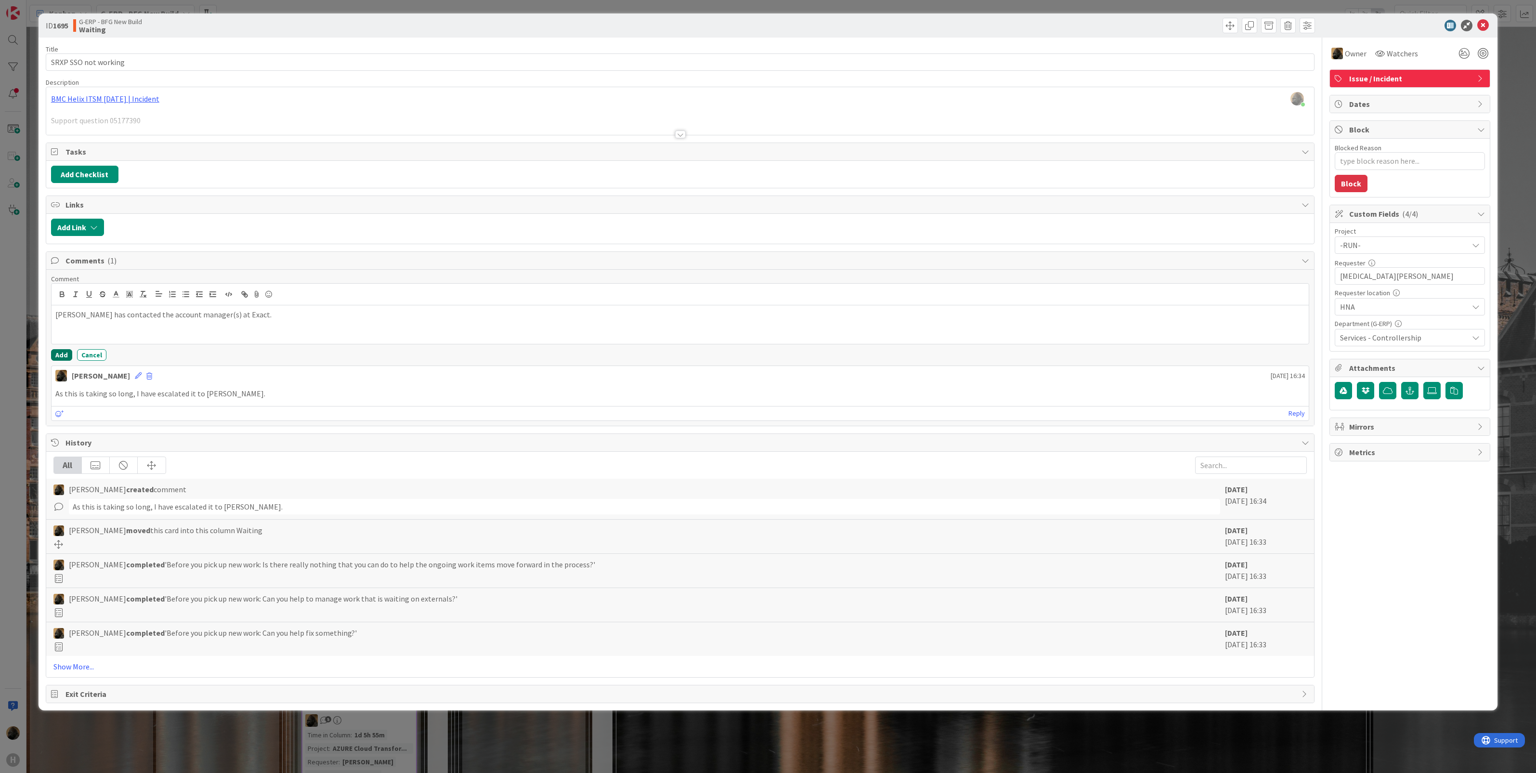
click at [62, 359] on button "Add" at bounding box center [61, 355] width 21 height 12
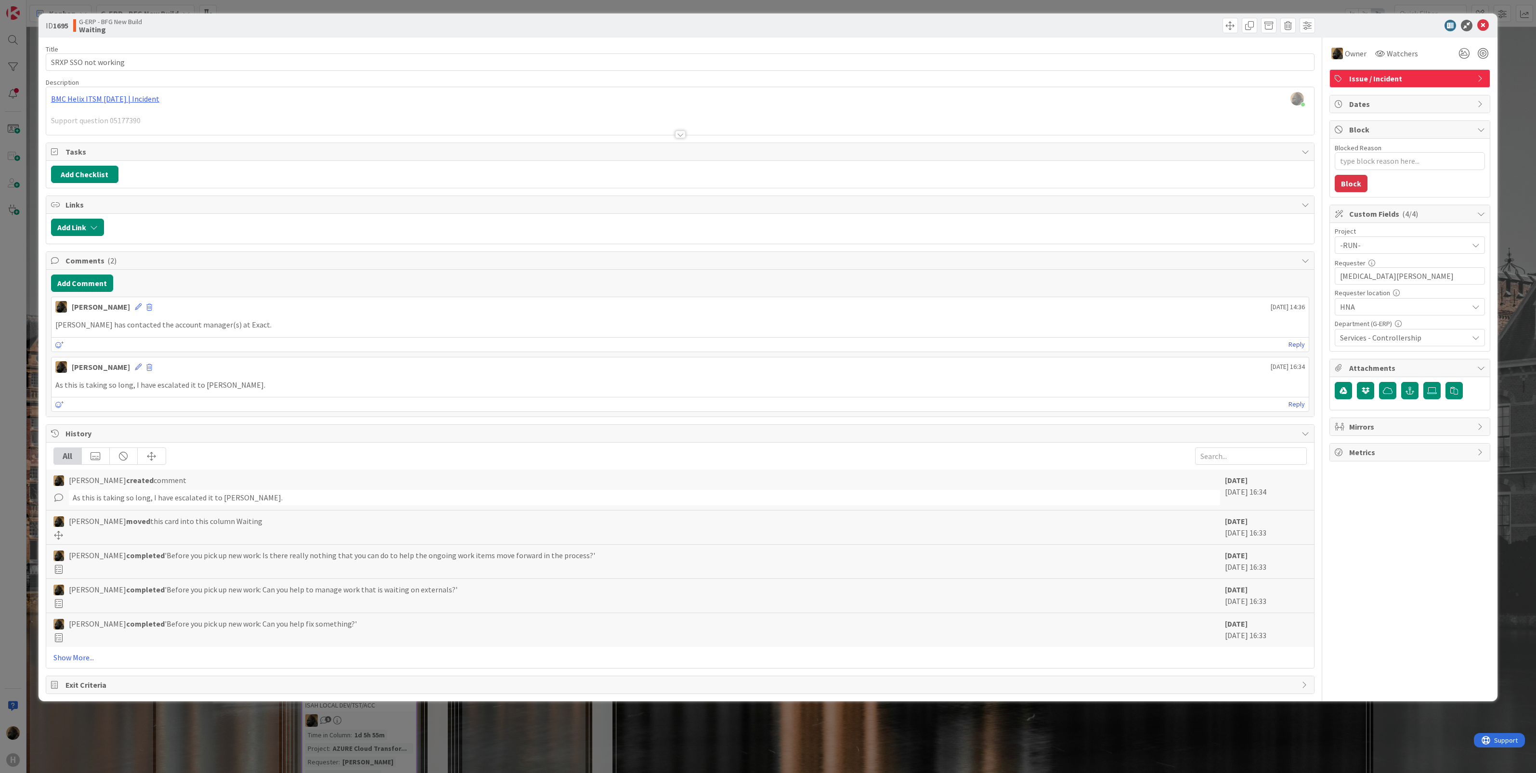
click at [22, 330] on div "ID 1695 G-ERP - BFG New Build Waiting Title 20 / 128 SRXP SSO not working Descr…" at bounding box center [768, 386] width 1536 height 773
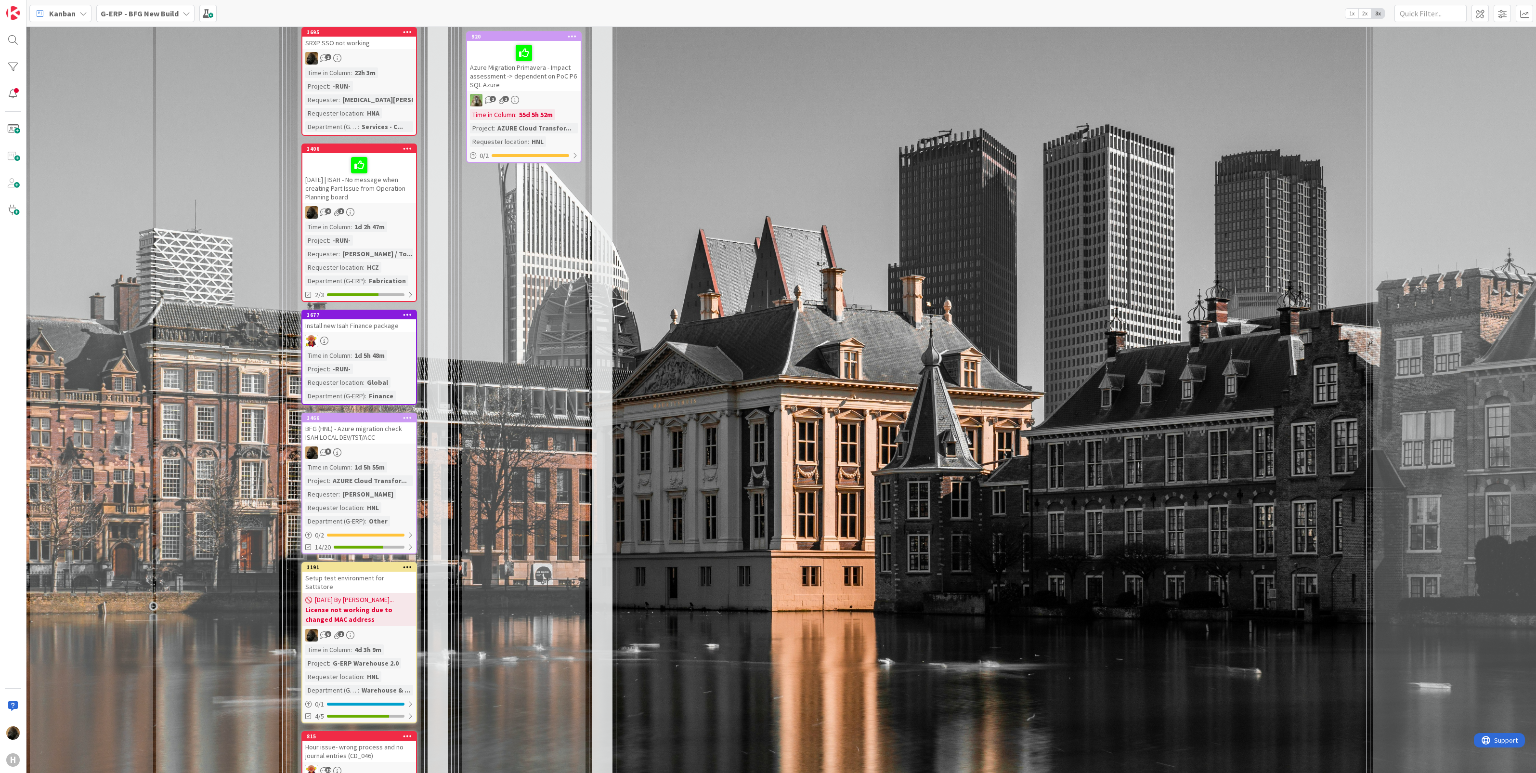
scroll to position [1806, 0]
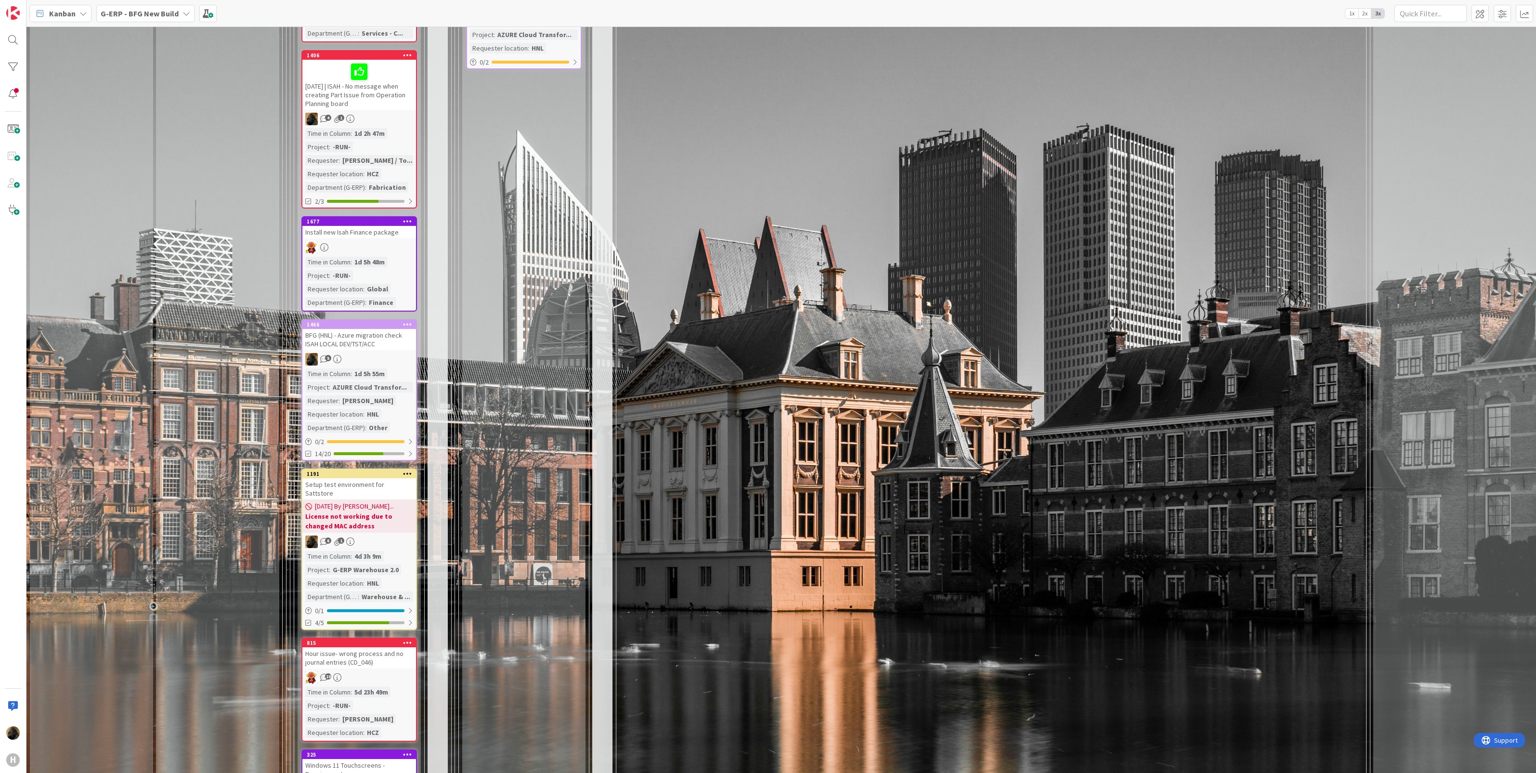
click at [375, 329] on div "BFG (HNL) - Azure migration check ISAH LOCAL DEV/TST/ACC" at bounding box center [359, 339] width 114 height 21
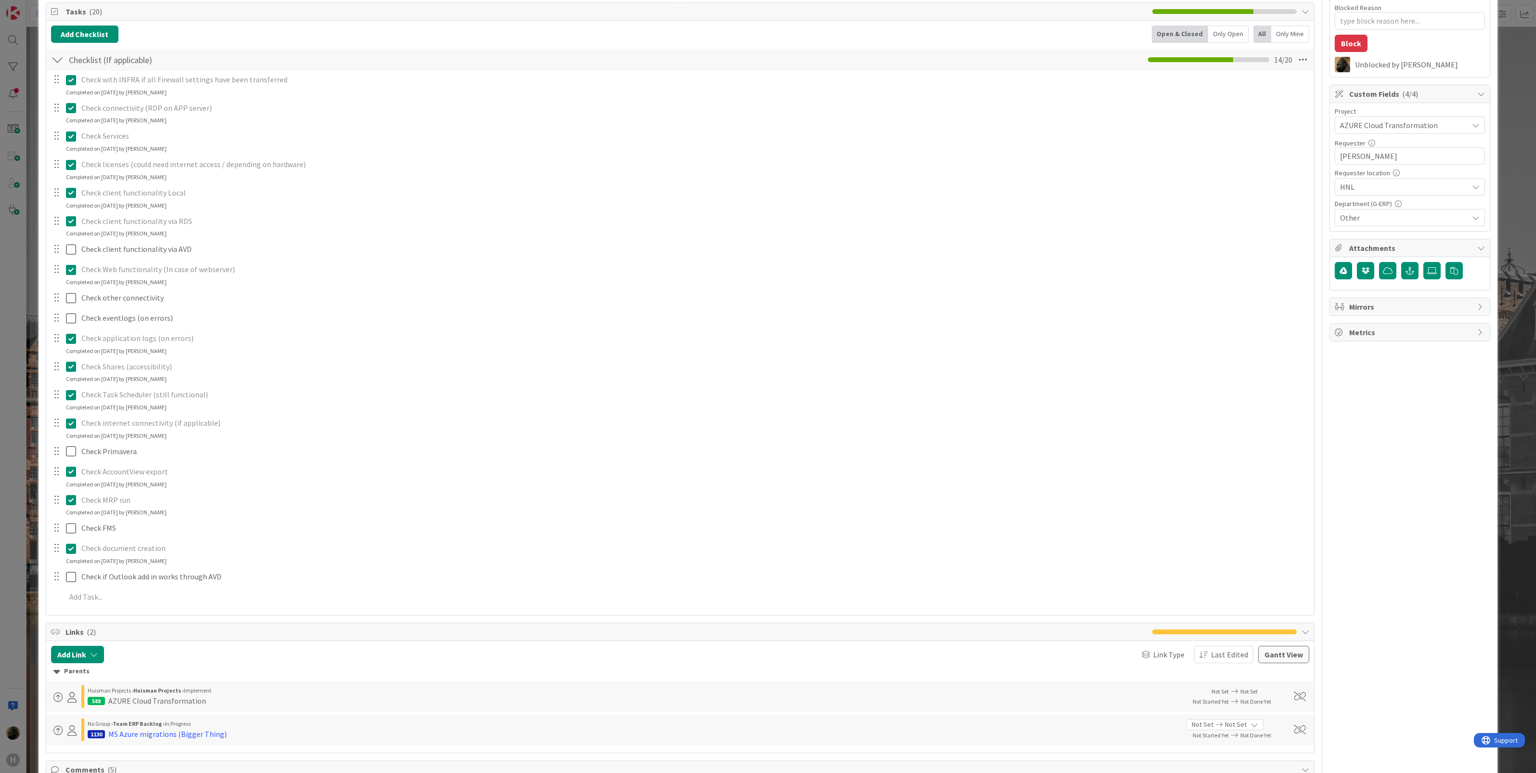
scroll to position [120, 0]
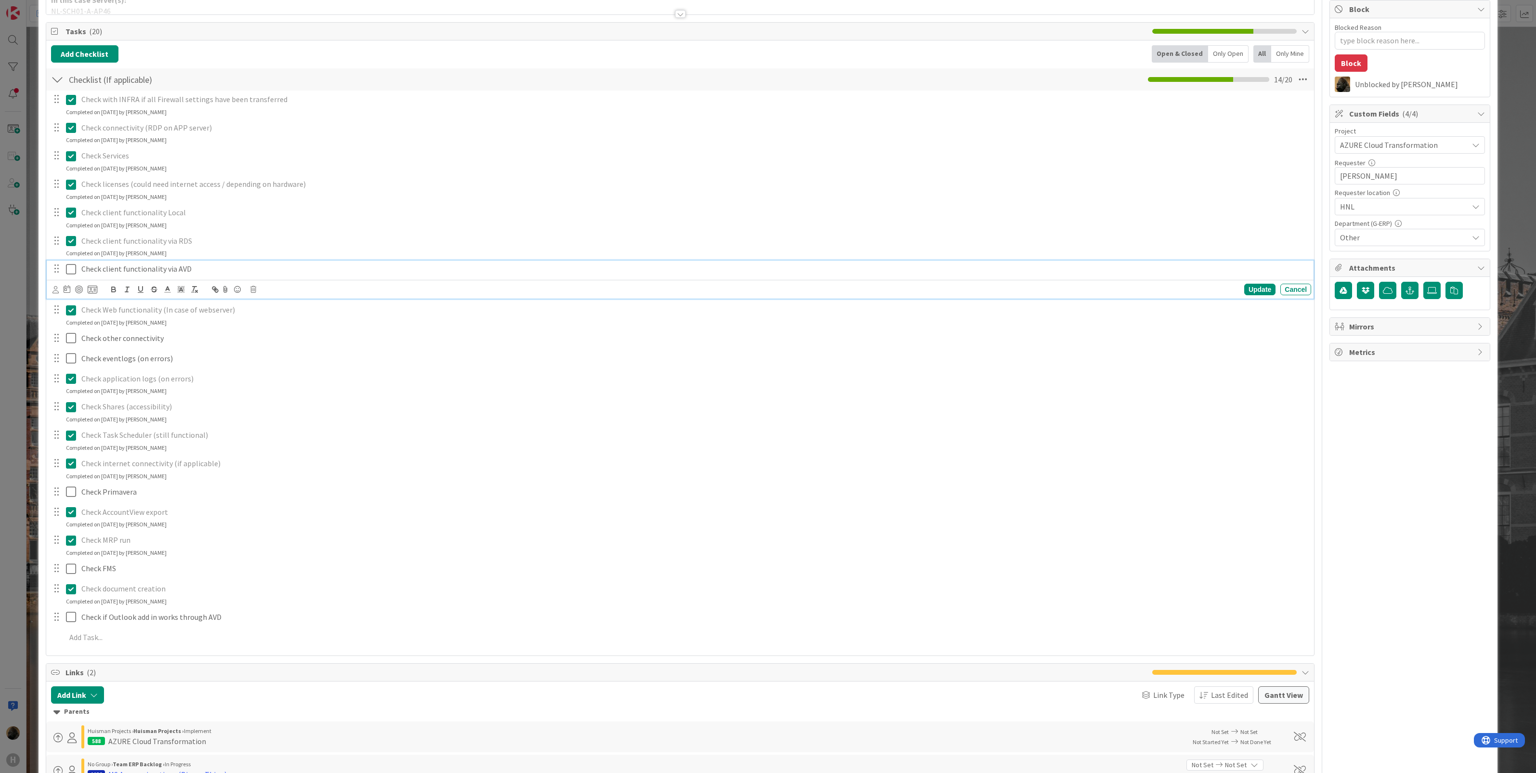
click at [68, 268] on icon at bounding box center [73, 269] width 14 height 12
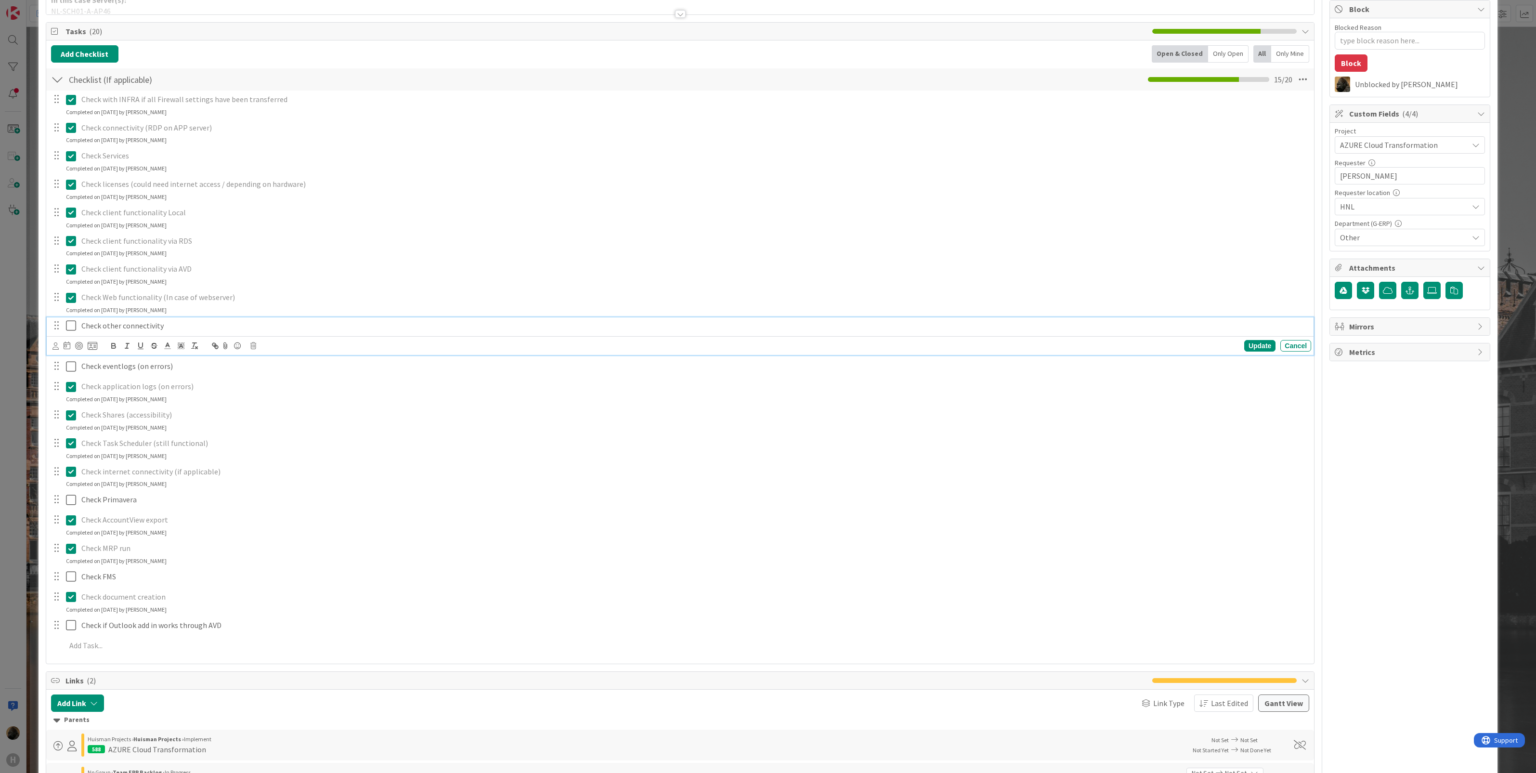
click at [68, 326] on icon at bounding box center [73, 326] width 14 height 12
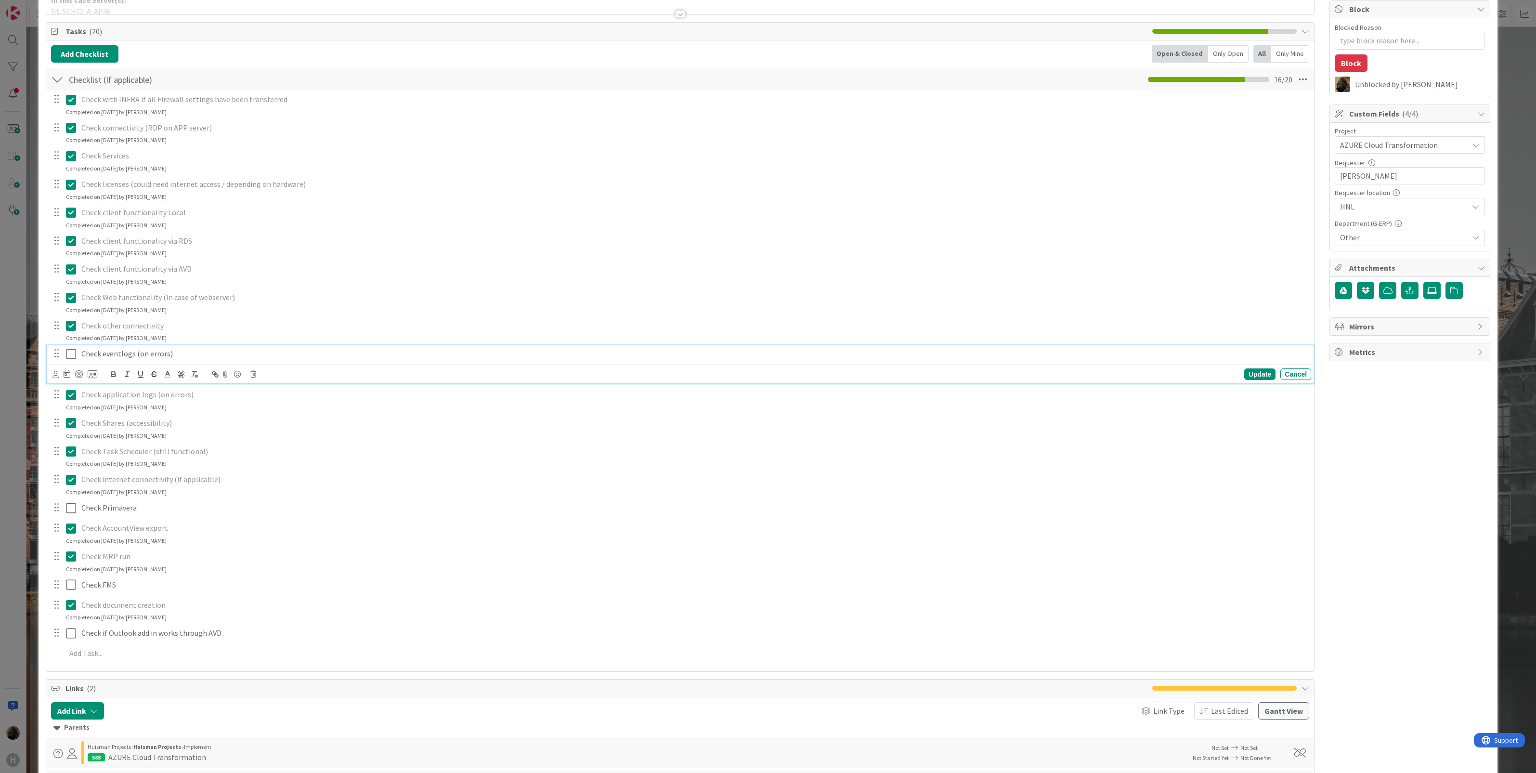
click at [68, 351] on icon at bounding box center [73, 354] width 14 height 12
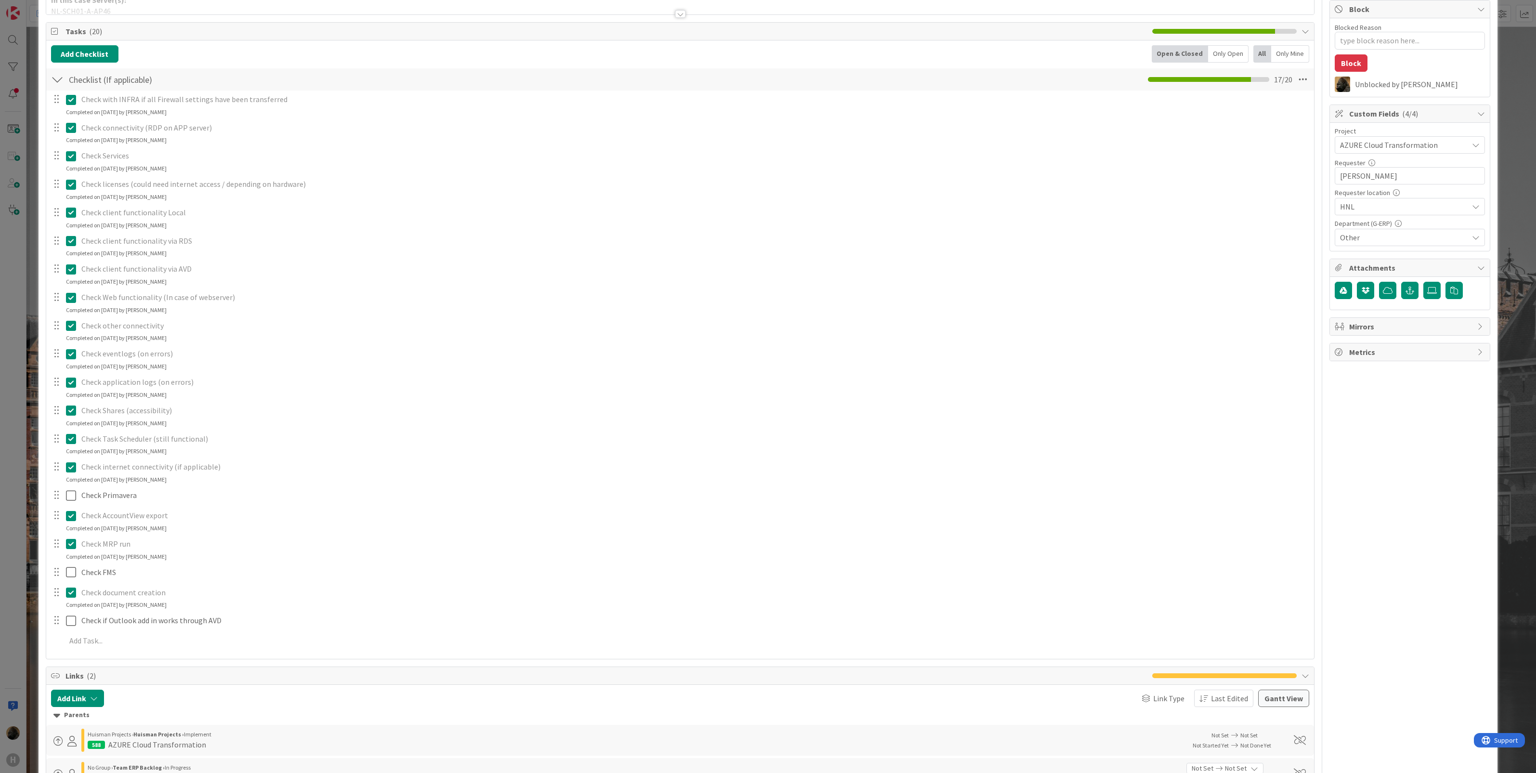
click at [31, 361] on div "ID 1466 G-ERP - BFG New Build Waiting Title 56 / 128 BFG (HNL) - Azure migratio…" at bounding box center [768, 386] width 1536 height 773
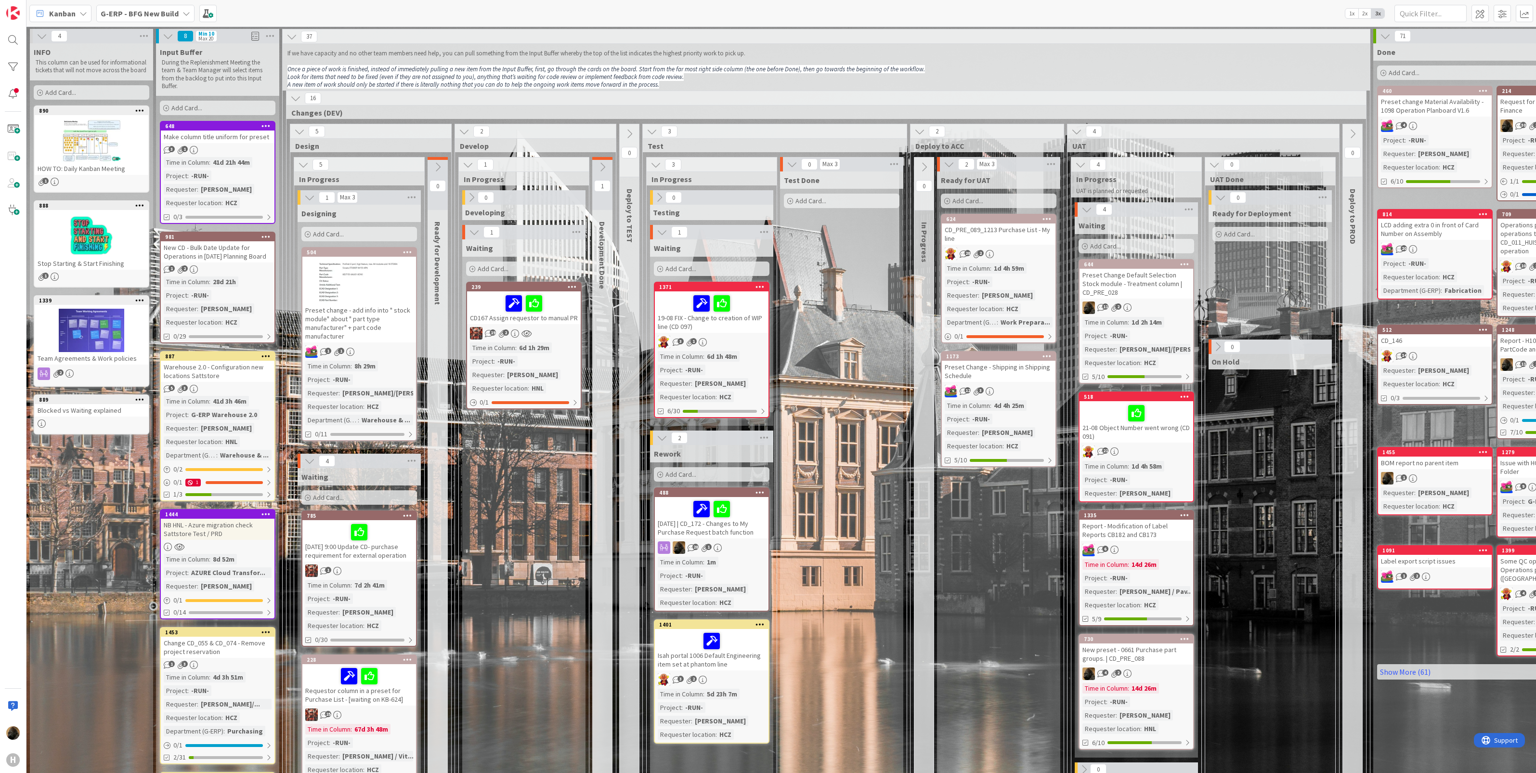
click at [213, 143] on link "648 Make column title uniform for preset 3 1 Time in [GEOGRAPHIC_DATA] : 41d 21…" at bounding box center [218, 172] width 116 height 103
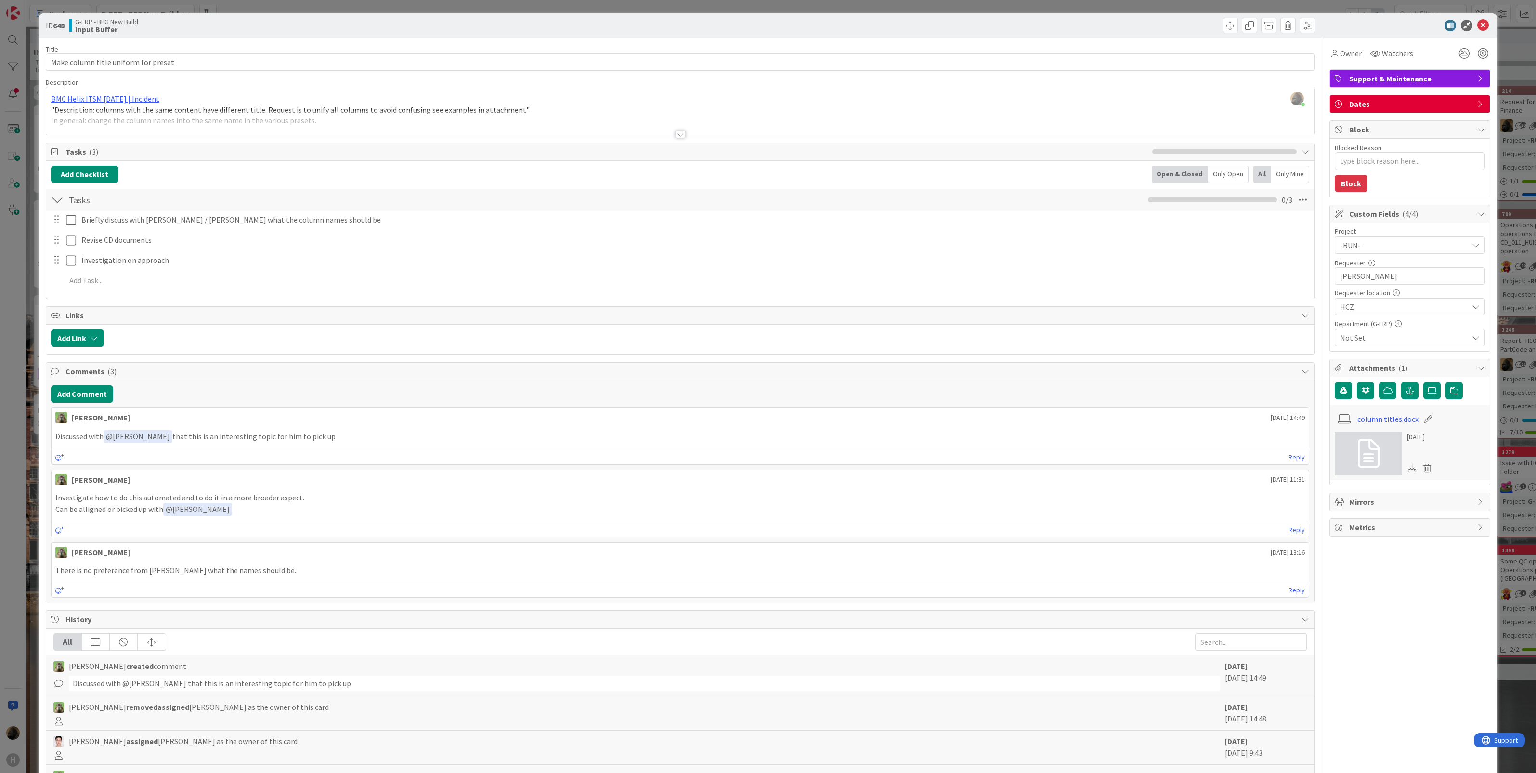
click at [9, 359] on div "ID 648 G-ERP - BFG New Build Input Buffer Title 36 / 128 Make column title unif…" at bounding box center [768, 386] width 1536 height 773
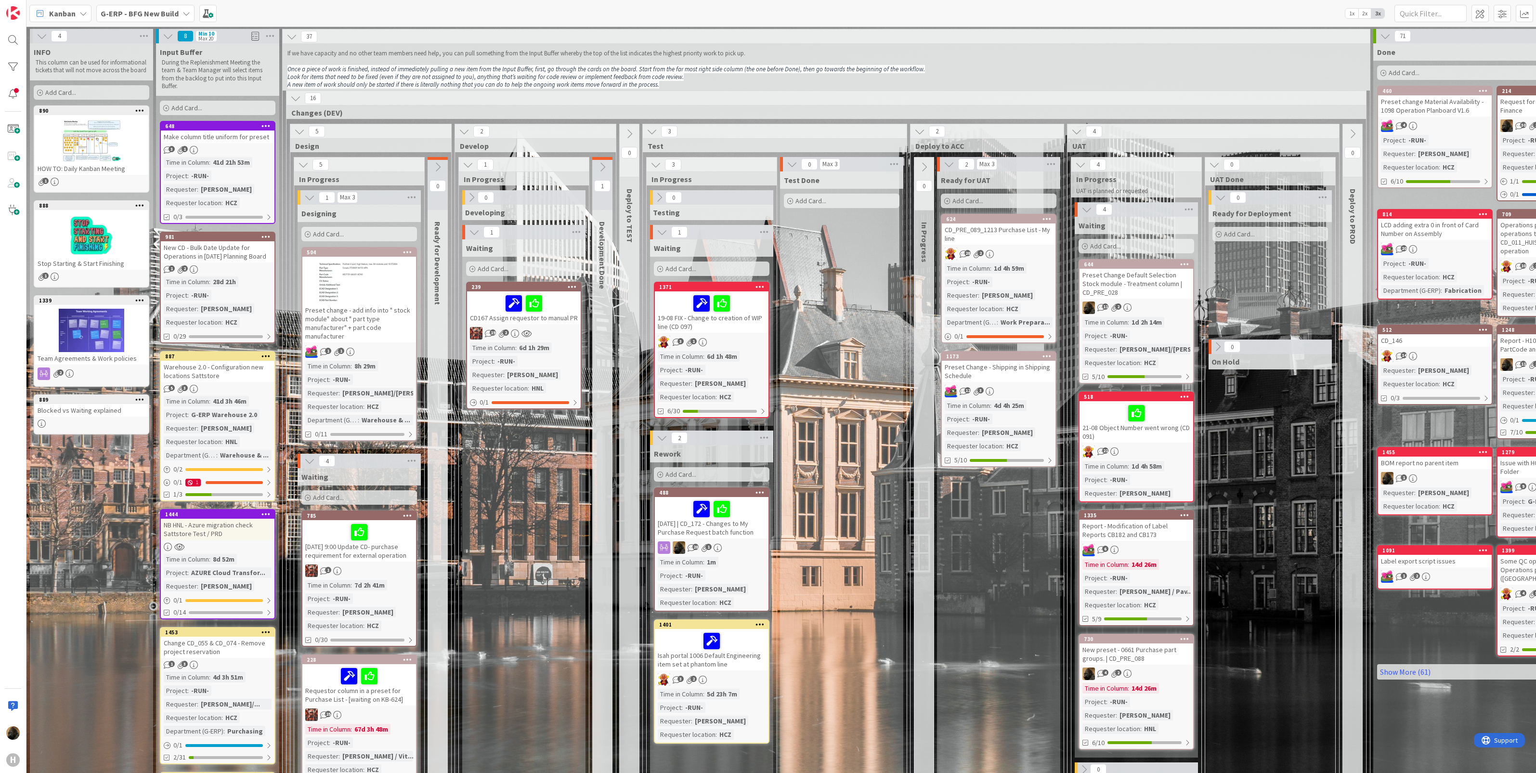
click at [244, 252] on div "New CD - Bulk Date Update for Operations in [DATE] Planning Board" at bounding box center [218, 251] width 114 height 21
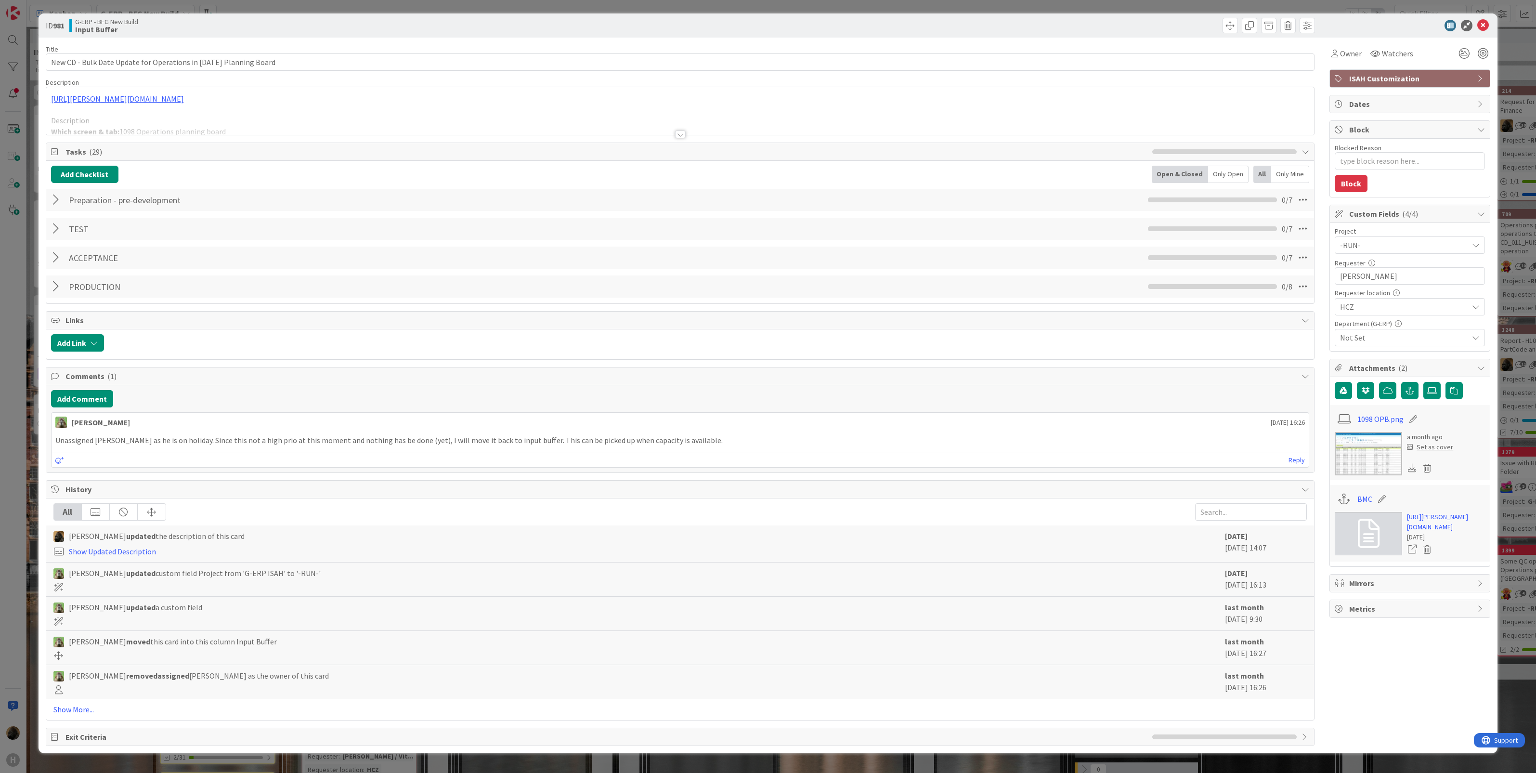
type textarea "x"
click at [677, 136] on div at bounding box center [680, 134] width 11 height 8
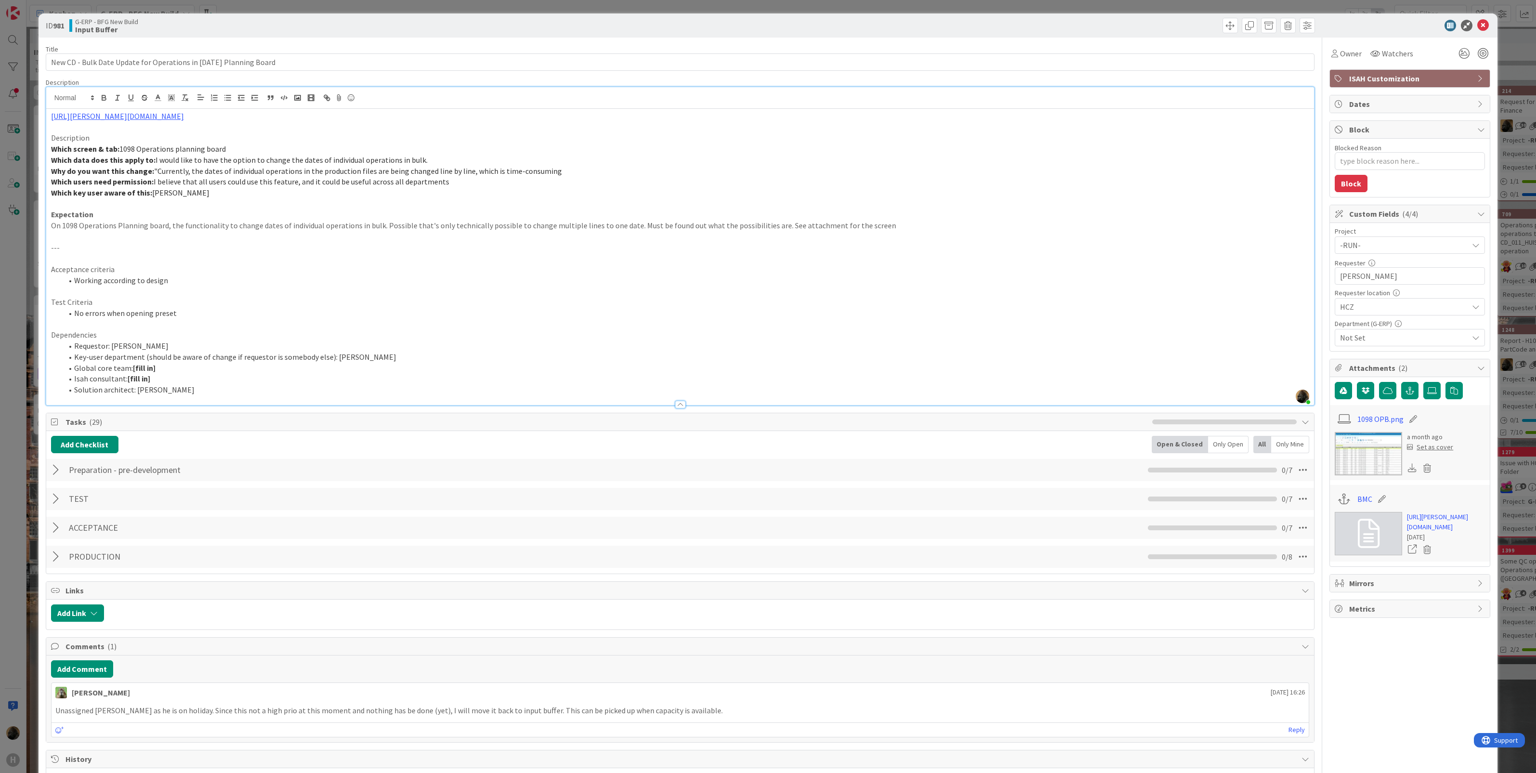
click at [306, 165] on span "I would like to have the option to change the dates of individual operations in…" at bounding box center [292, 160] width 272 height 10
click at [280, 239] on p at bounding box center [680, 236] width 1259 height 11
click at [184, 117] on link "[URL][PERSON_NAME][DOMAIN_NAME]" at bounding box center [117, 116] width 133 height 10
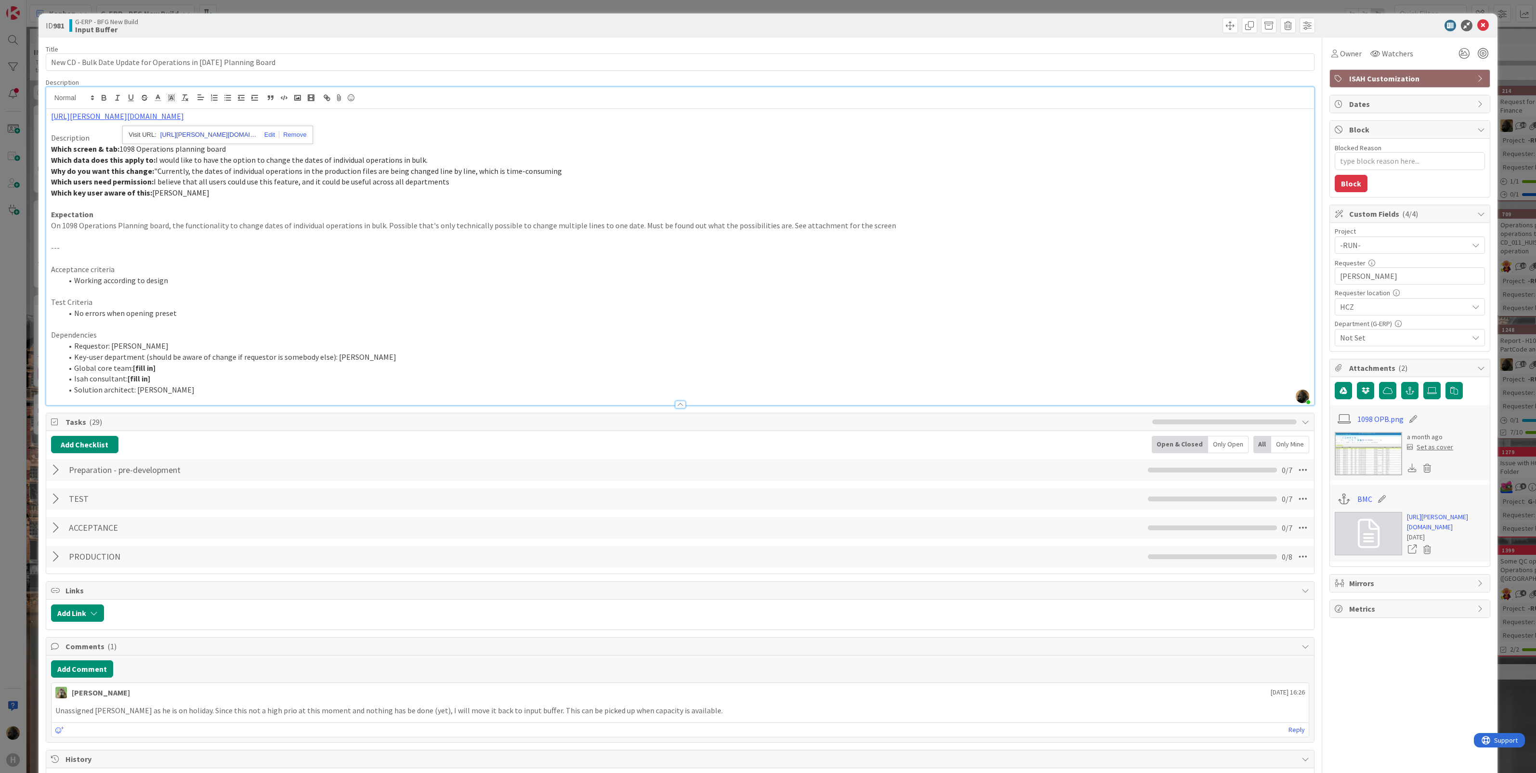
click at [234, 135] on link "[URL][PERSON_NAME][DOMAIN_NAME]" at bounding box center [208, 135] width 96 height 13
